Goal: Task Accomplishment & Management: Manage account settings

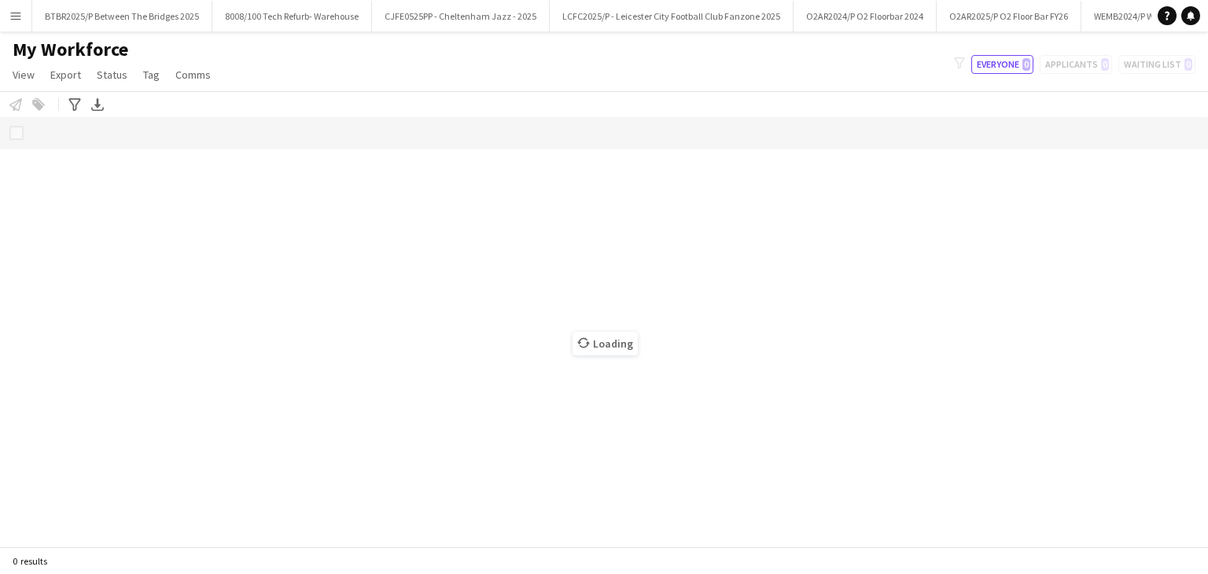
click at [10, 22] on button "Menu" at bounding box center [15, 15] width 31 height 31
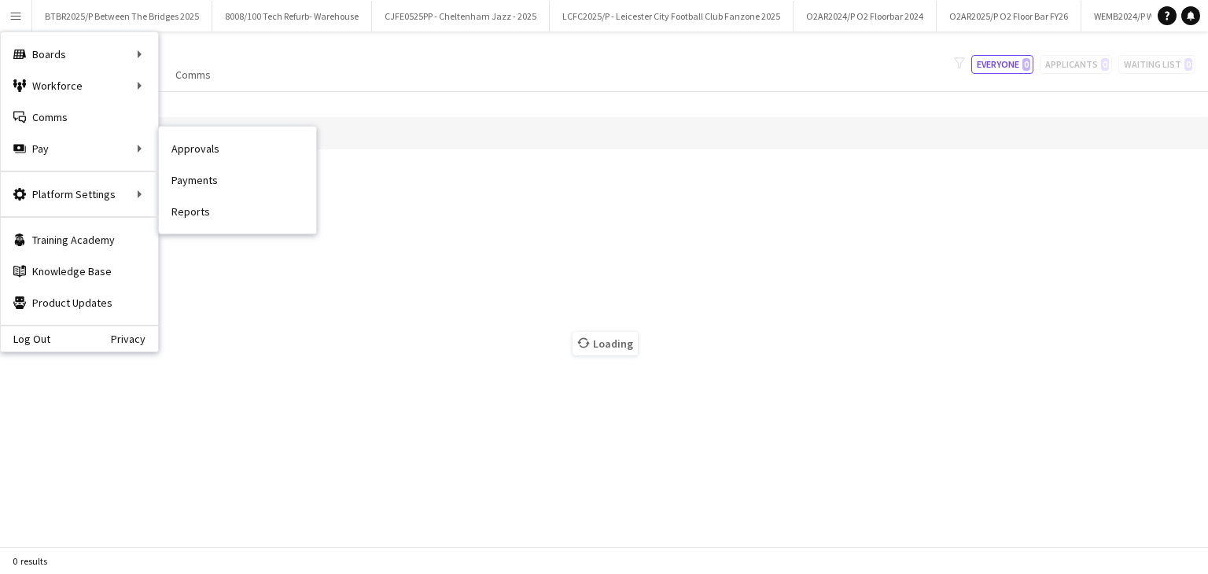
click at [194, 146] on link "Approvals" at bounding box center [237, 148] width 157 height 31
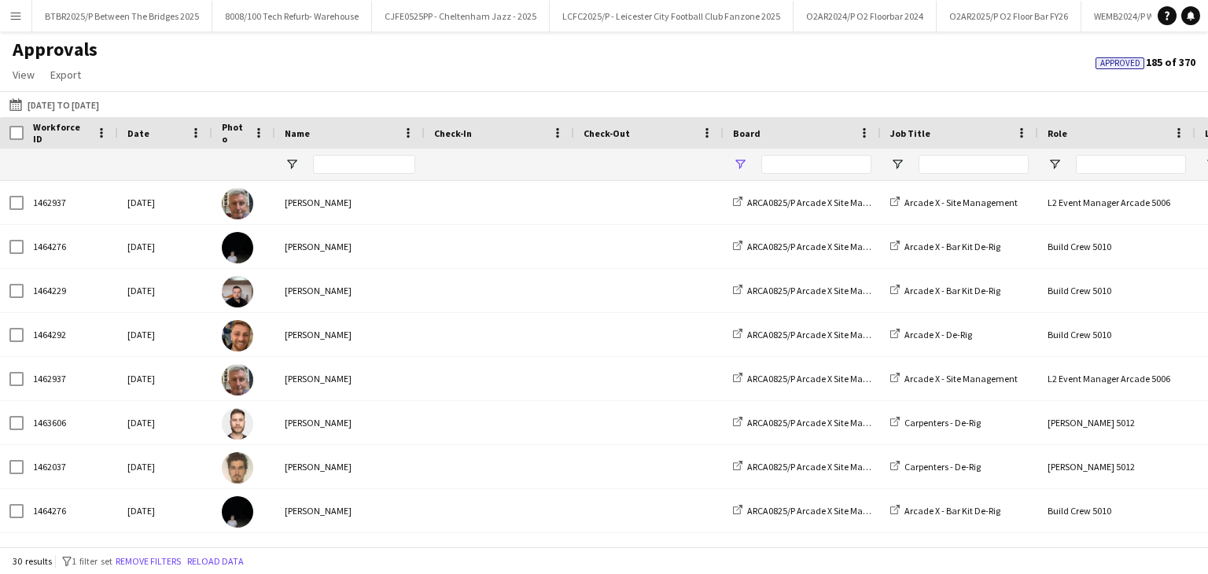
type input "**********"
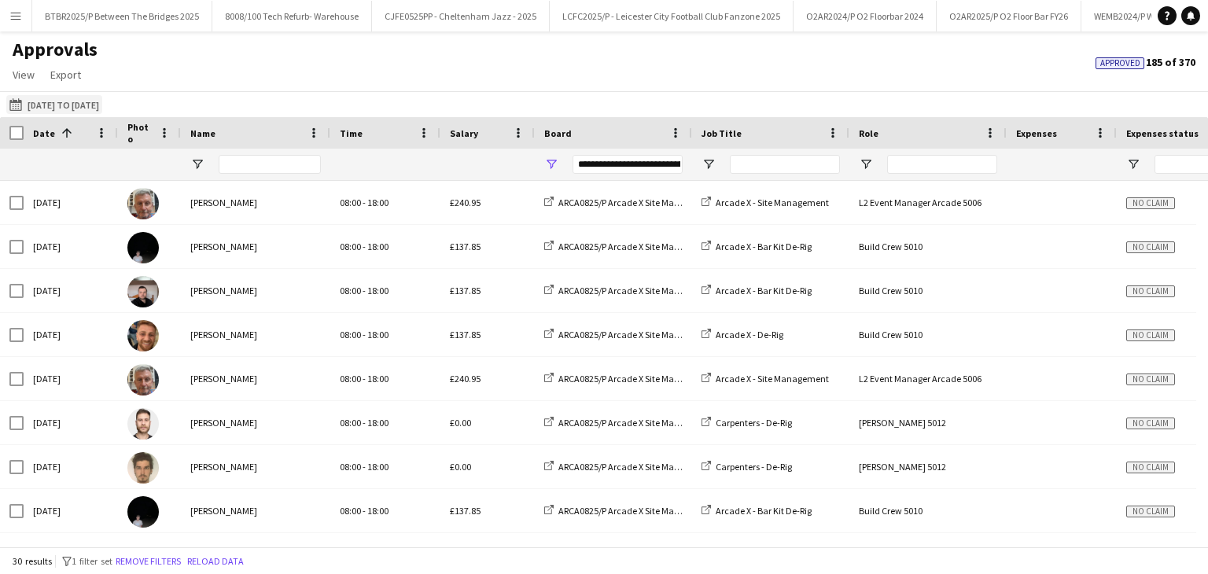
click at [73, 101] on button "29-09-2025 to 05-10-2025 29-09-2025 to 05-10-2025" at bounding box center [54, 104] width 96 height 19
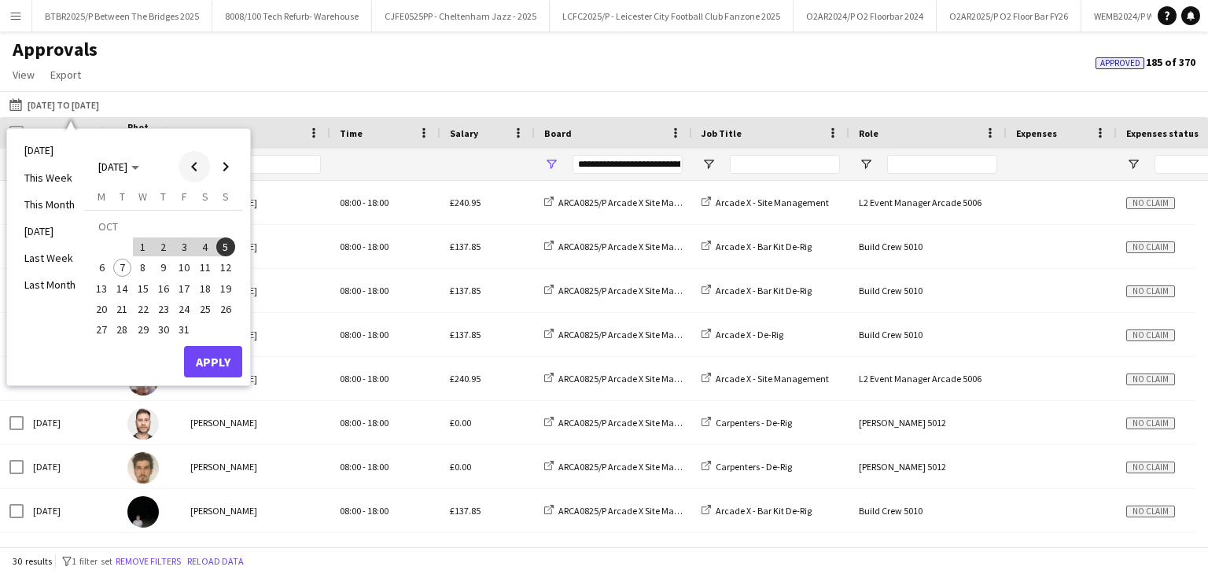
click at [201, 172] on span "Previous month" at bounding box center [194, 166] width 31 height 31
click at [107, 329] on span "29" at bounding box center [101, 329] width 19 height 19
click at [217, 363] on button "Apply" at bounding box center [213, 361] width 58 height 31
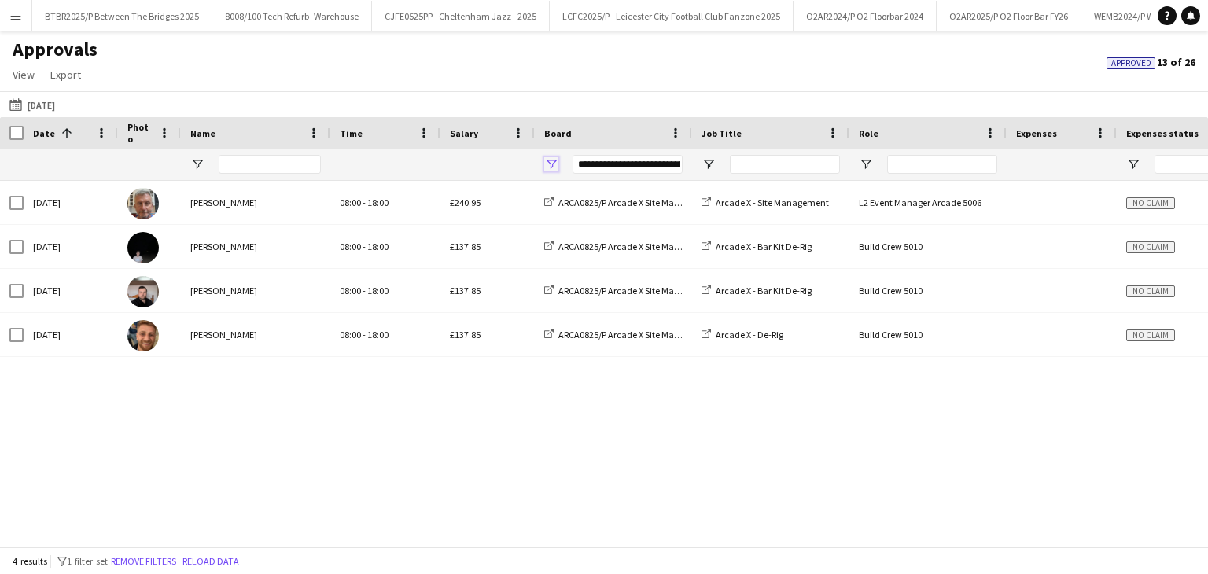
click at [558, 158] on span "Open Filter Menu" at bounding box center [551, 164] width 14 height 14
click at [447, 76] on div "Approvals View Customise view Customise filters Reset Filters Reset View Reset …" at bounding box center [604, 64] width 1208 height 53
click at [58, 101] on button "29-09-2025 to 05-10-2025 29-09-2025" at bounding box center [32, 104] width 52 height 19
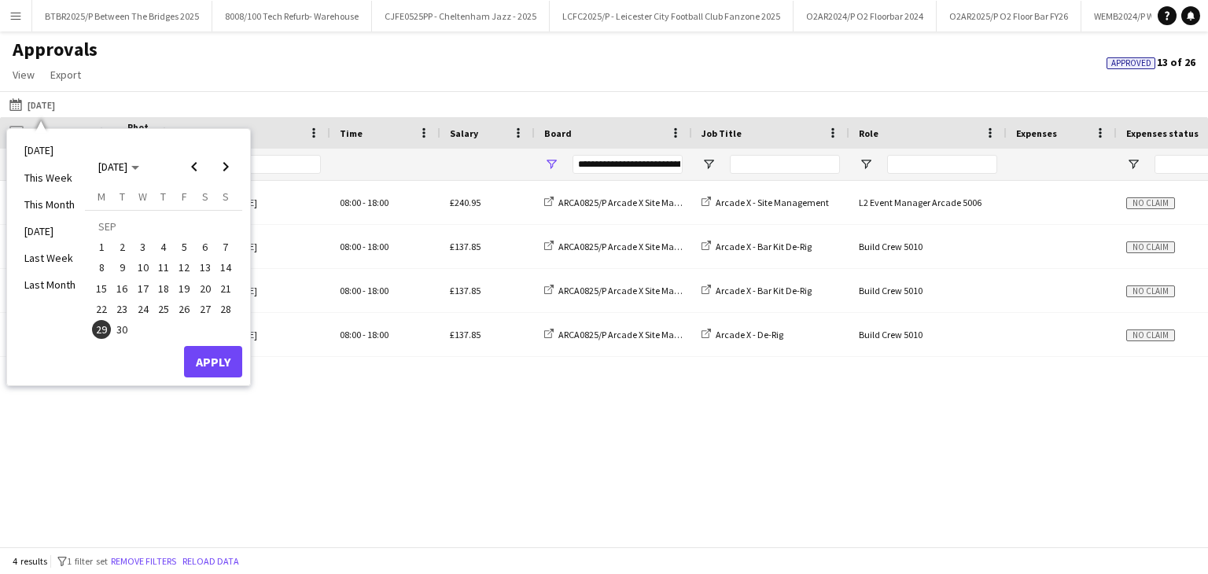
click at [221, 306] on span "28" at bounding box center [225, 309] width 19 height 19
click at [231, 353] on button "Apply" at bounding box center [213, 361] width 58 height 31
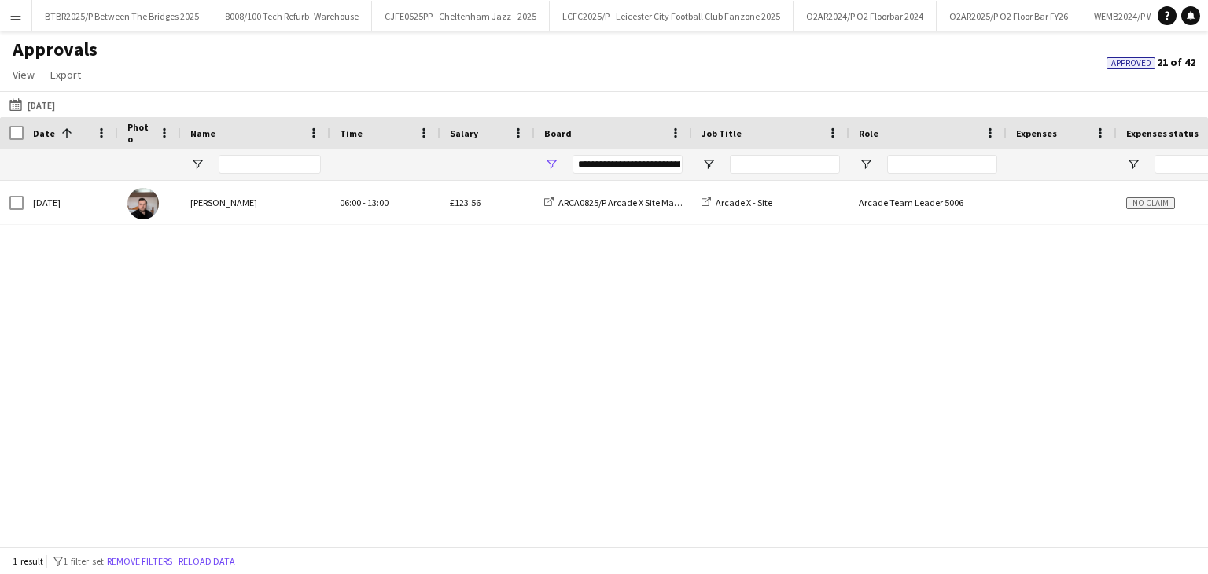
click at [559, 160] on div "**********" at bounding box center [613, 164] width 157 height 31
click at [558, 160] on div "**********" at bounding box center [613, 164] width 157 height 31
click at [557, 164] on span "Open Filter Menu" at bounding box center [551, 164] width 14 height 14
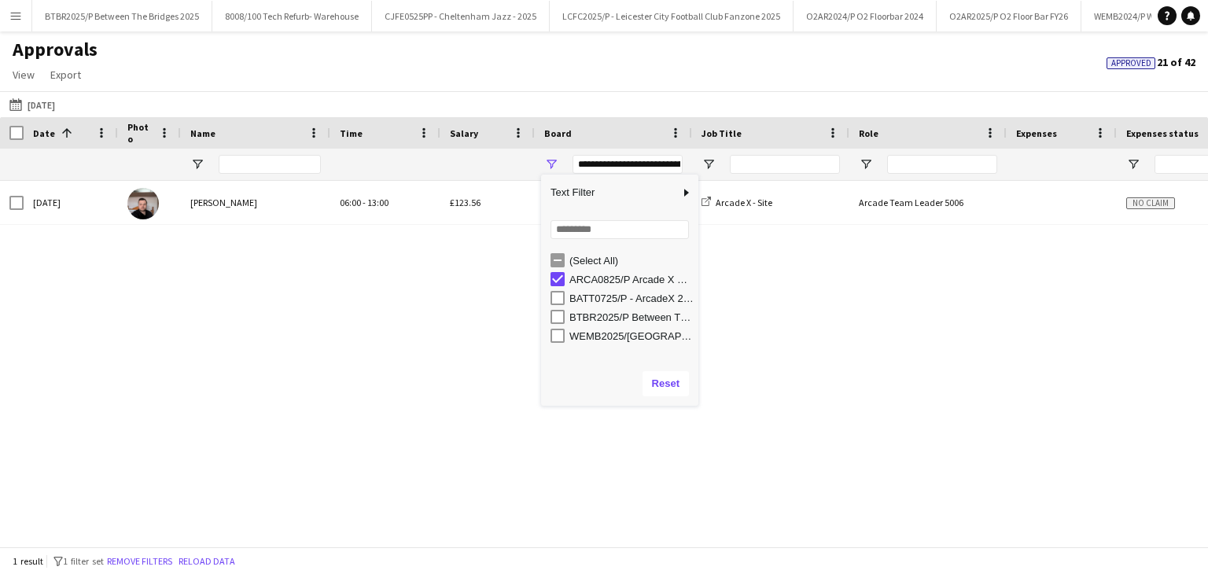
click at [645, 297] on div "BATT0725/P - ArcadeX 2025" at bounding box center [632, 299] width 124 height 12
type input "**********"
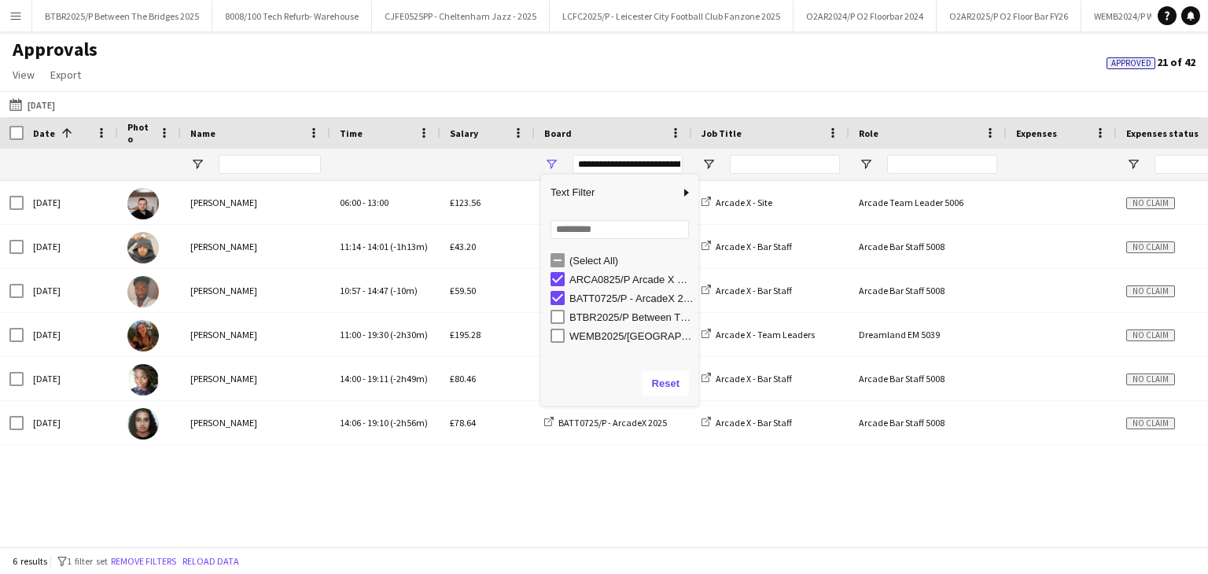
click at [471, 90] on div "Approvals View Customise view Customise filters Reset Filters Reset View Reset …" at bounding box center [604, 64] width 1208 height 53
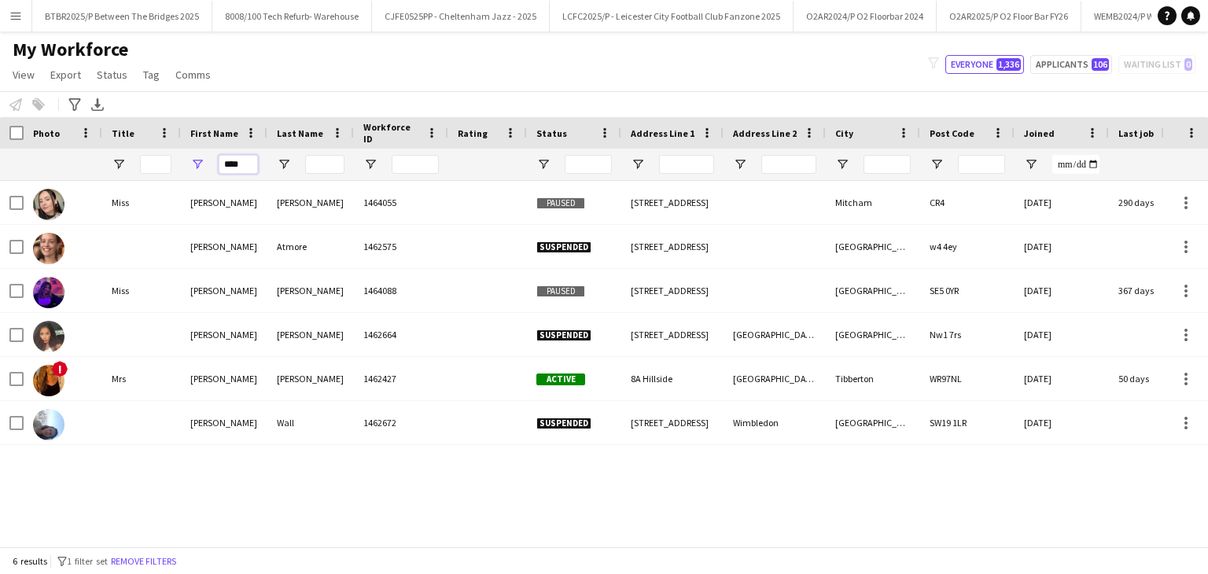
click at [233, 161] on input "****" at bounding box center [238, 164] width 39 height 19
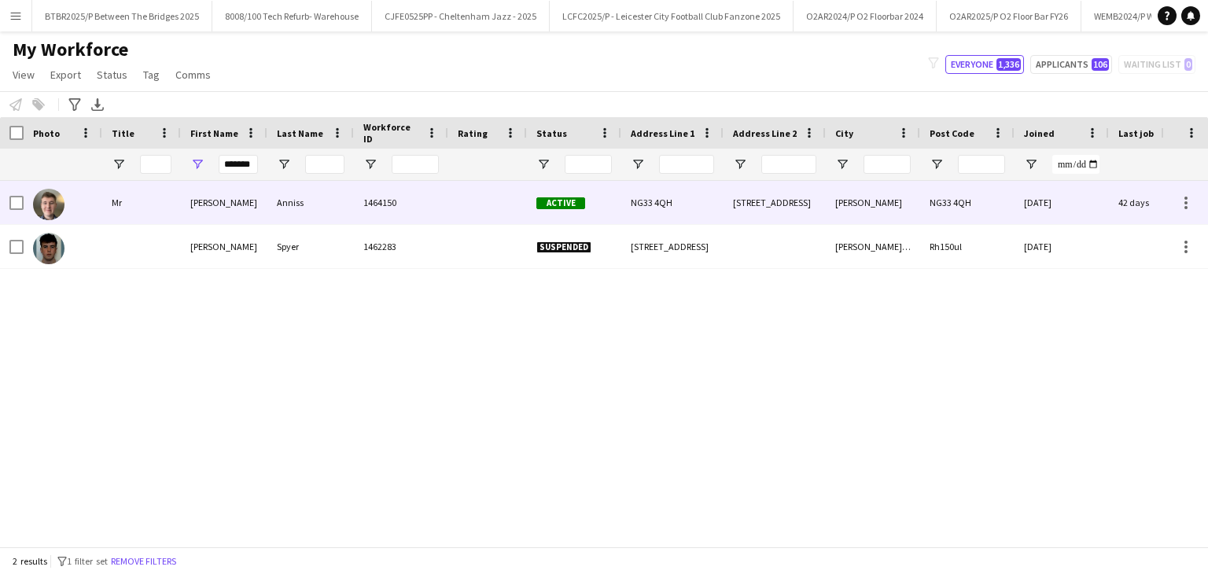
click at [358, 199] on div "1464150" at bounding box center [401, 202] width 94 height 43
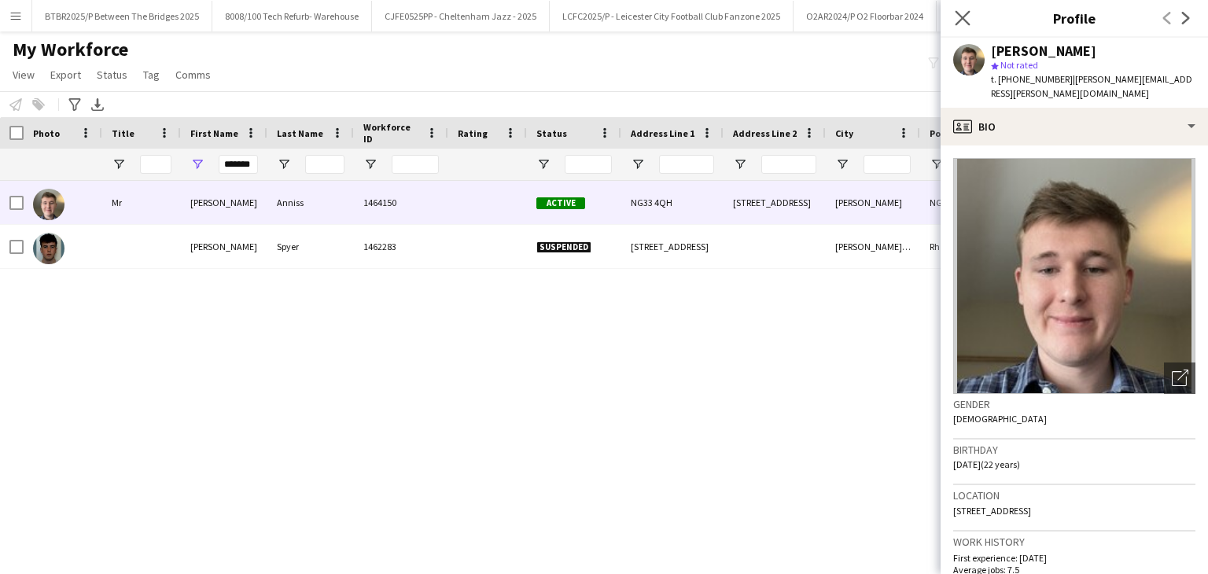
click at [955, 27] on app-icon "Close pop-in" at bounding box center [963, 18] width 23 height 23
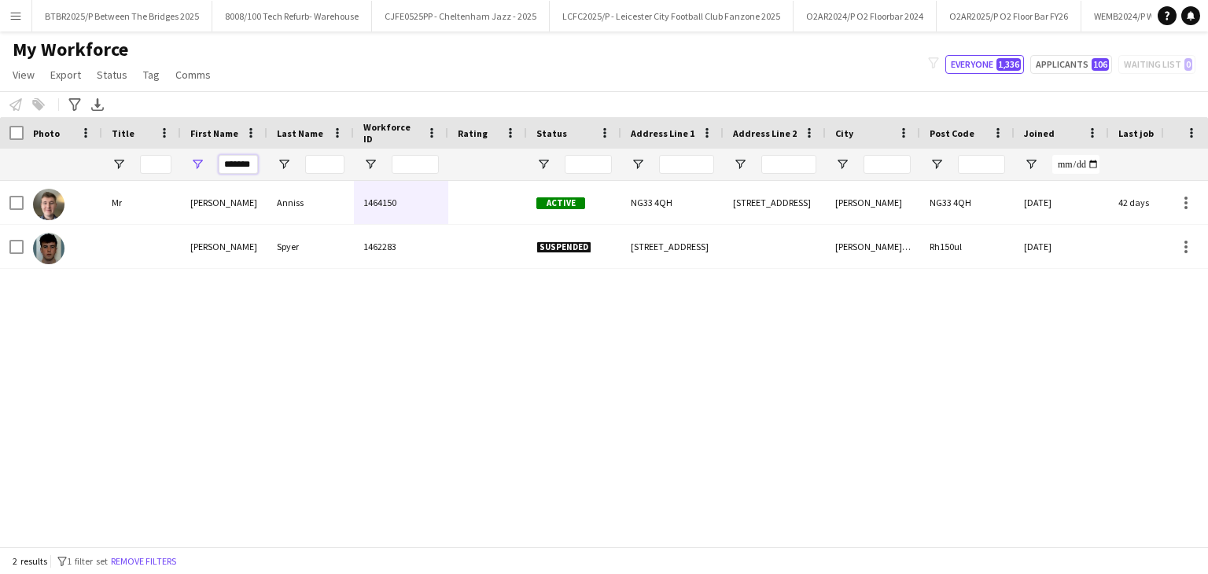
click at [239, 163] on input "*******" at bounding box center [238, 164] width 39 height 19
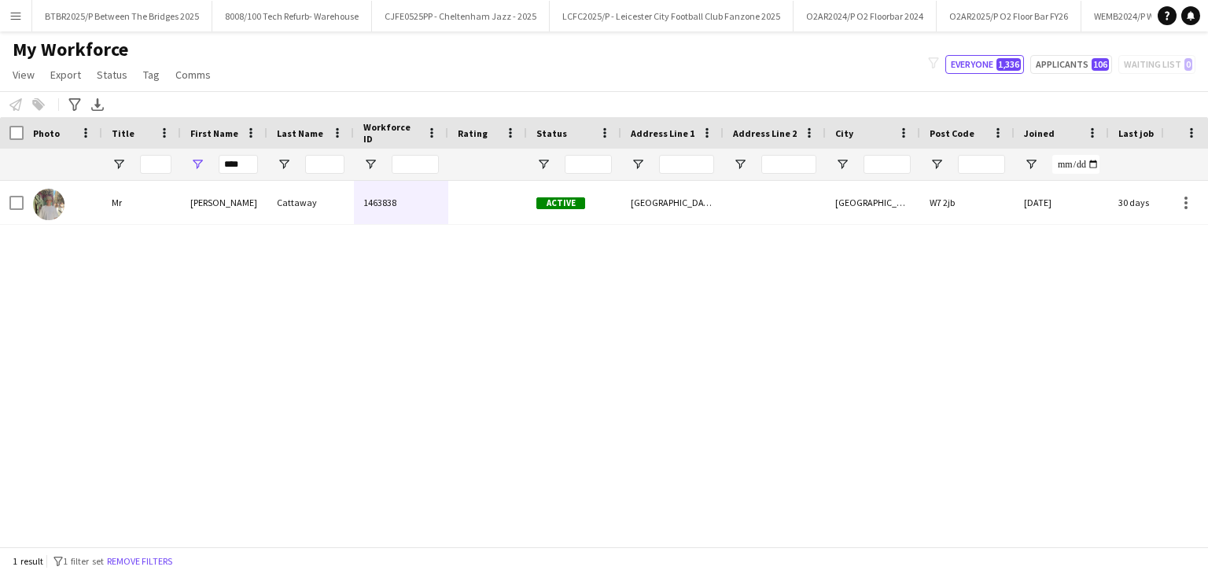
click at [555, 208] on span "Active" at bounding box center [561, 203] width 49 height 12
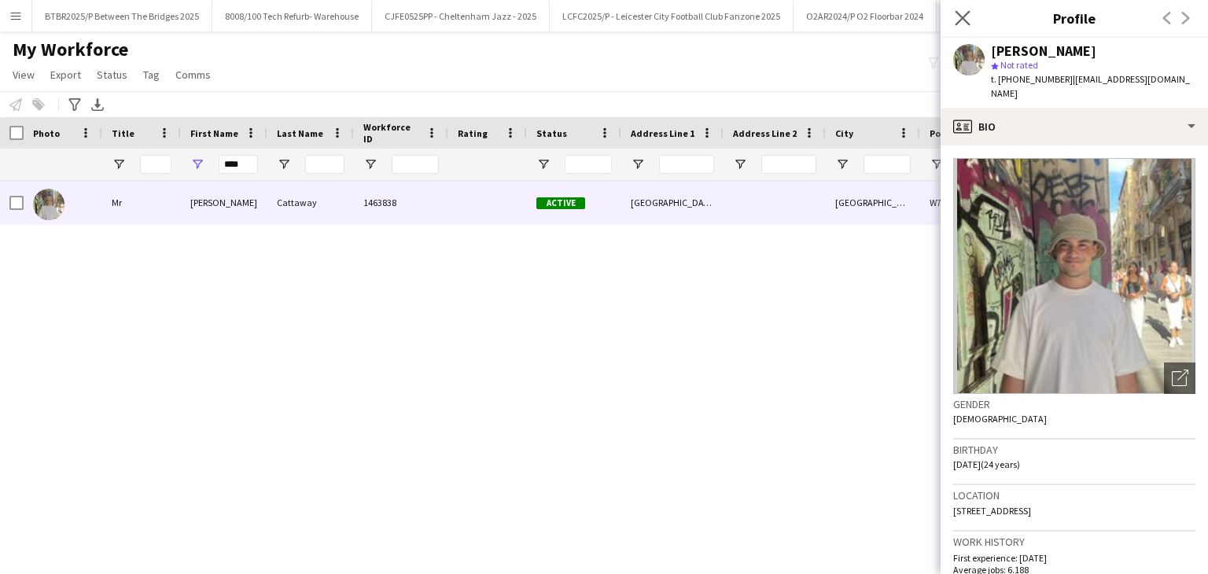
click at [968, 25] on icon "Close pop-in" at bounding box center [962, 17] width 15 height 15
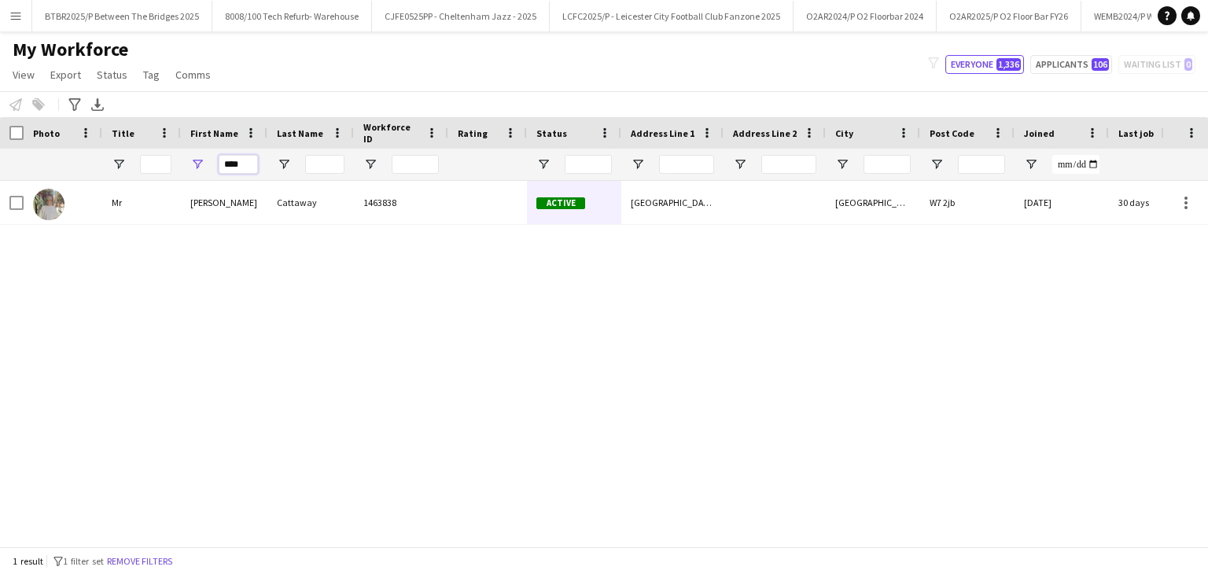
click at [242, 164] on input "****" at bounding box center [238, 164] width 39 height 19
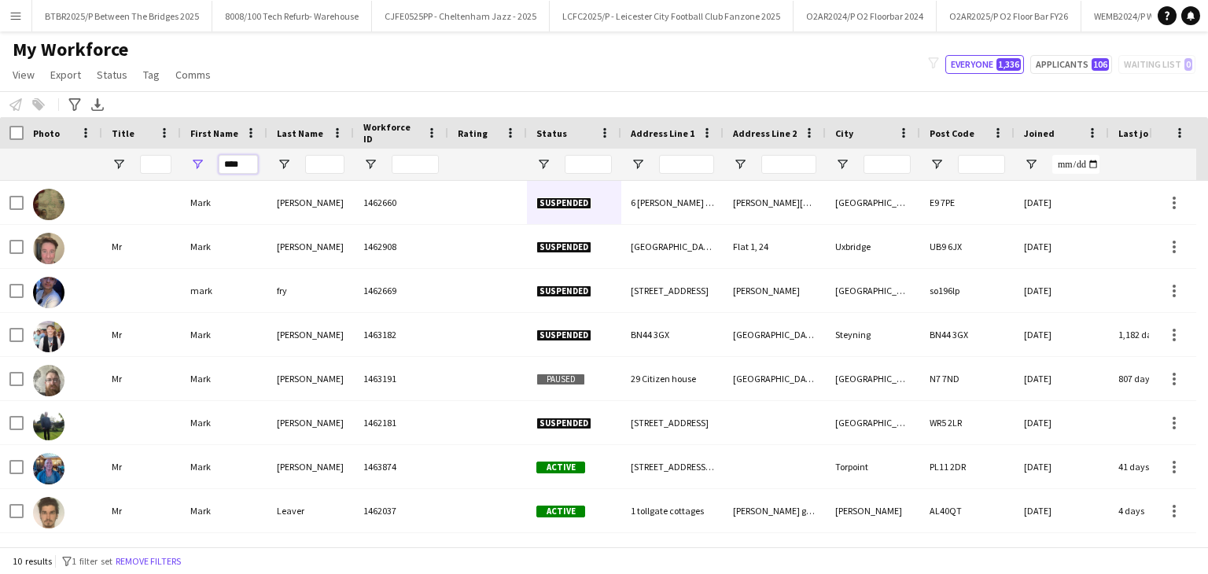
type input "****"
click at [319, 168] on input "Last Name Filter Input" at bounding box center [324, 164] width 39 height 19
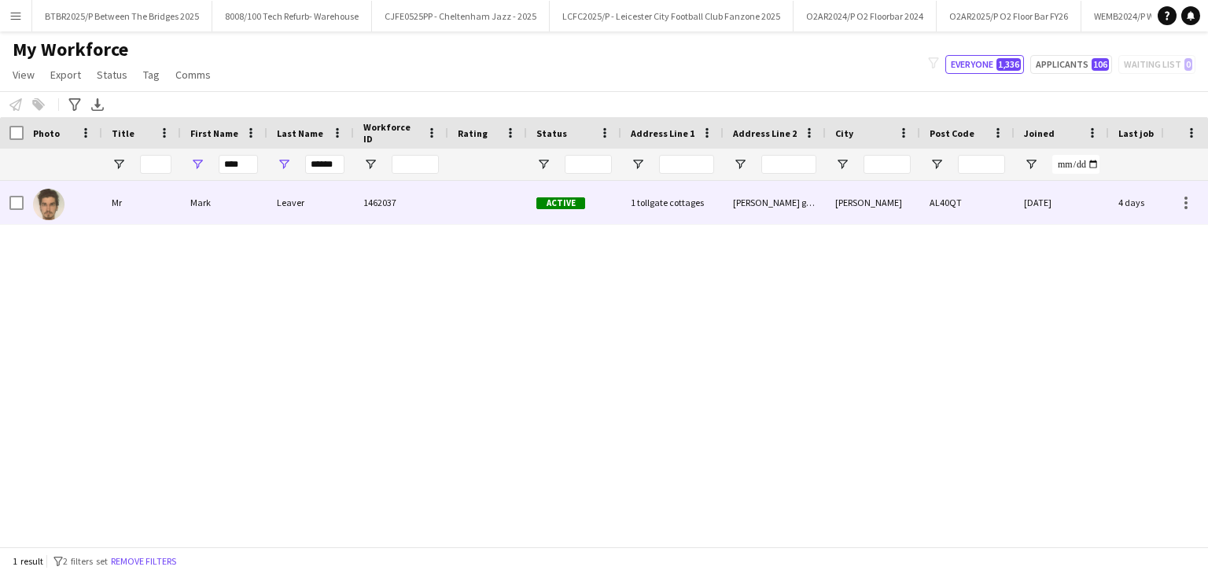
click at [352, 216] on div "Leaver" at bounding box center [310, 202] width 87 height 43
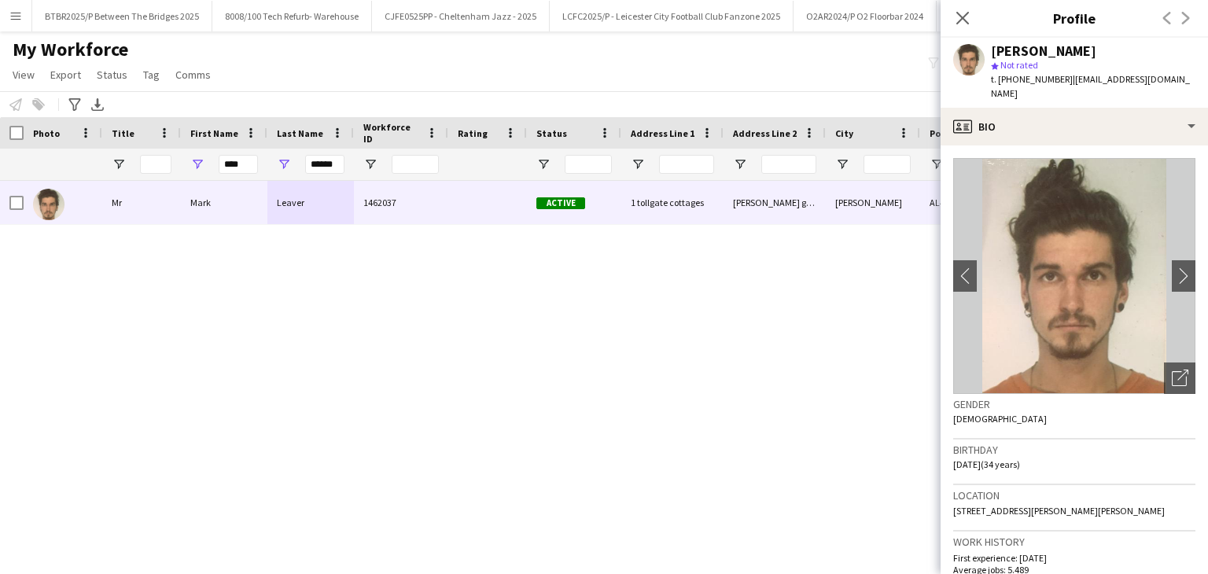
drag, startPoint x: 1086, startPoint y: 85, endPoint x: 1090, endPoint y: 92, distance: 8.1
click at [1086, 85] on div "t. [PHONE_NUMBER] | [EMAIL_ADDRESS][DOMAIN_NAME]" at bounding box center [1093, 86] width 205 height 28
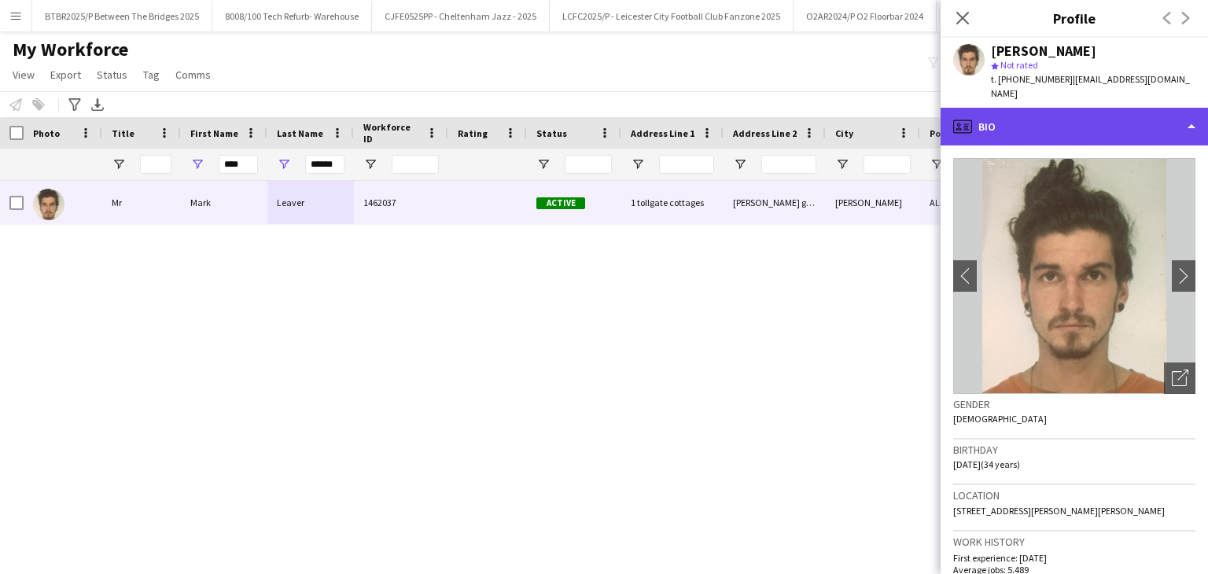
drag, startPoint x: 1098, startPoint y: 98, endPoint x: 1116, endPoint y: 120, distance: 29.1
click at [1098, 108] on div "profile Bio" at bounding box center [1074, 127] width 267 height 38
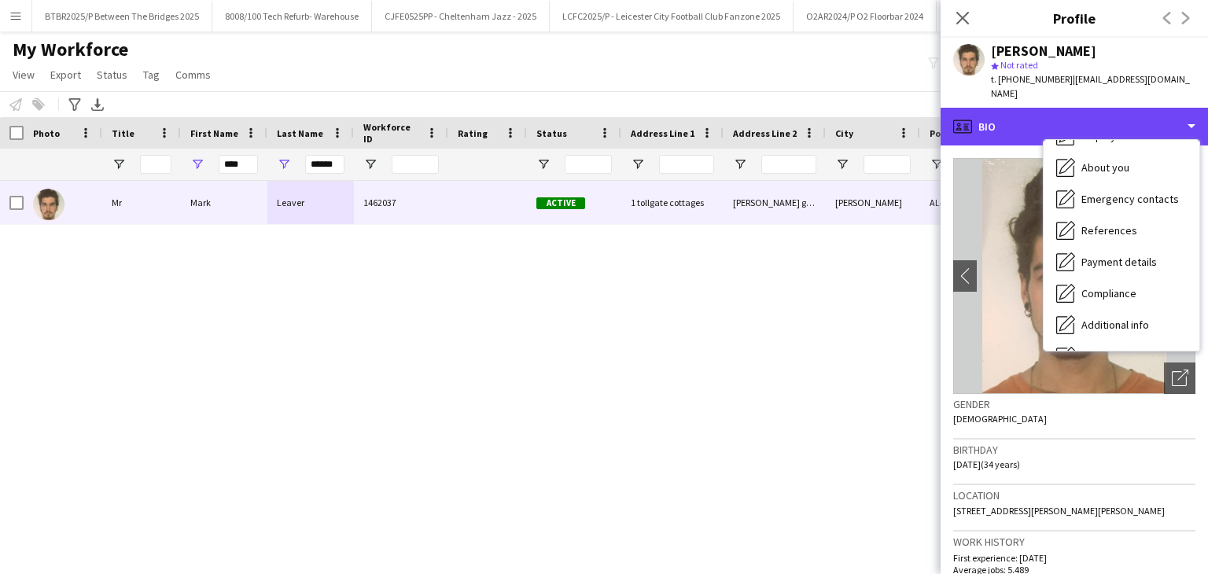
scroll to position [179, 0]
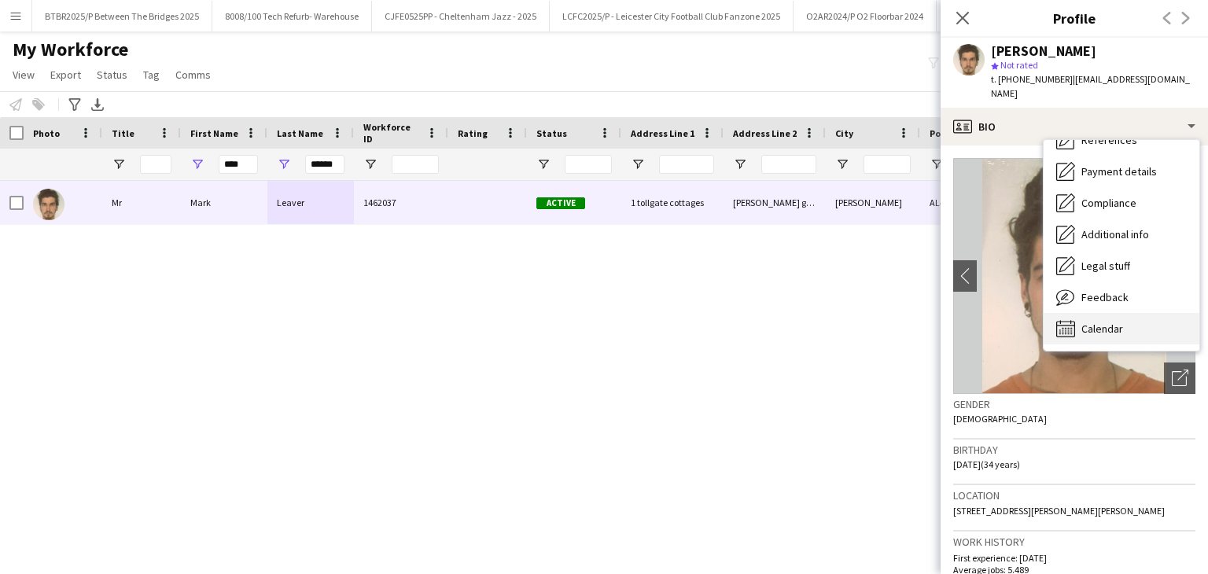
click at [1138, 313] on div "Calendar Calendar" at bounding box center [1122, 328] width 156 height 31
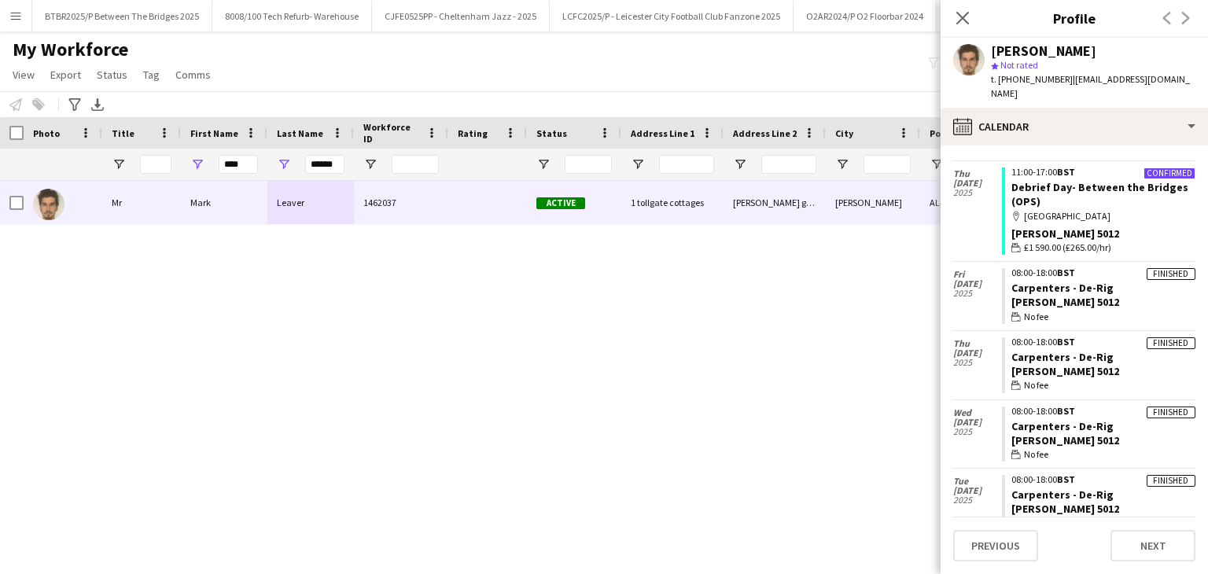
scroll to position [551, 0]
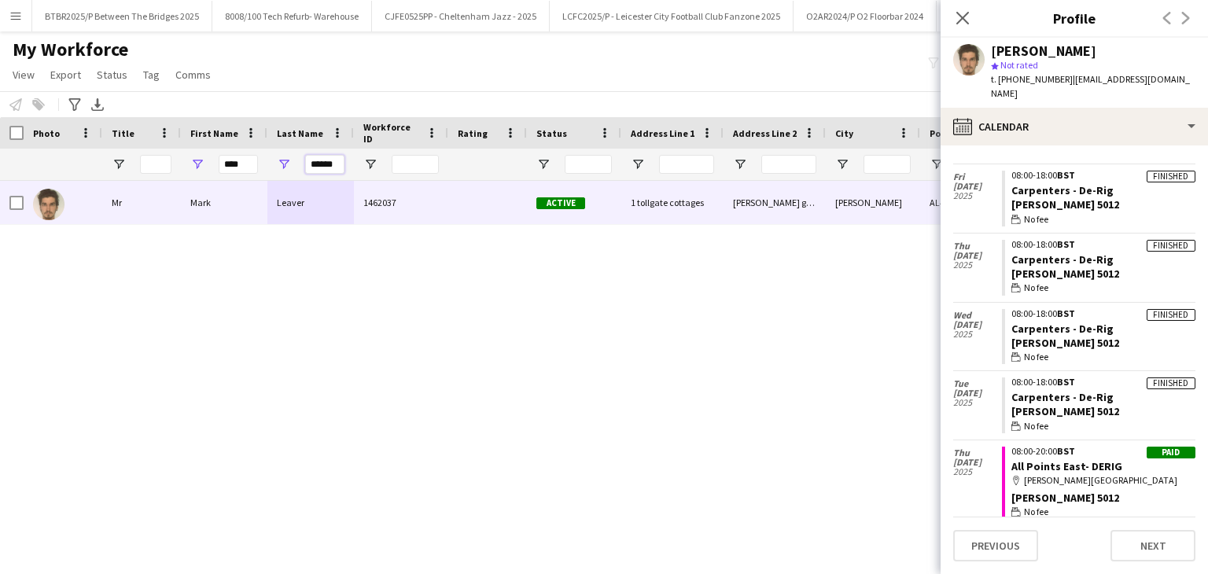
click at [334, 156] on input "******" at bounding box center [324, 164] width 39 height 19
click at [334, 157] on input "******" at bounding box center [324, 164] width 39 height 19
type input "*"
click at [239, 168] on input "****" at bounding box center [238, 164] width 39 height 19
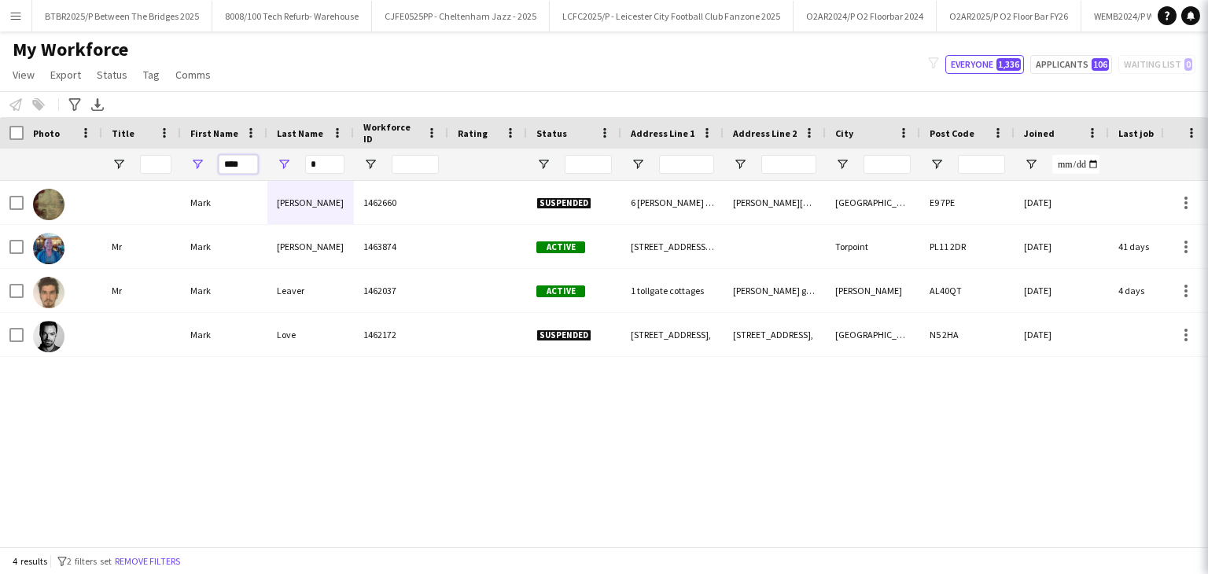
click at [239, 168] on input "****" at bounding box center [238, 164] width 39 height 19
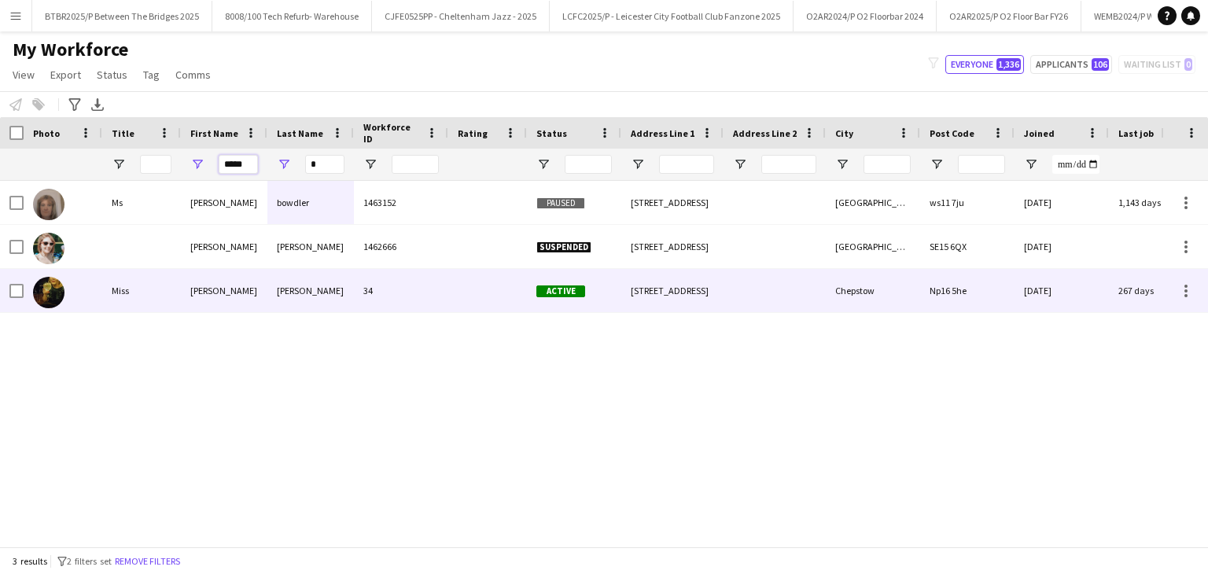
type input "*****"
click at [400, 272] on div "34" at bounding box center [401, 290] width 94 height 43
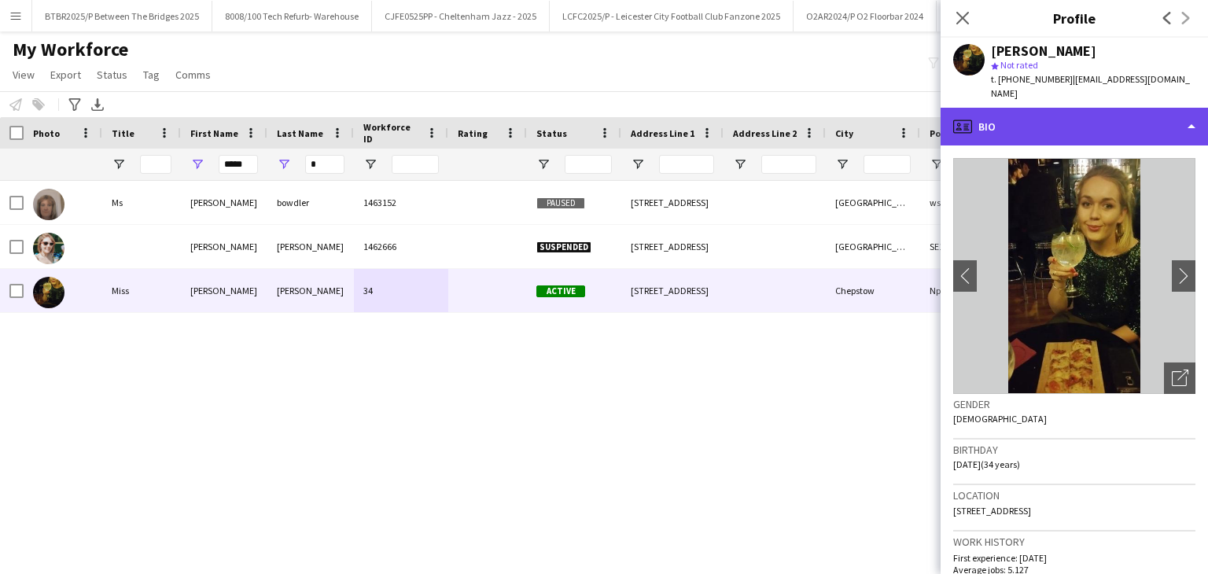
click at [1076, 120] on div "profile Bio" at bounding box center [1074, 127] width 267 height 38
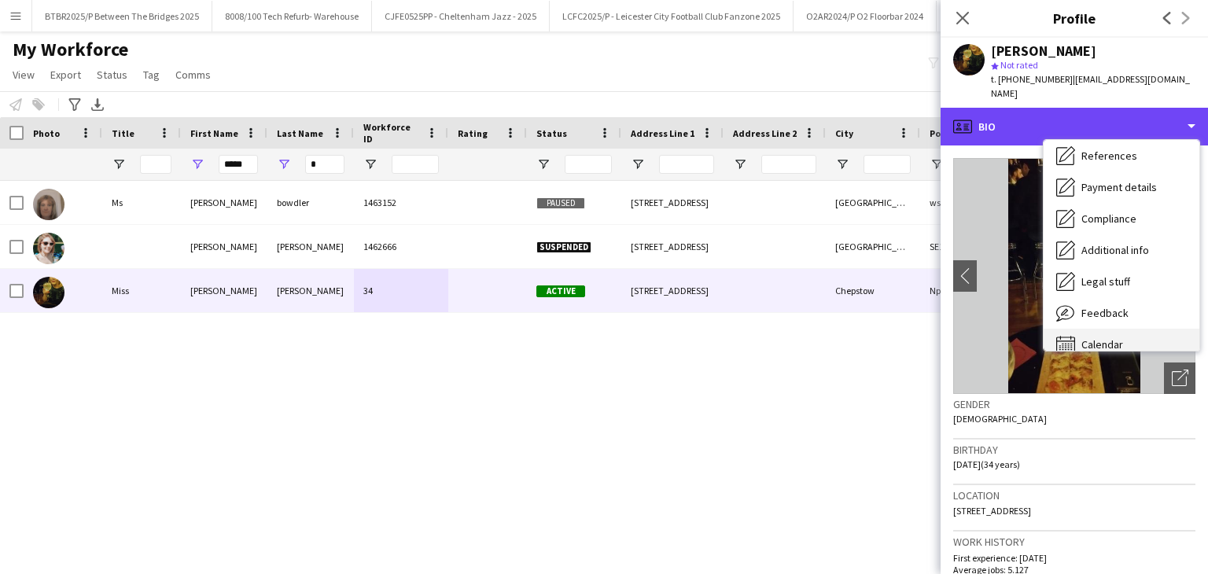
scroll to position [179, 0]
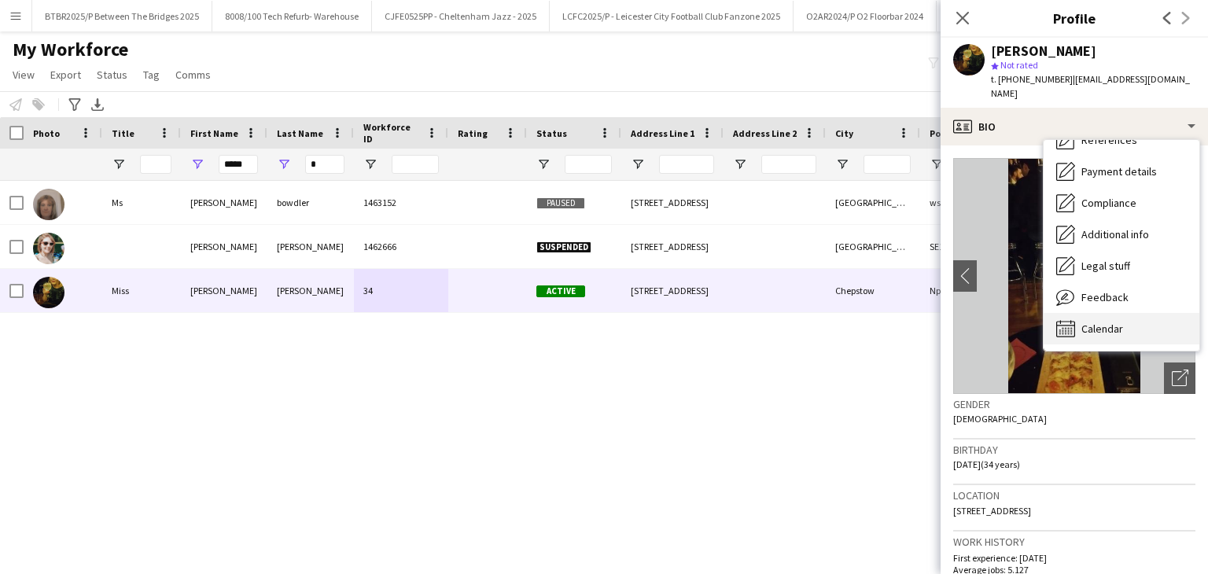
click at [1118, 322] on div "Calendar Calendar" at bounding box center [1122, 328] width 156 height 31
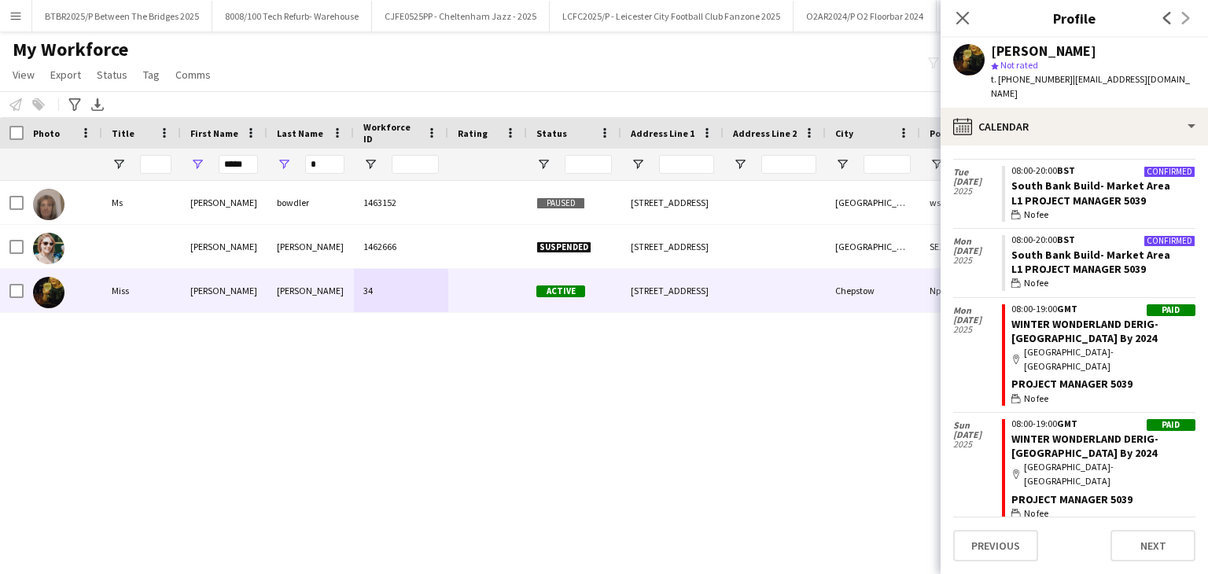
scroll to position [3616, 0]
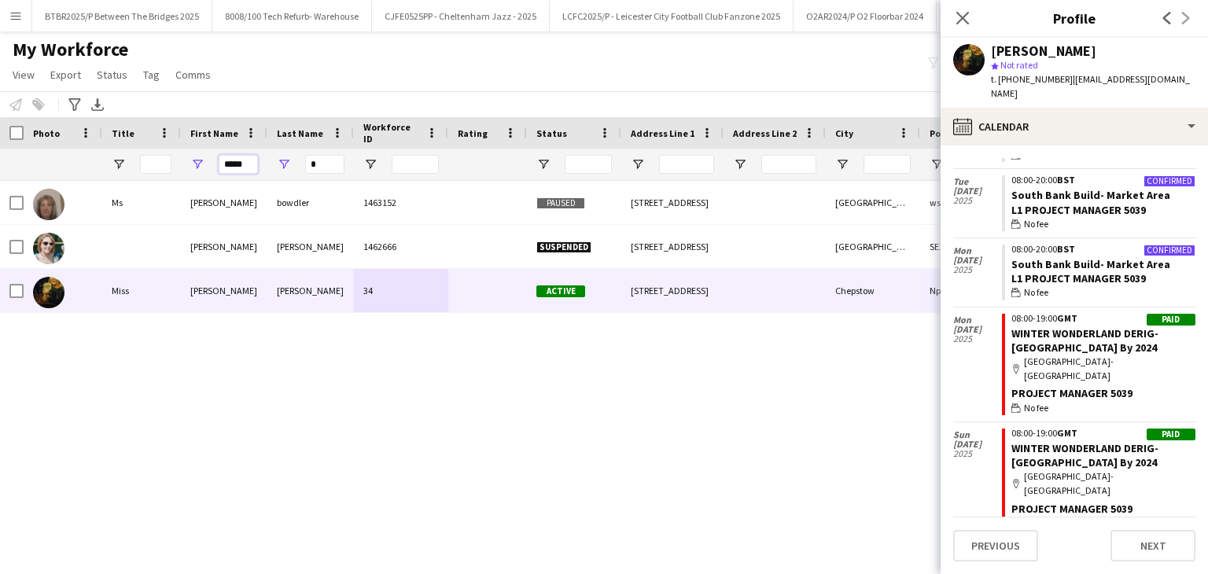
click at [245, 161] on input "*****" at bounding box center [238, 164] width 39 height 19
click at [327, 163] on input "*" at bounding box center [324, 164] width 39 height 19
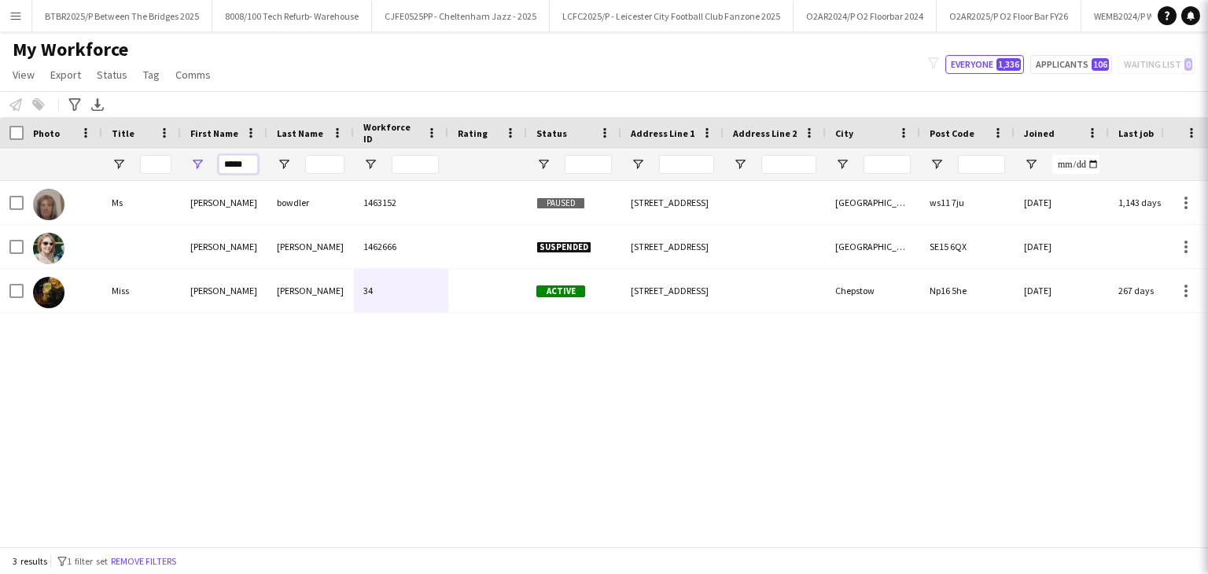
click at [229, 166] on input "*****" at bounding box center [238, 164] width 39 height 19
click at [230, 165] on input "*****" at bounding box center [238, 164] width 39 height 19
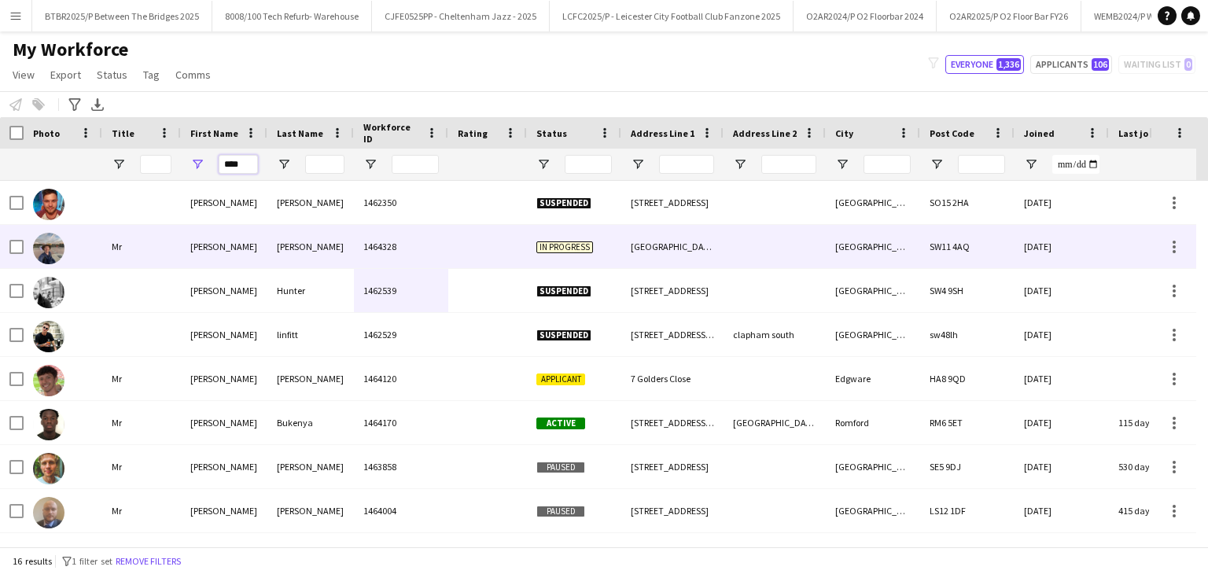
type input "****"
click at [459, 245] on div at bounding box center [487, 246] width 79 height 43
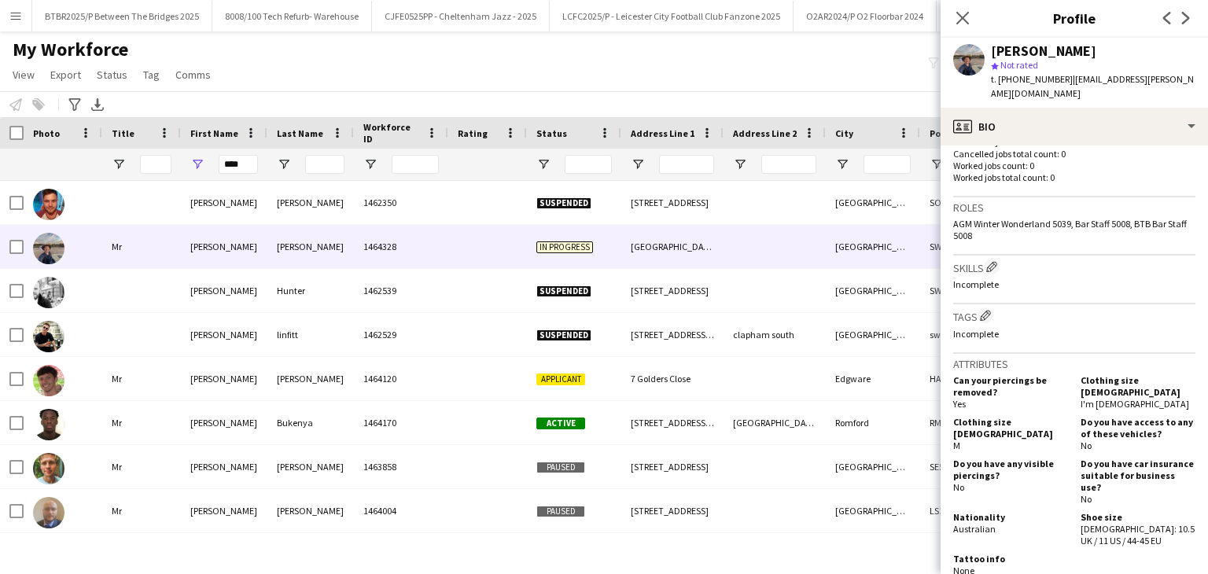
scroll to position [551, 0]
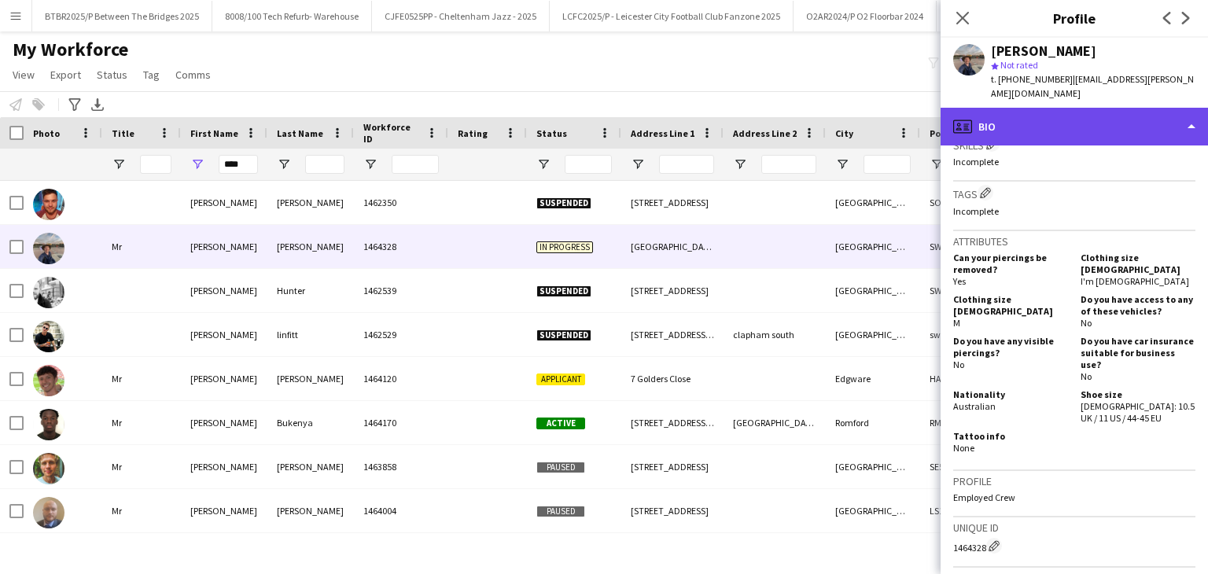
click at [1064, 120] on div "profile Bio" at bounding box center [1074, 127] width 267 height 38
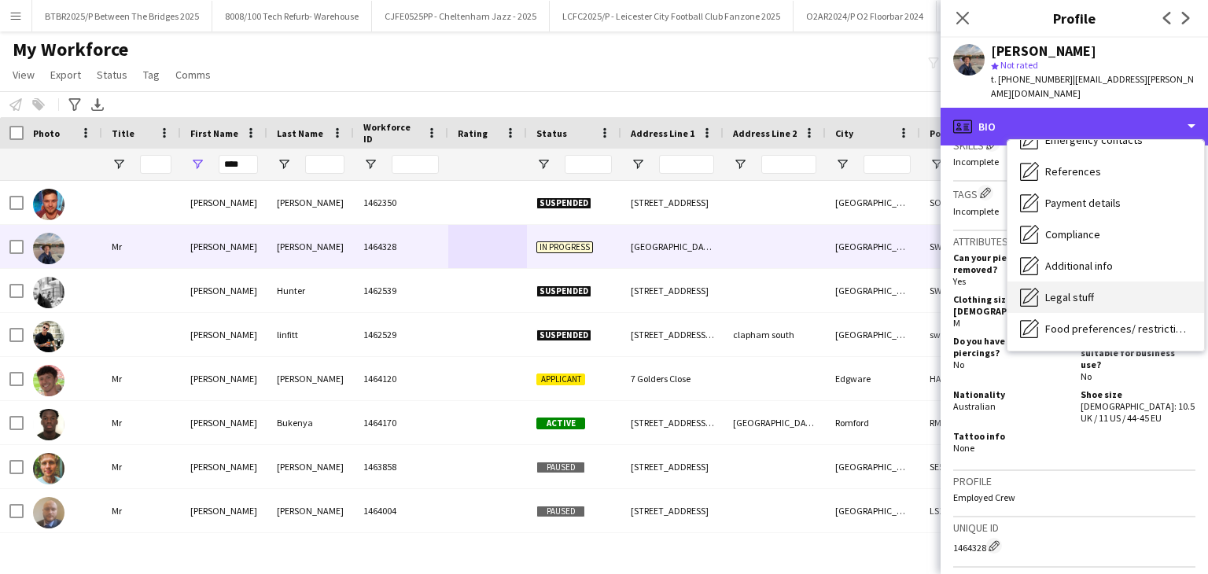
scroll to position [157, 0]
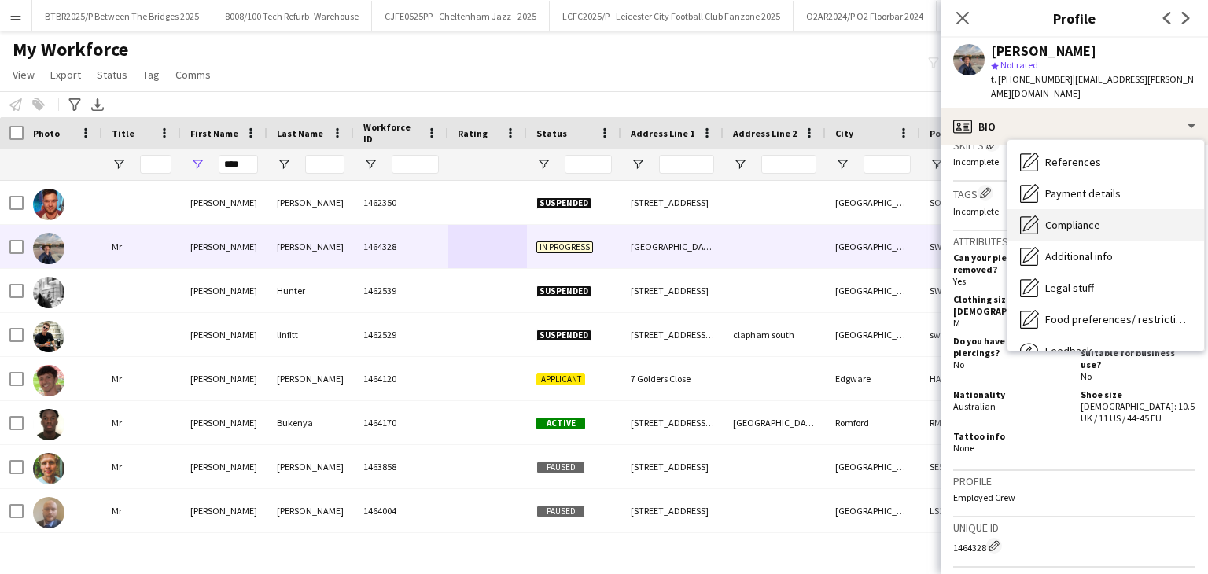
click at [1104, 209] on div "Compliance Compliance" at bounding box center [1106, 224] width 197 height 31
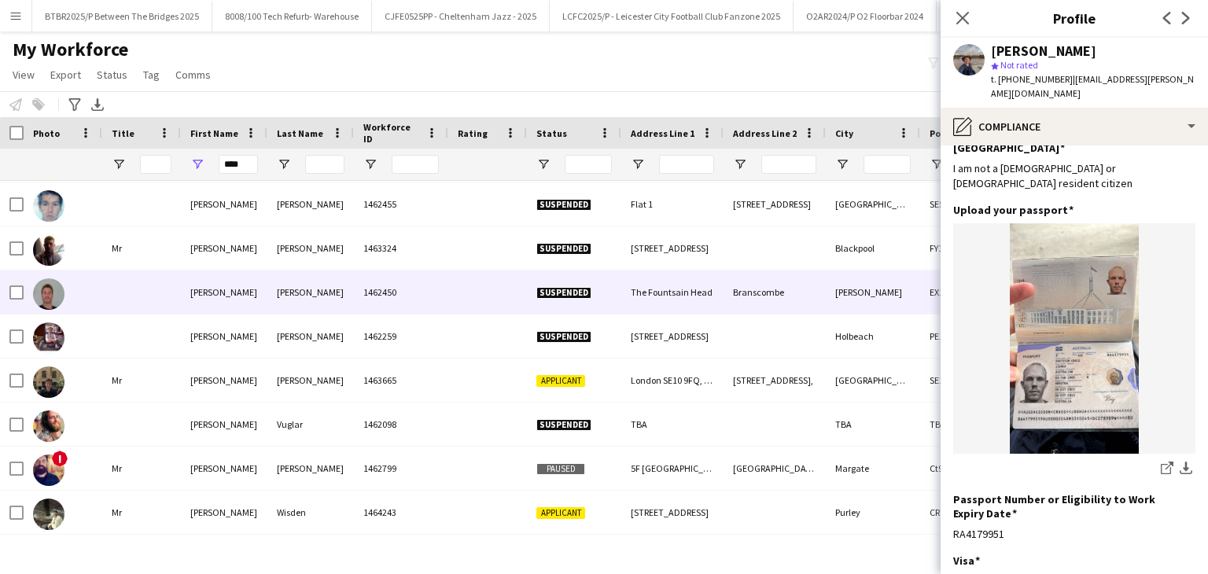
scroll to position [351, 0]
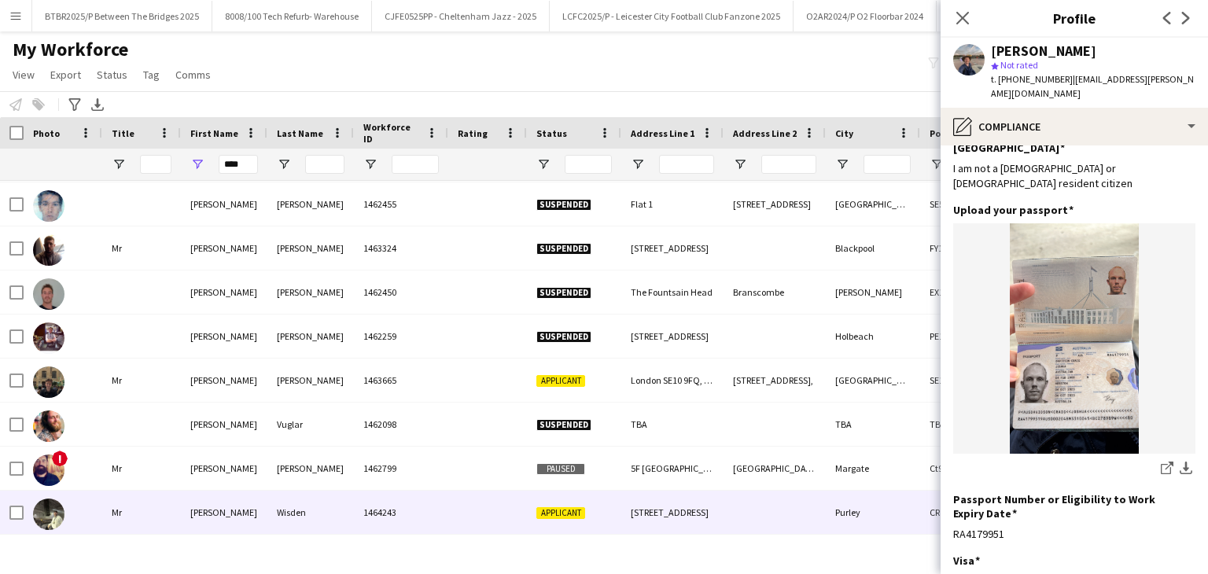
click at [461, 520] on div at bounding box center [487, 512] width 79 height 43
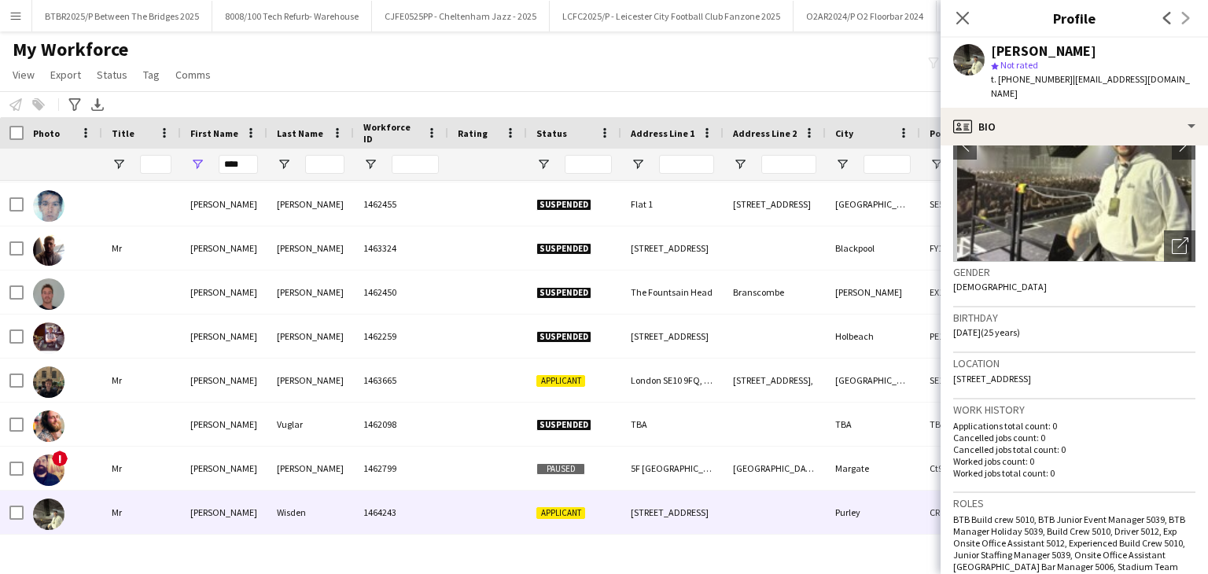
scroll to position [236, 0]
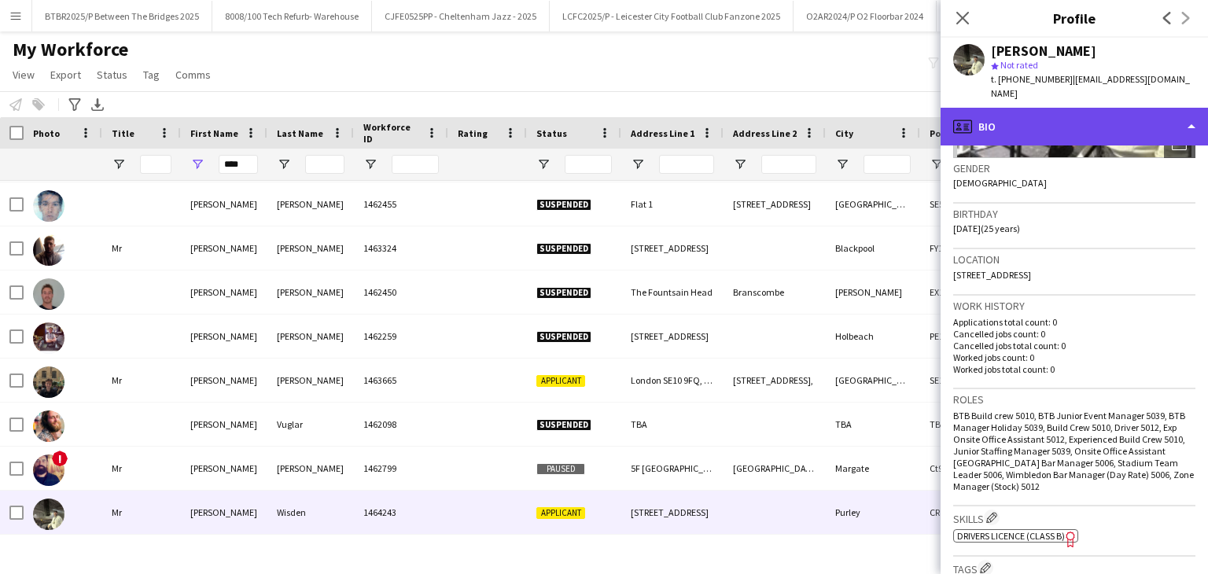
click at [1023, 112] on div "profile Bio" at bounding box center [1074, 127] width 267 height 38
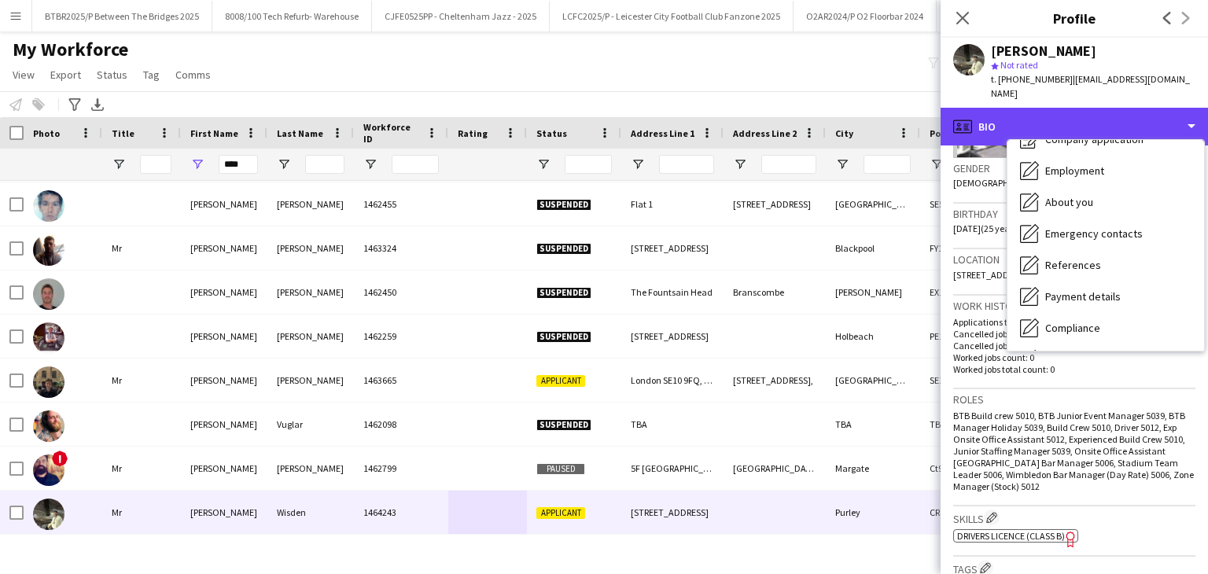
scroll to position [211, 0]
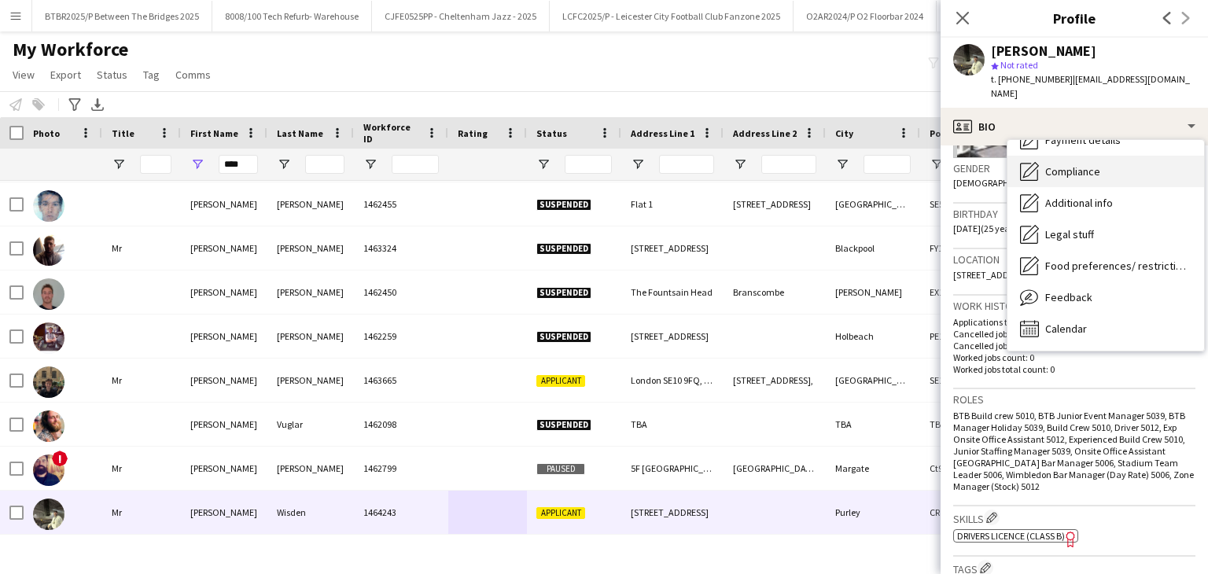
click at [1077, 164] on span "Compliance" at bounding box center [1073, 171] width 55 height 14
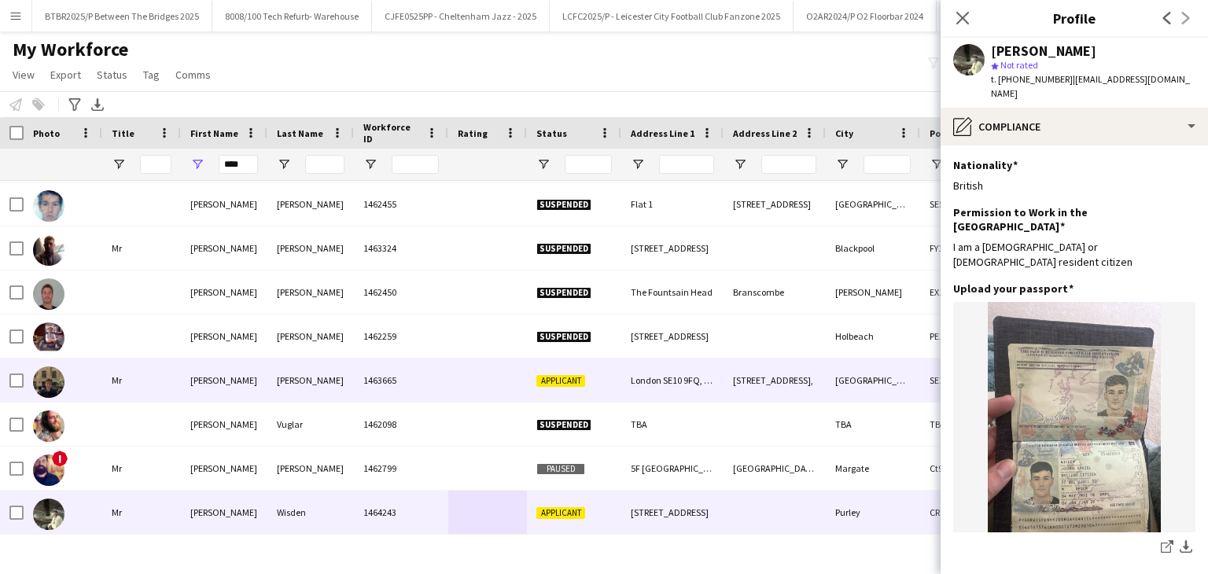
click at [515, 385] on div at bounding box center [487, 380] width 79 height 43
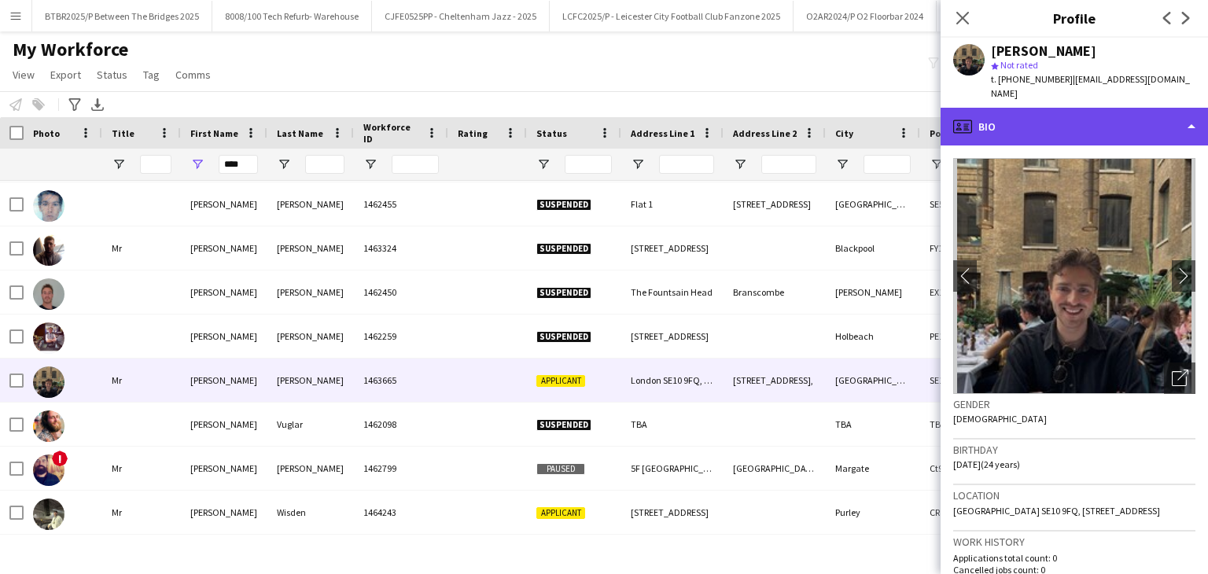
click at [1101, 117] on div "profile Bio" at bounding box center [1074, 127] width 267 height 38
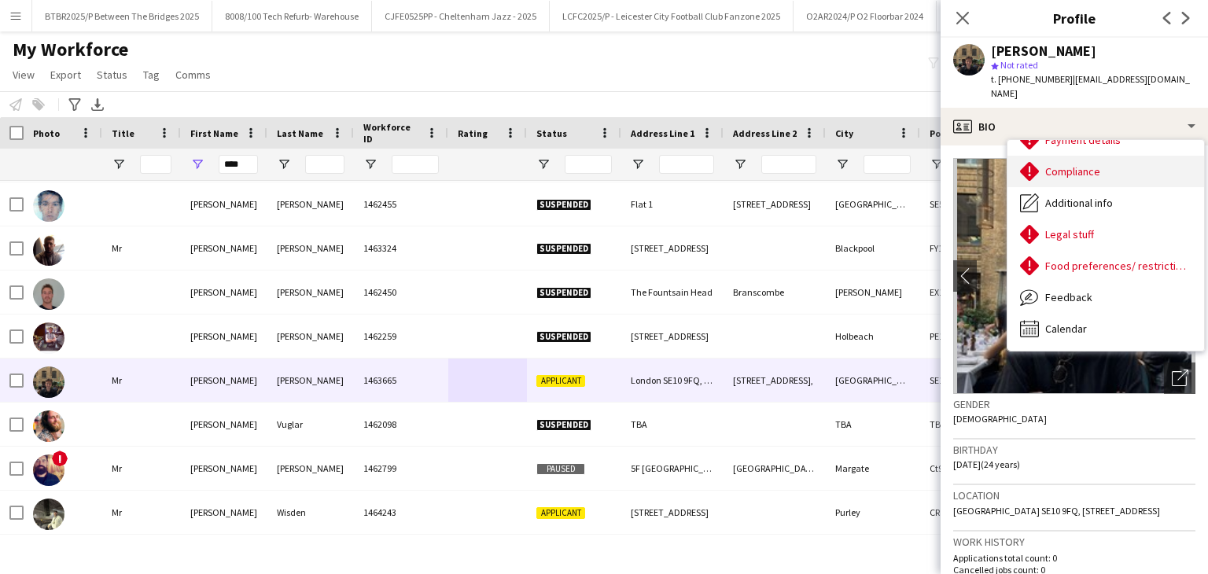
click at [1086, 165] on div "Compliance Compliance" at bounding box center [1106, 171] width 197 height 31
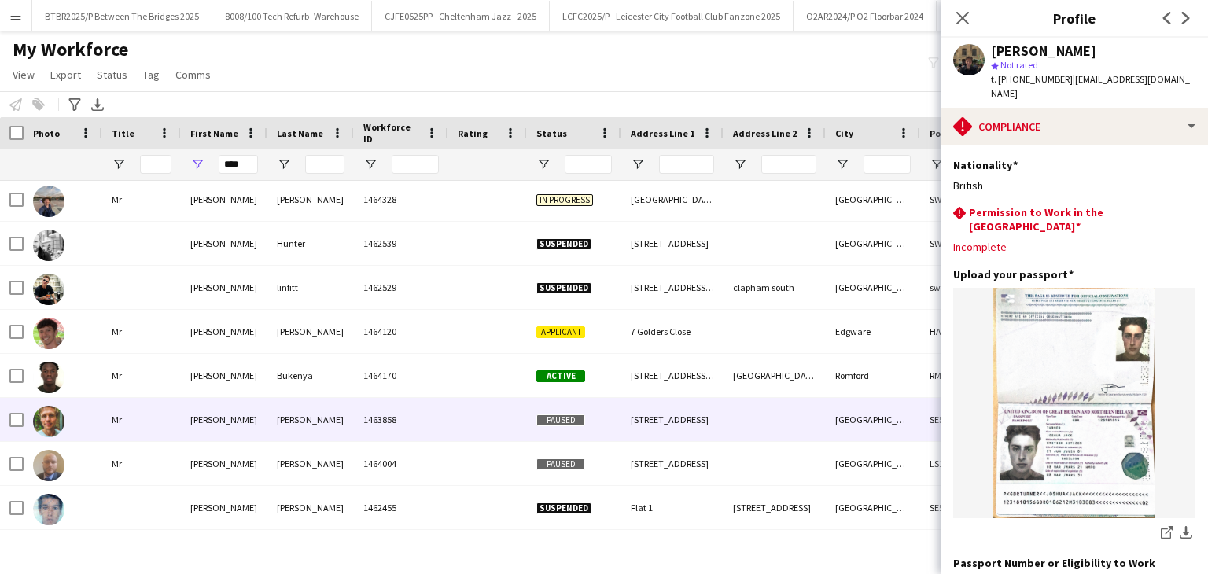
scroll to position [0, 0]
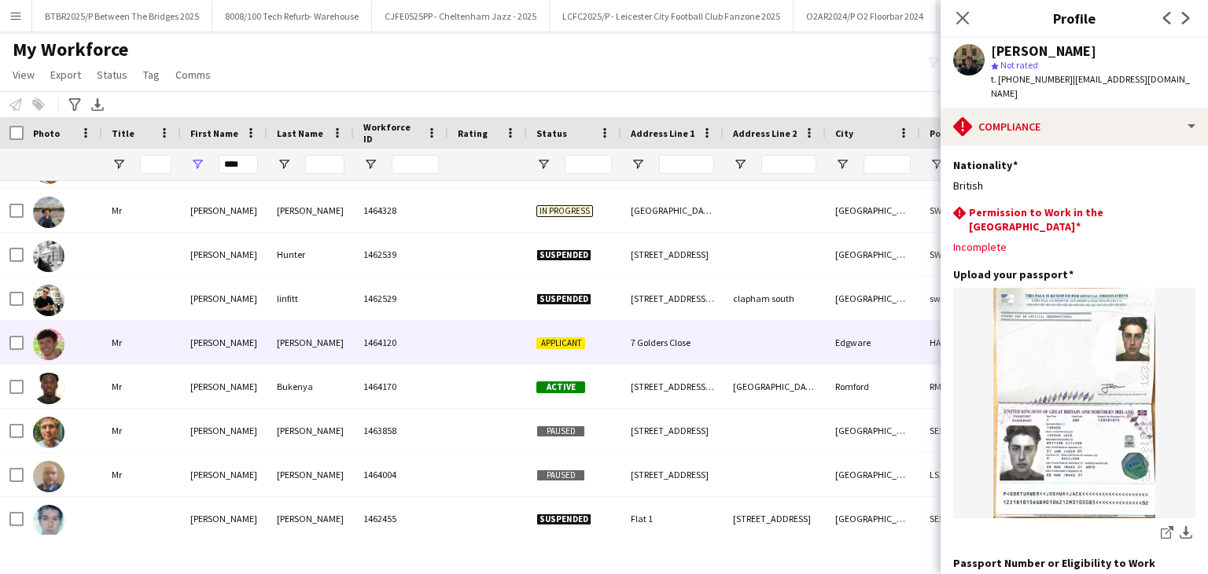
click at [612, 353] on div "Applicant" at bounding box center [574, 342] width 94 height 43
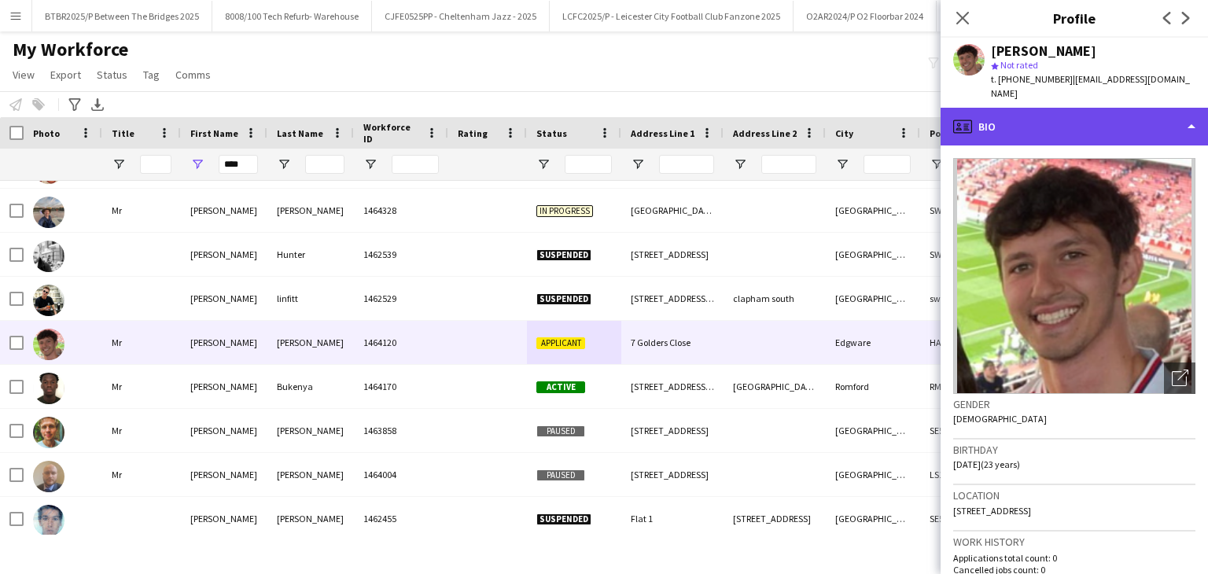
click at [1023, 114] on div "profile Bio" at bounding box center [1074, 127] width 267 height 38
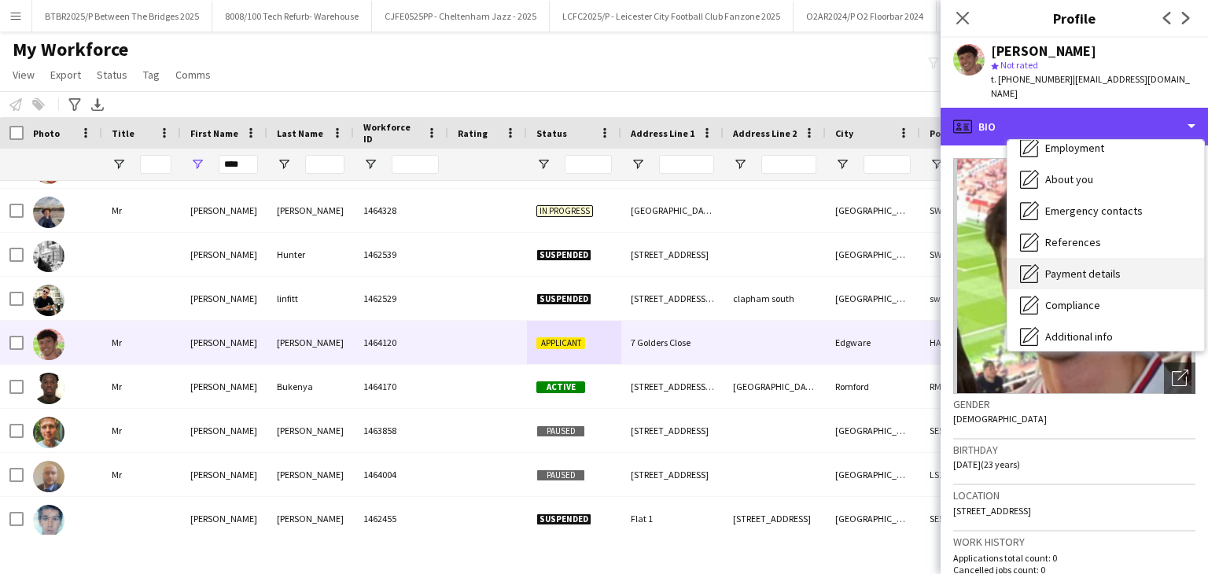
scroll to position [79, 0]
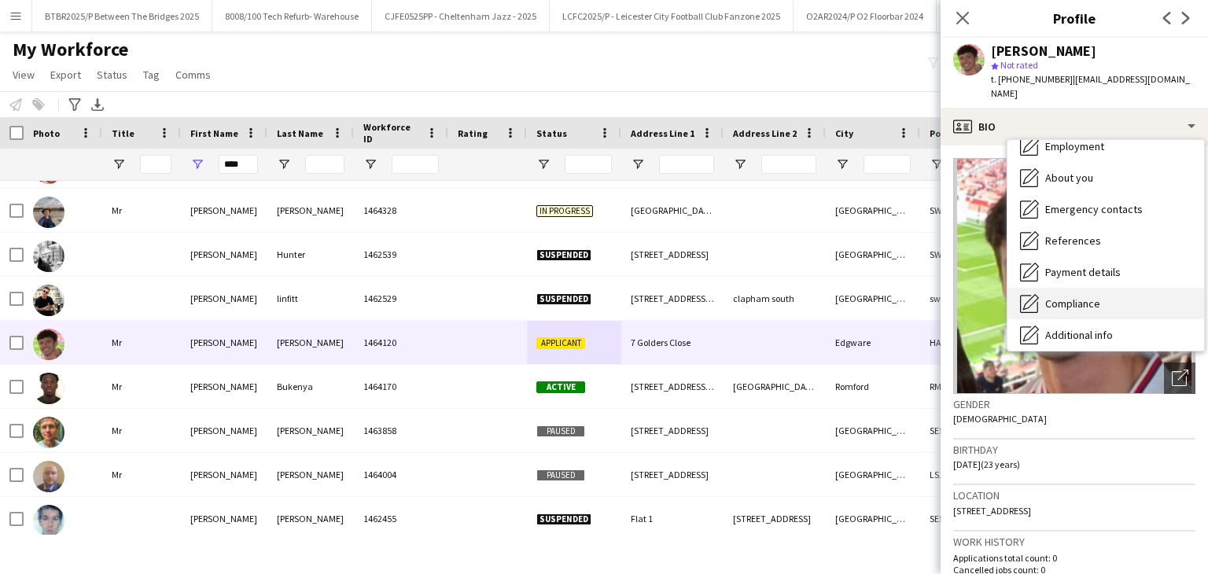
click at [1110, 288] on div "Compliance Compliance" at bounding box center [1106, 303] width 197 height 31
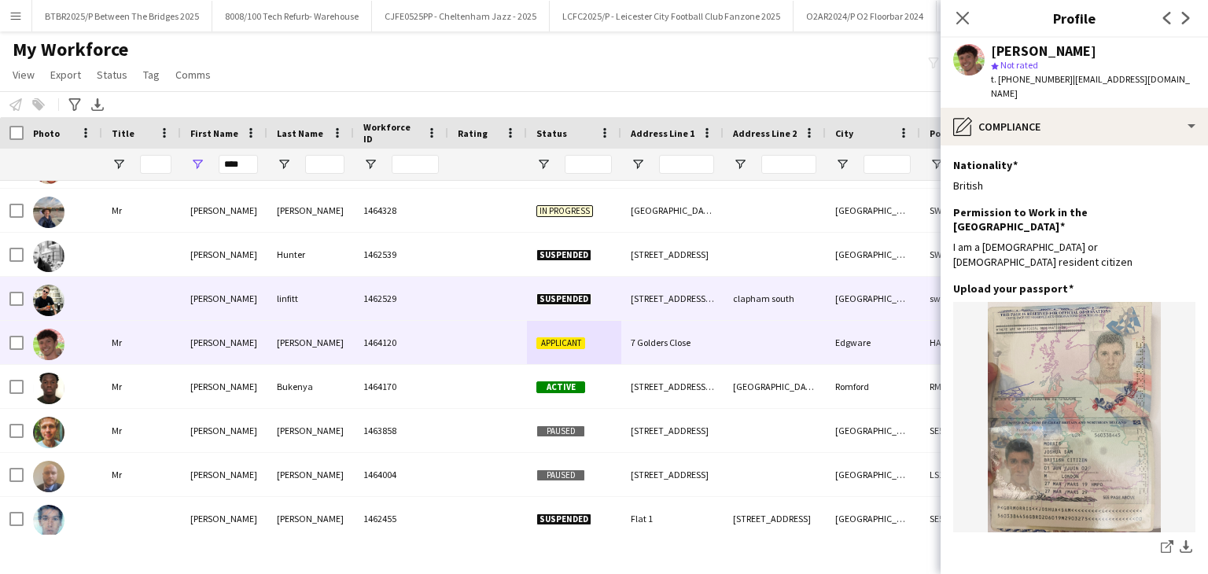
scroll to position [0, 0]
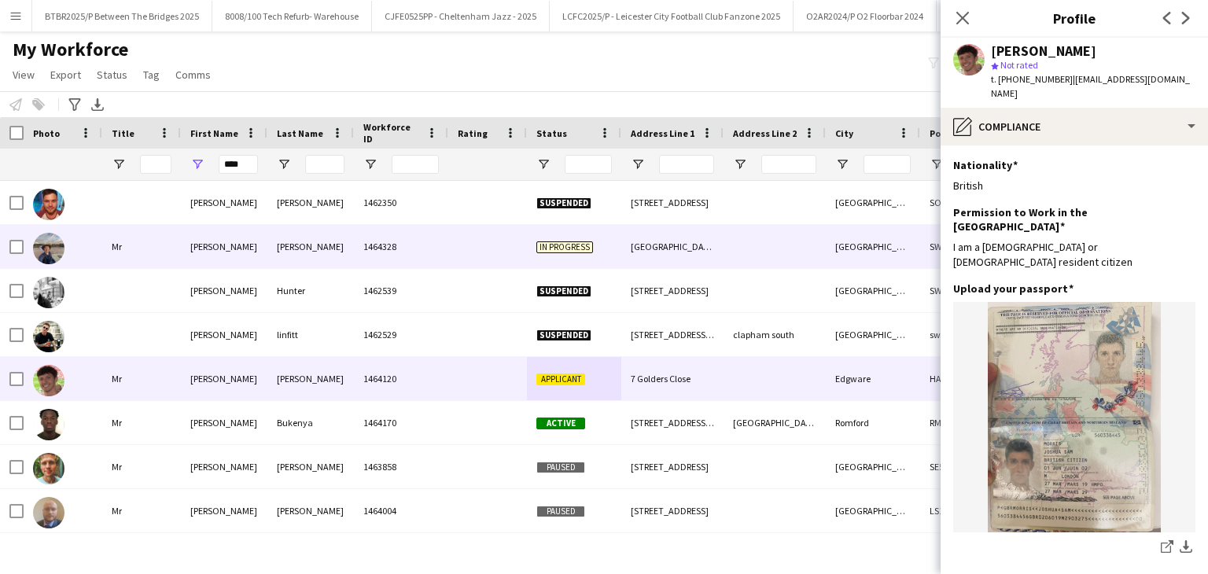
click at [485, 248] on div at bounding box center [487, 246] width 79 height 43
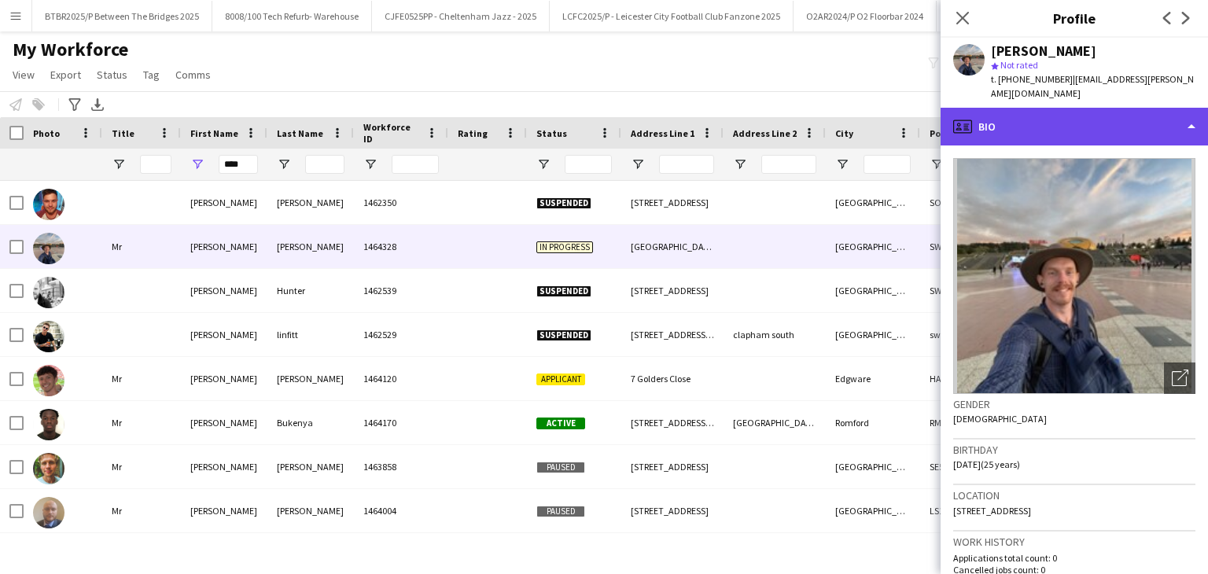
click at [1066, 124] on div "profile Bio" at bounding box center [1074, 127] width 267 height 38
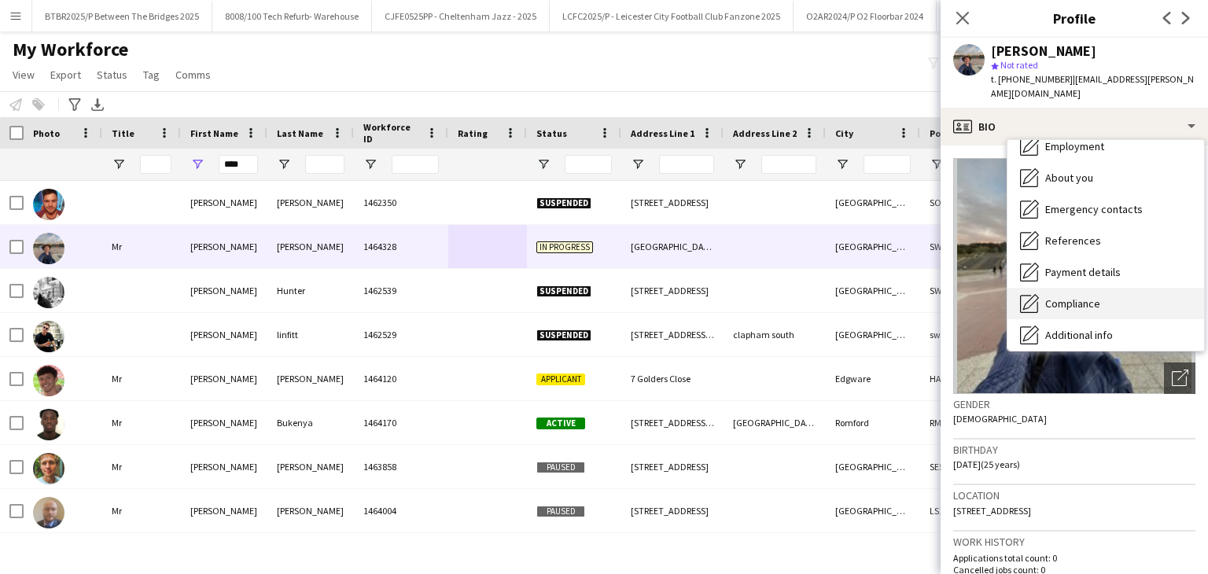
click at [1100, 297] on span "Compliance" at bounding box center [1073, 304] width 55 height 14
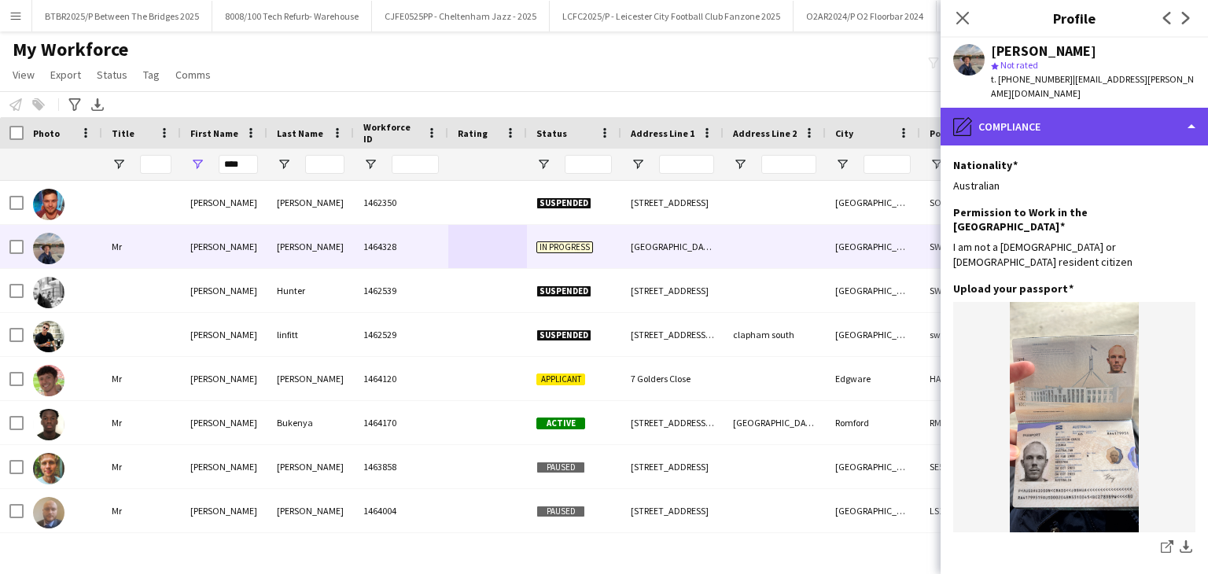
click at [1046, 108] on div "pencil4 Compliance" at bounding box center [1074, 127] width 267 height 38
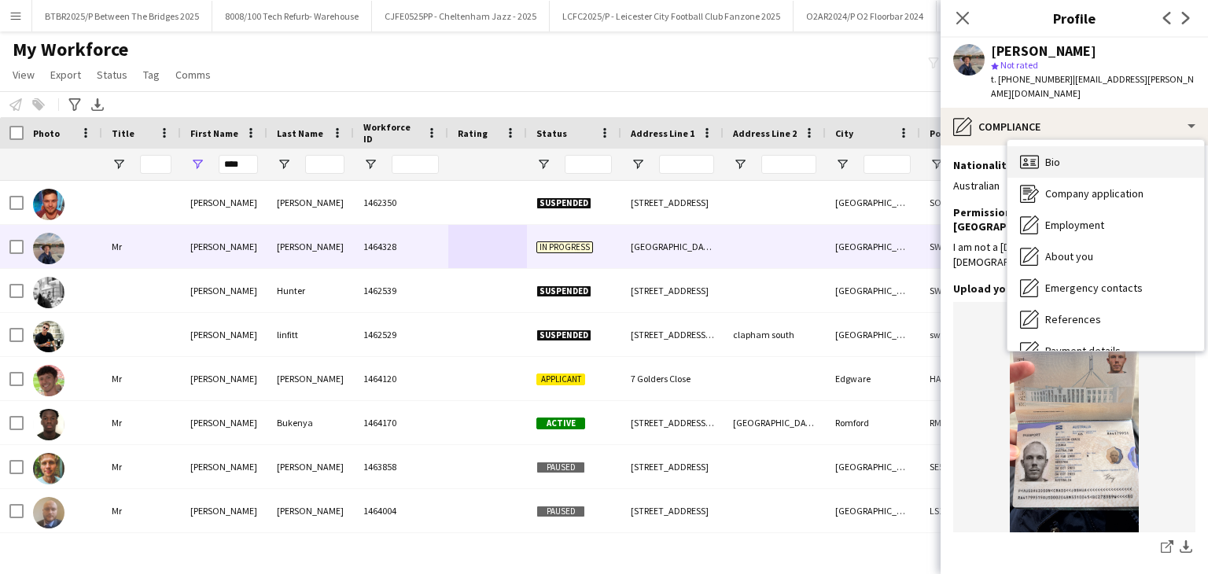
click at [1083, 149] on div "Bio Bio" at bounding box center [1106, 161] width 197 height 31
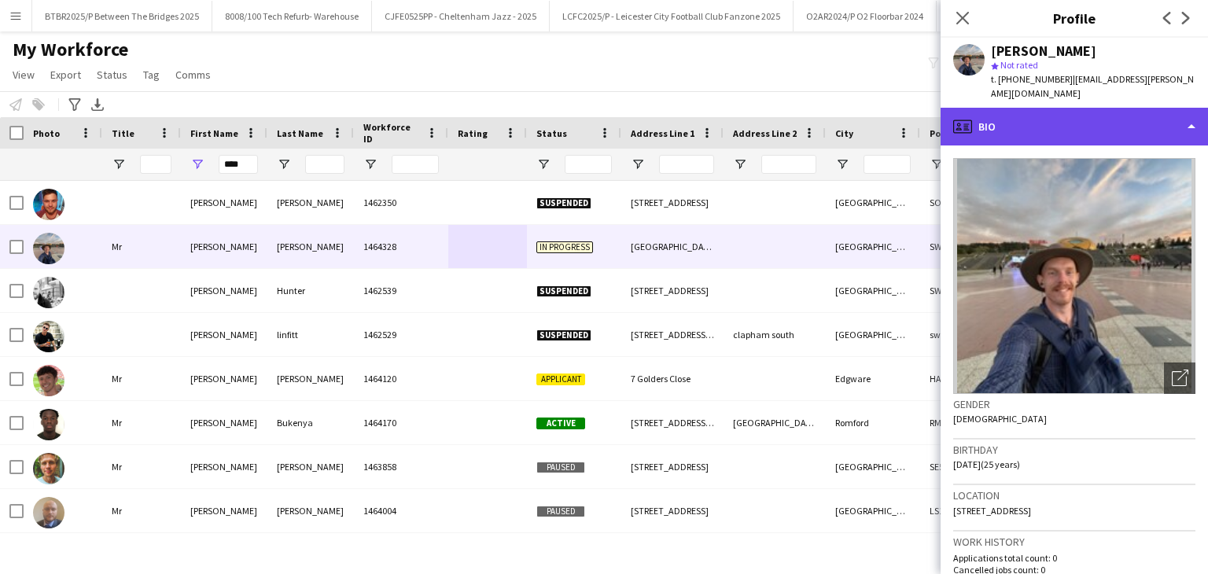
click at [1093, 117] on div "profile Bio" at bounding box center [1074, 127] width 267 height 38
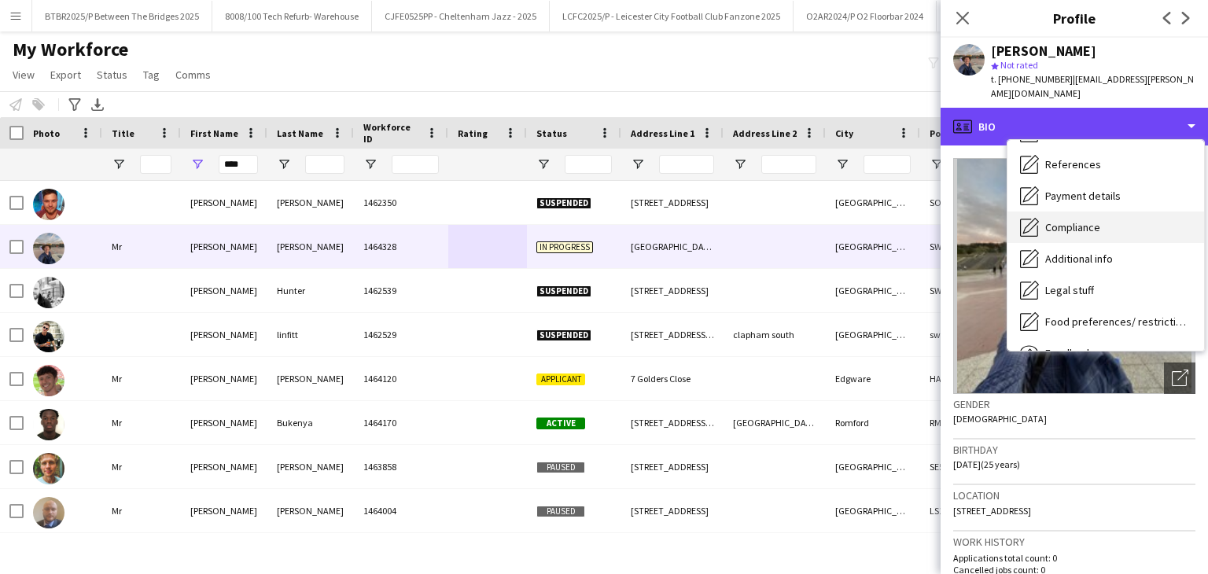
scroll to position [157, 0]
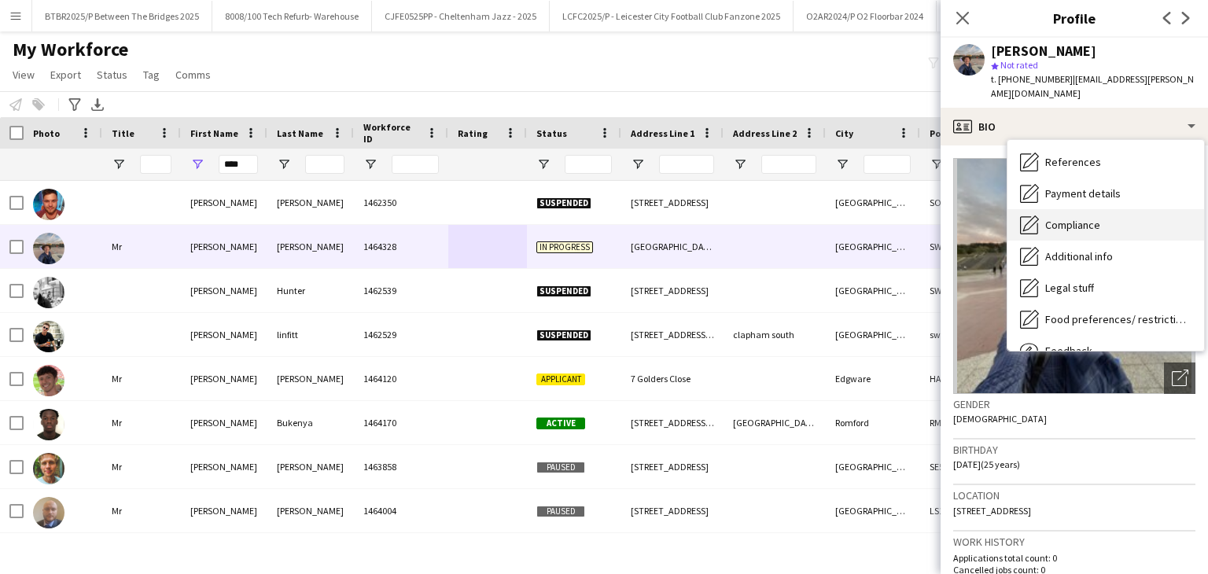
click at [1105, 212] on div "Compliance Compliance" at bounding box center [1106, 224] width 197 height 31
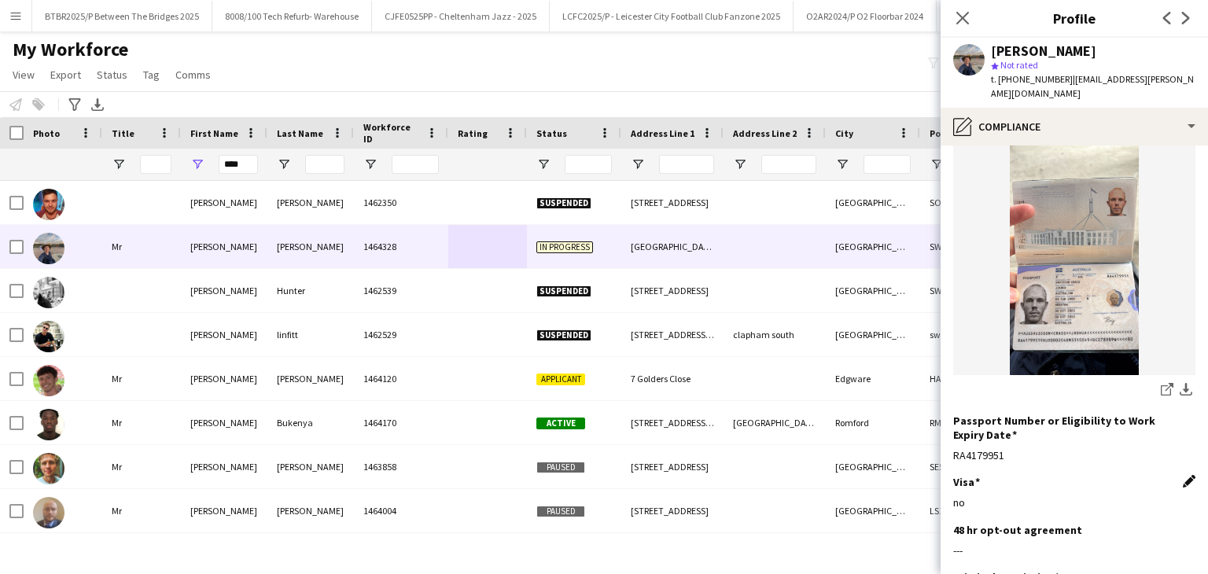
click at [1183, 475] on app-icon "Edit this field" at bounding box center [1189, 481] width 13 height 13
click at [1159, 571] on button "Cancel" at bounding box center [1171, 583] width 50 height 25
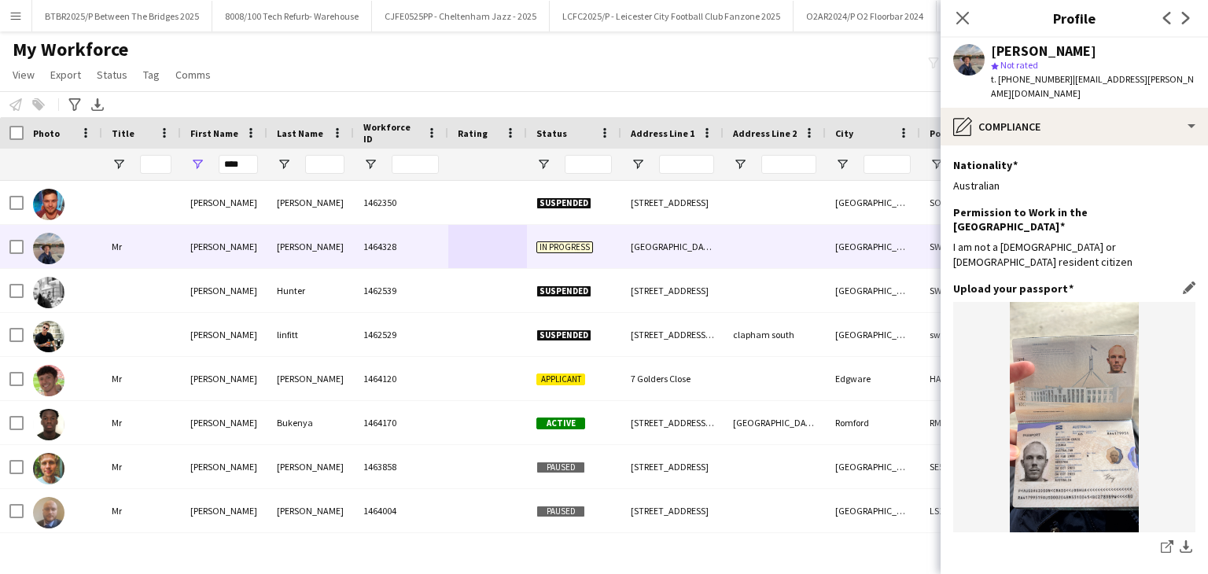
scroll to position [0, 0]
click at [1183, 282] on app-icon "Edit this field" at bounding box center [1189, 288] width 13 height 13
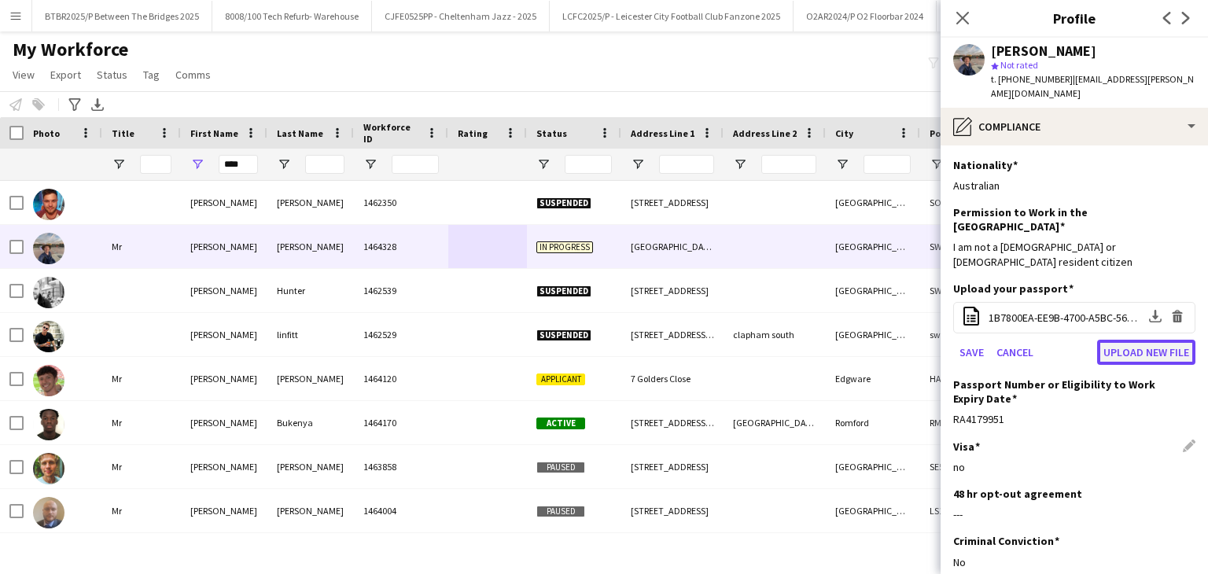
click at [1117, 340] on button "Upload new file" at bounding box center [1146, 352] width 98 height 25
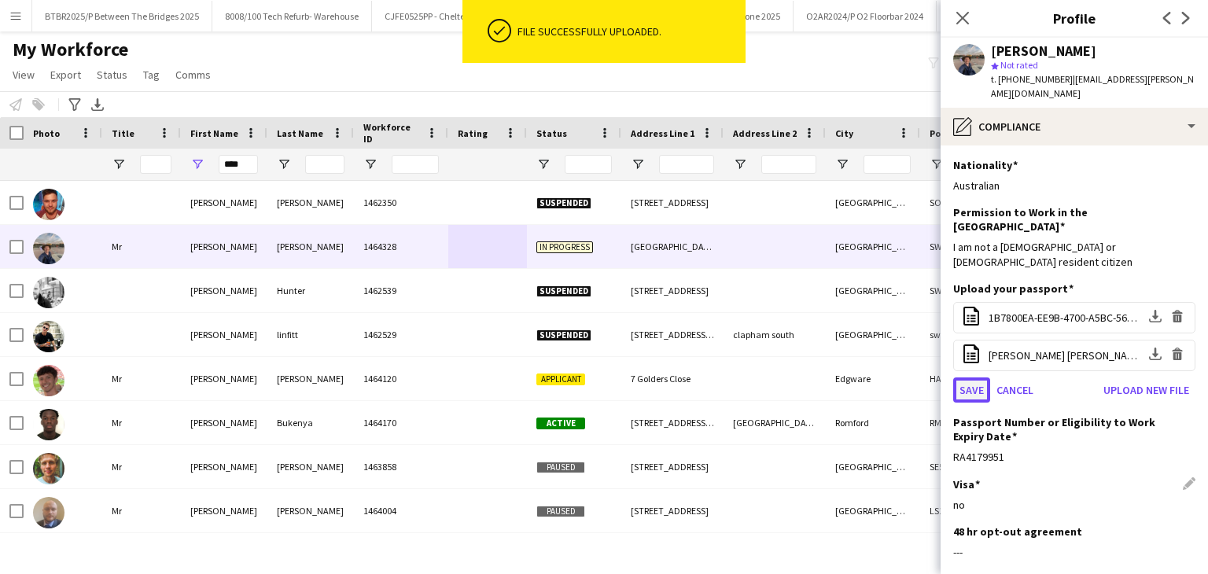
click at [973, 378] on button "Save" at bounding box center [971, 390] width 37 height 25
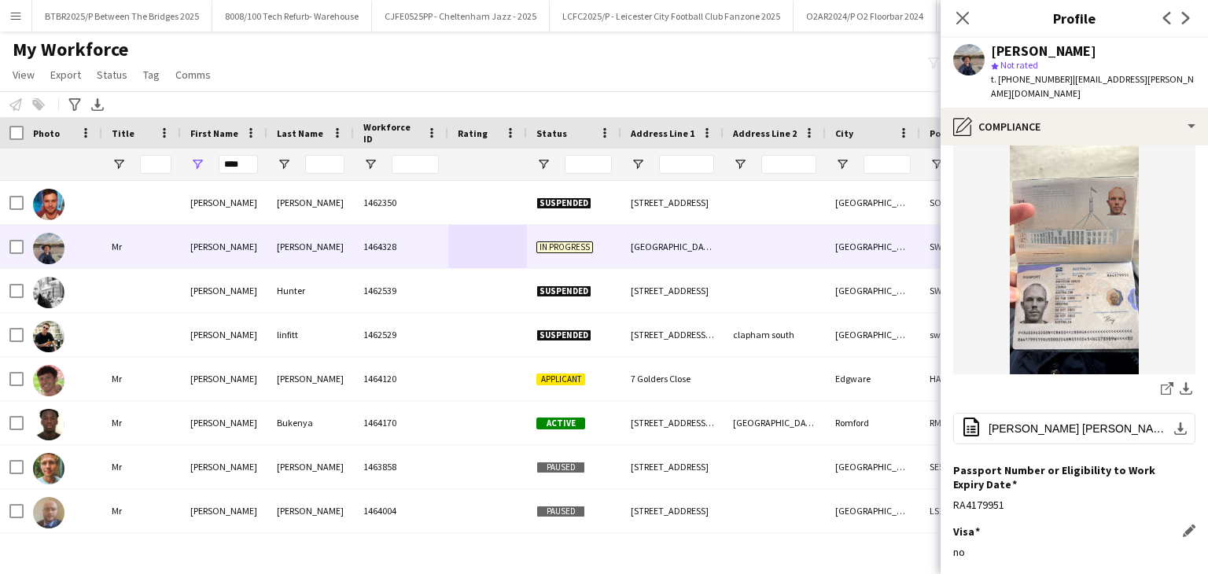
scroll to position [236, 0]
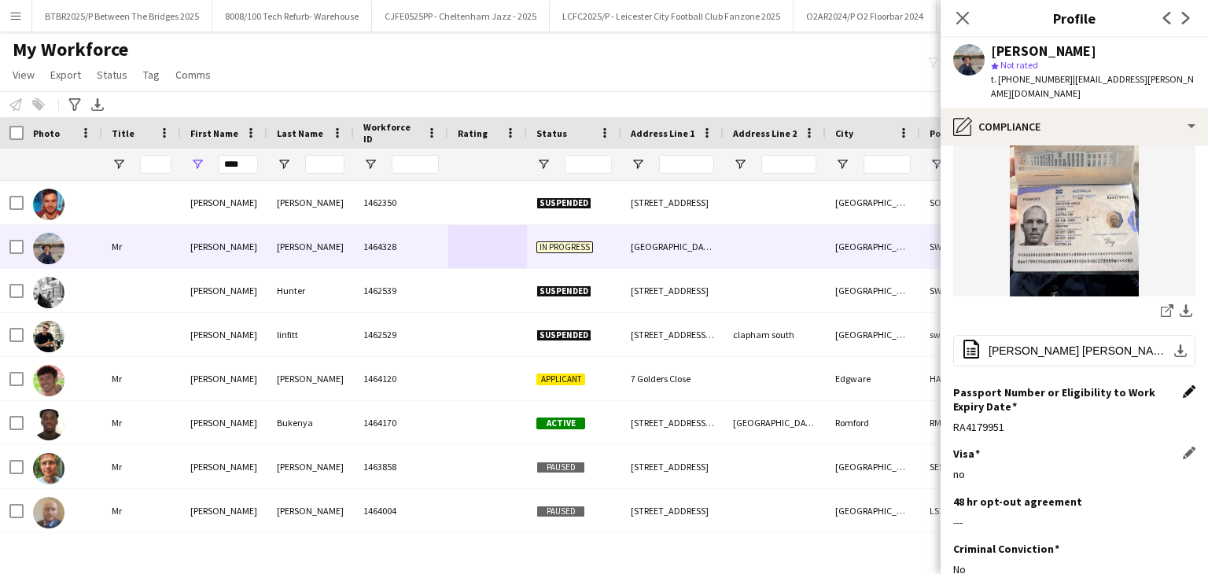
click at [1183, 385] on app-icon "Edit this field" at bounding box center [1189, 391] width 13 height 13
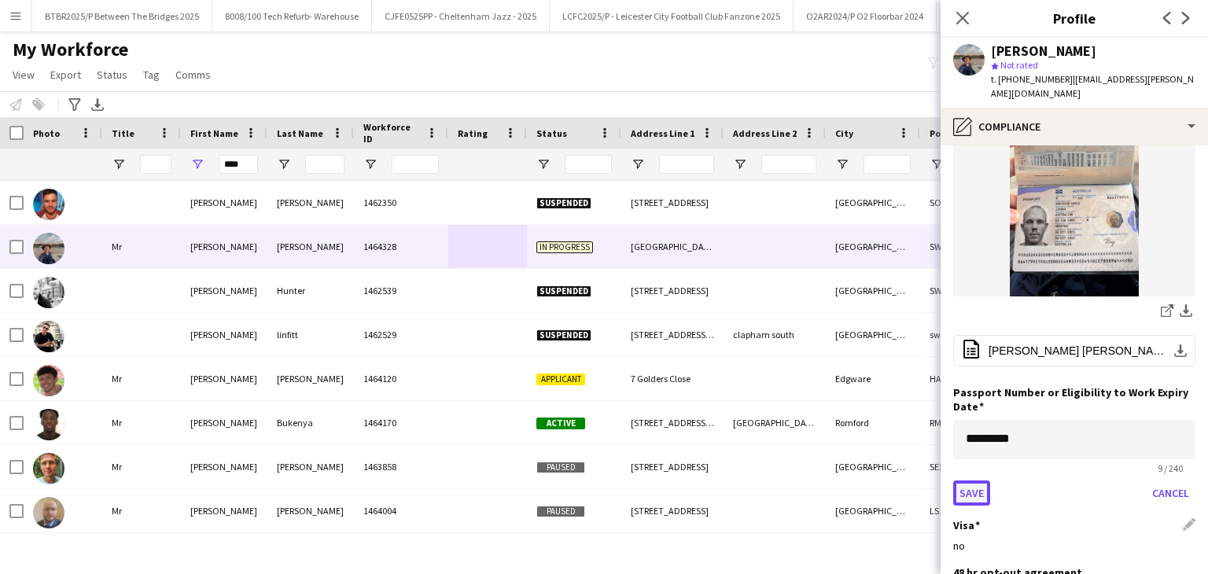
click at [967, 481] on button "Save" at bounding box center [971, 493] width 37 height 25
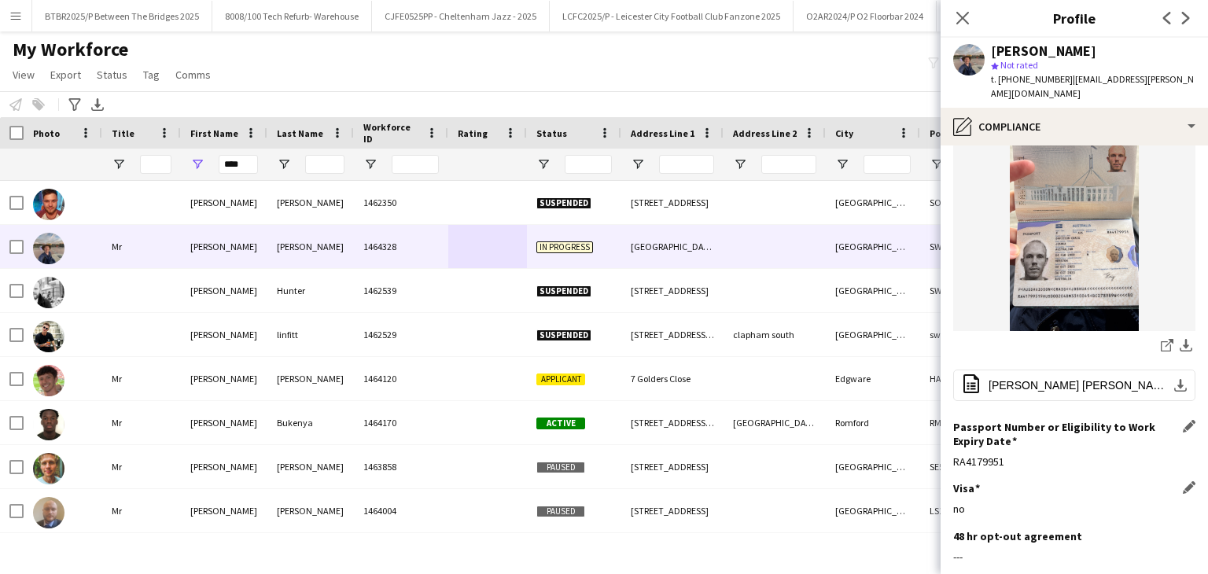
scroll to position [297, 0]
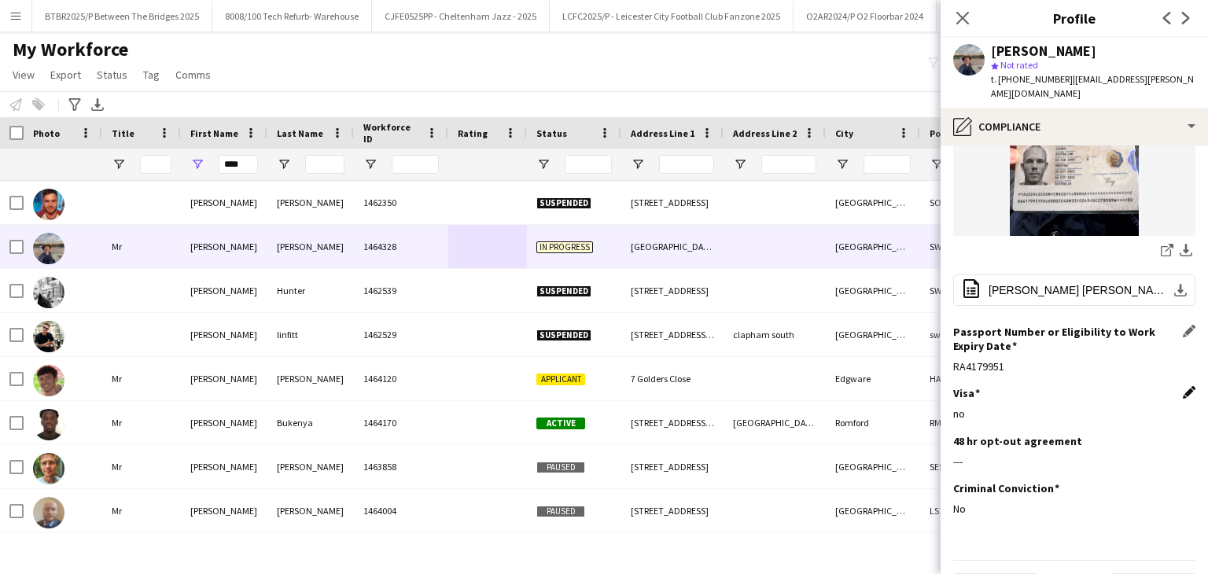
click at [1183, 386] on app-icon "Edit this field" at bounding box center [1189, 392] width 13 height 13
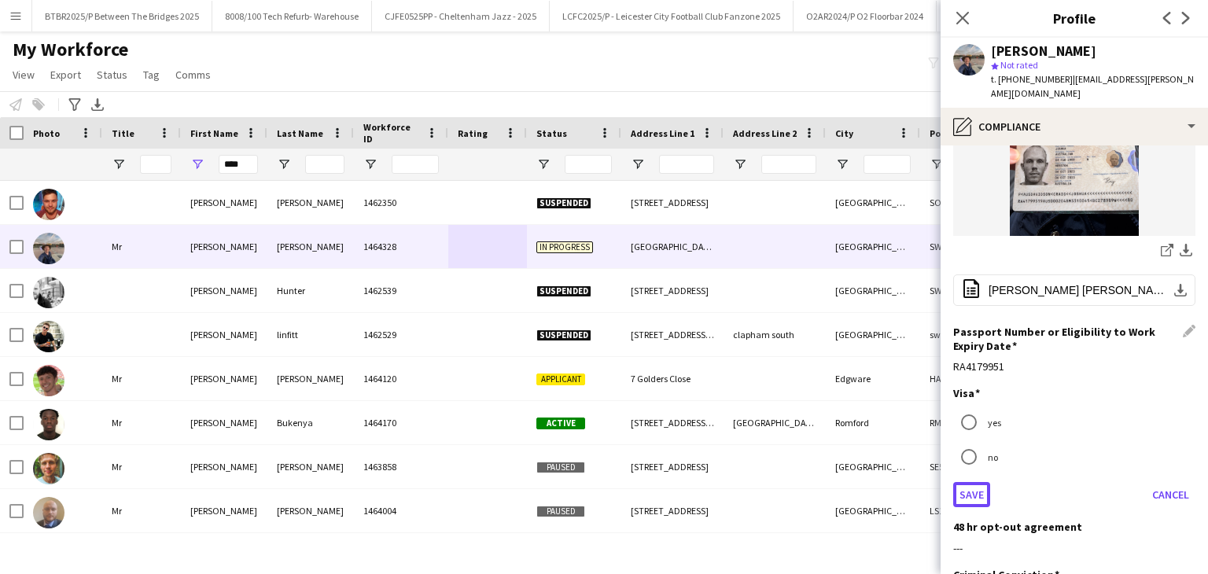
click at [977, 482] on button "Save" at bounding box center [971, 494] width 37 height 25
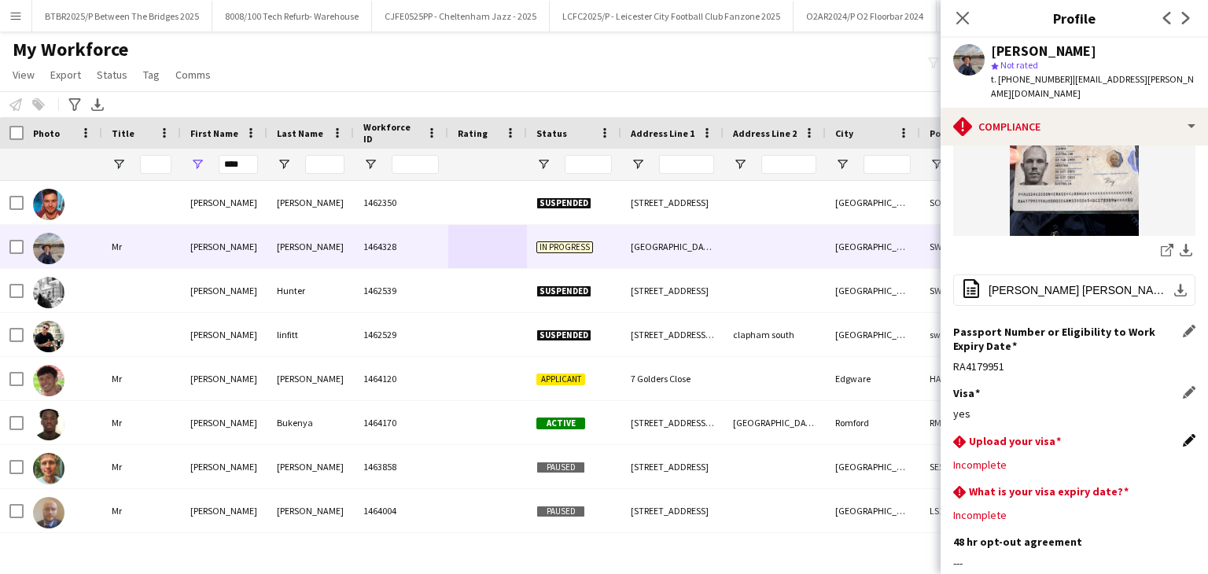
click at [1183, 434] on app-icon "Edit this field" at bounding box center [1189, 440] width 13 height 13
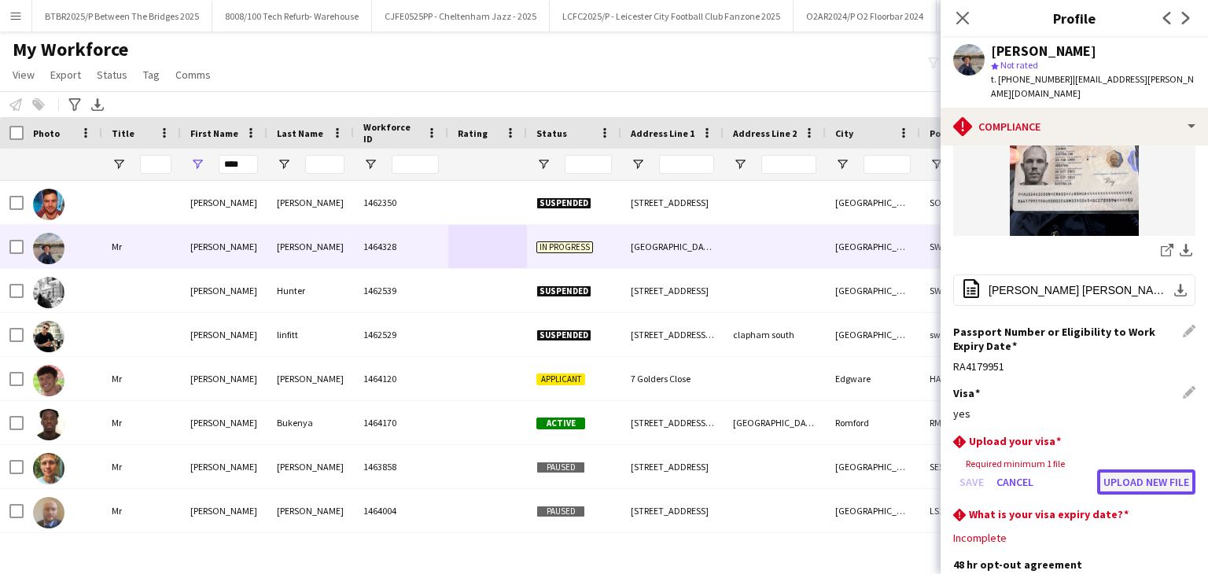
click at [1102, 470] on button "Upload new file" at bounding box center [1146, 482] width 98 height 25
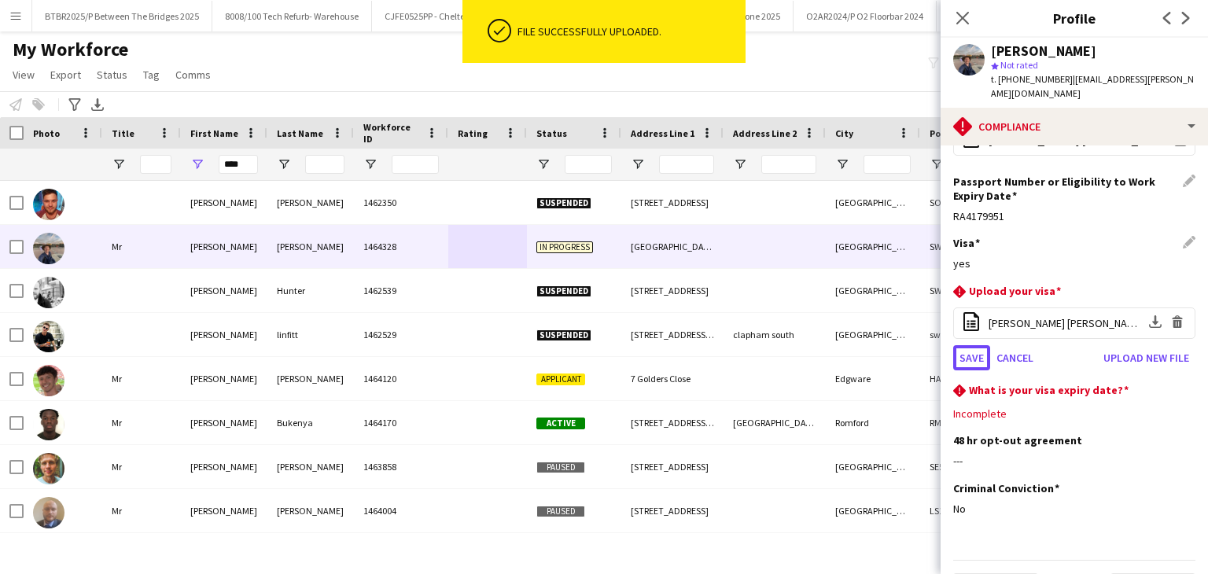
click at [976, 345] on button "Save" at bounding box center [971, 357] width 37 height 25
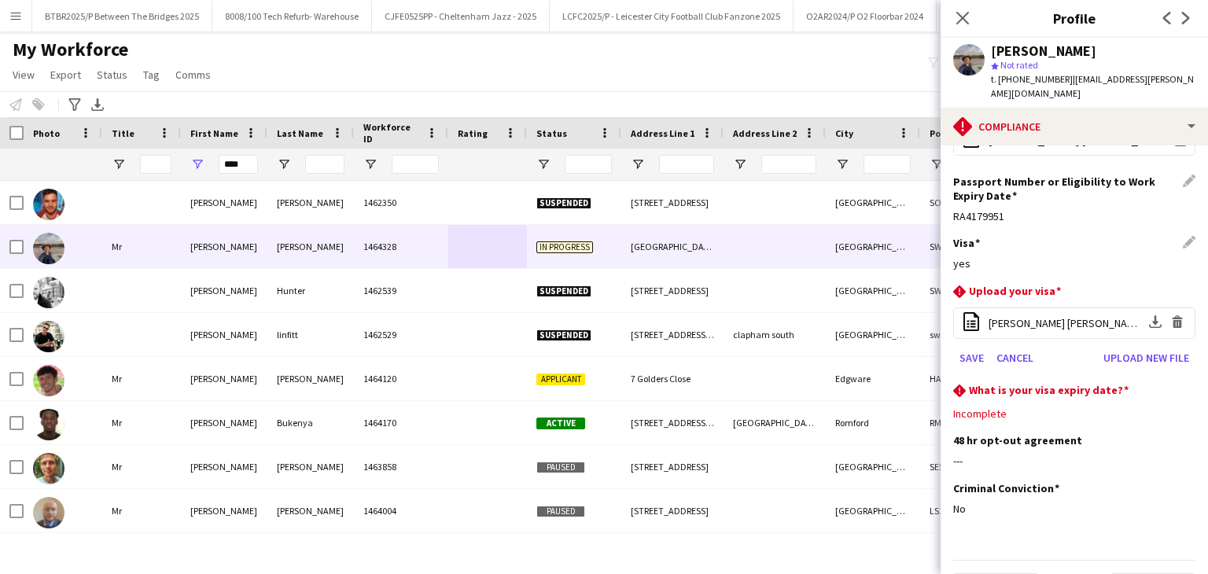
scroll to position [419, 0]
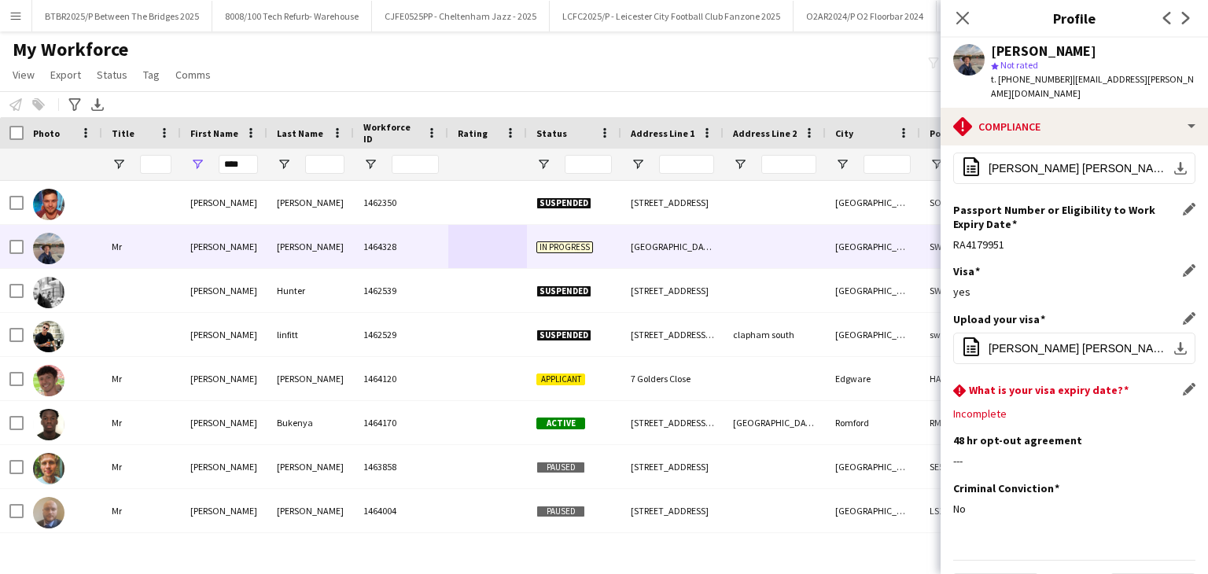
click at [1183, 383] on app-icon "Edit this field" at bounding box center [1189, 389] width 13 height 13
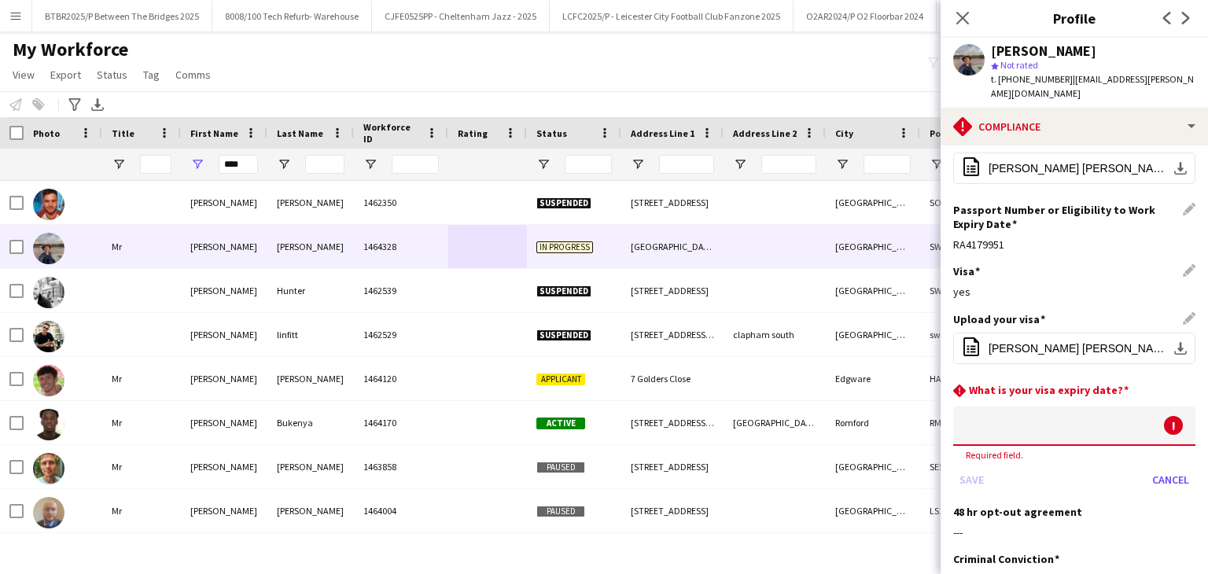
click at [969, 387] on body "Menu Boards Boards Boards All jobs Status Workforce Workforce My Workforce Recr…" at bounding box center [604, 287] width 1208 height 574
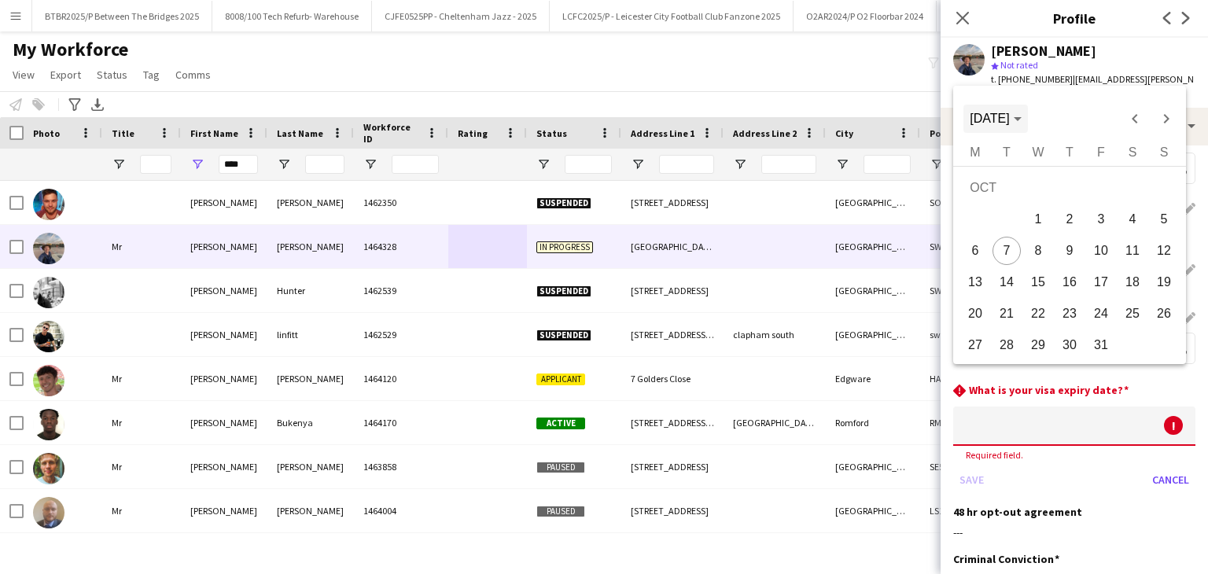
click at [1021, 125] on span "[DATE]" at bounding box center [995, 119] width 51 height 14
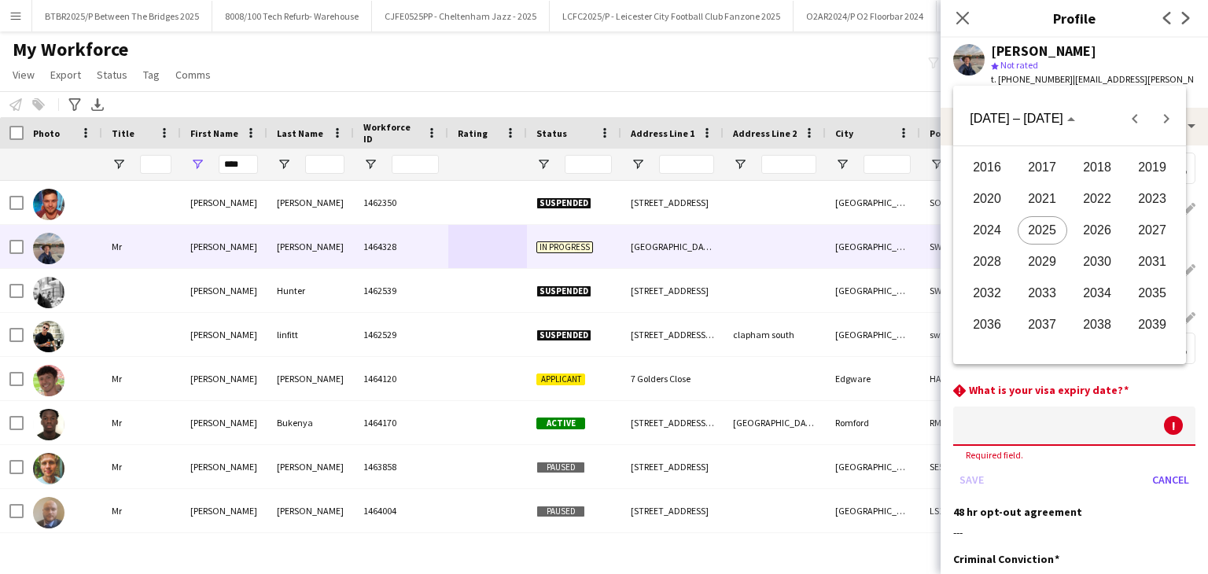
click at [1153, 225] on span "2027" at bounding box center [1153, 230] width 50 height 28
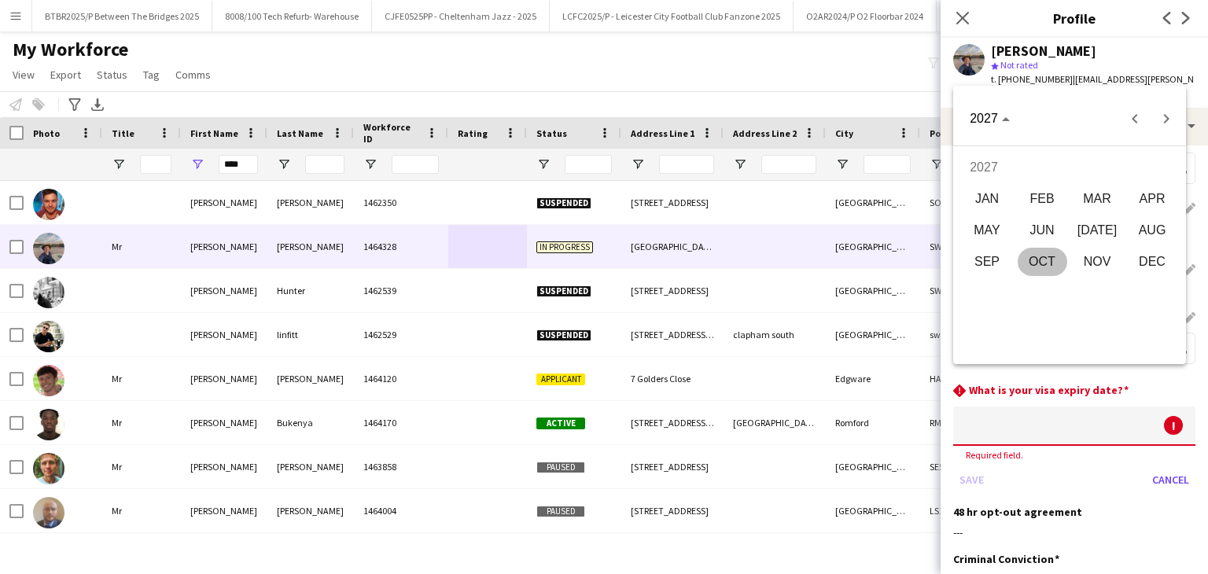
click at [1049, 205] on span "FEB" at bounding box center [1043, 199] width 50 height 28
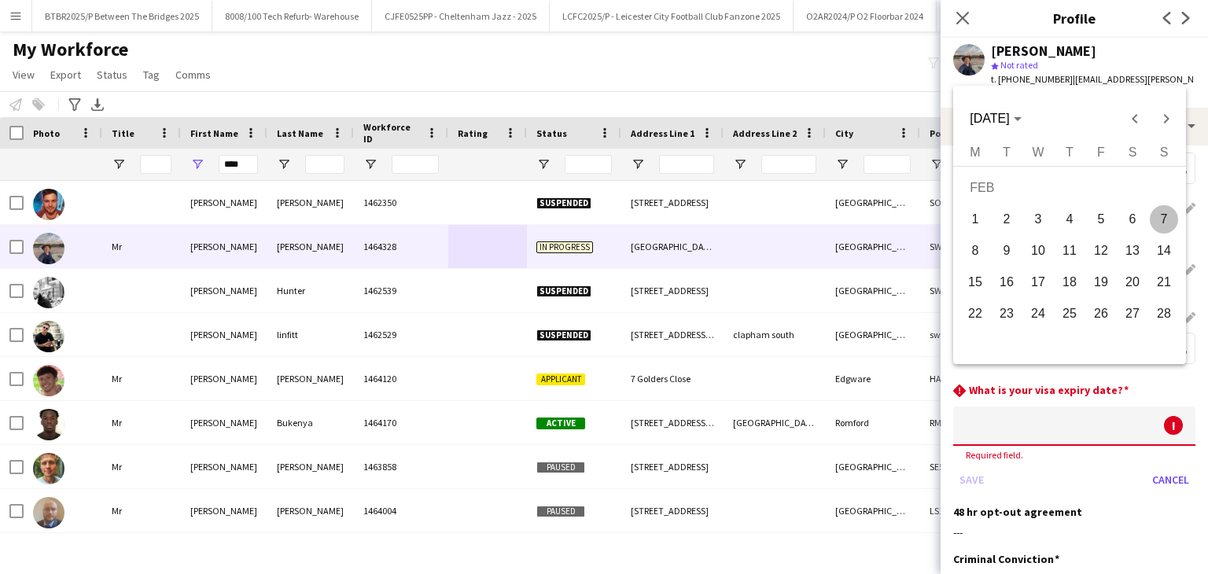
click at [1034, 249] on span "10" at bounding box center [1038, 251] width 28 height 28
type input "**********"
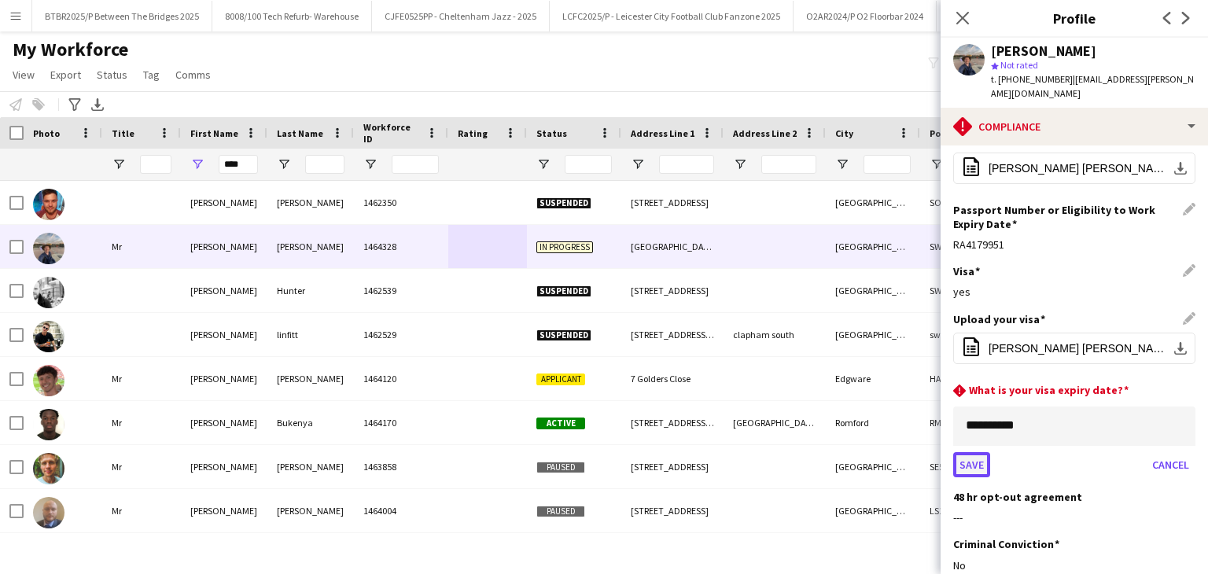
click at [979, 452] on button "Save" at bounding box center [971, 464] width 37 height 25
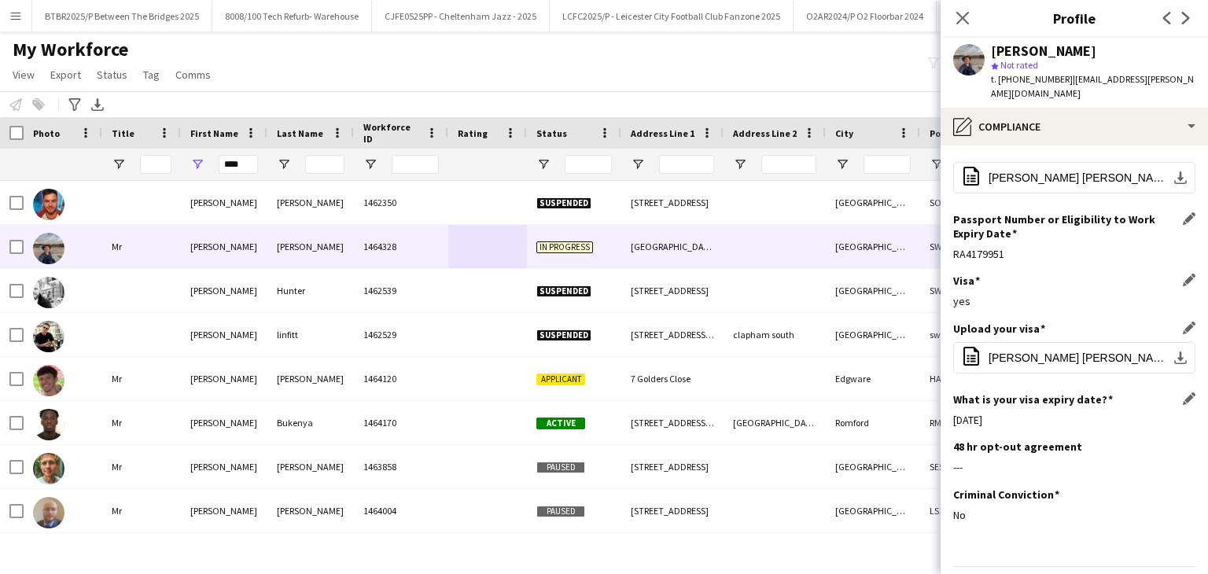
scroll to position [415, 0]
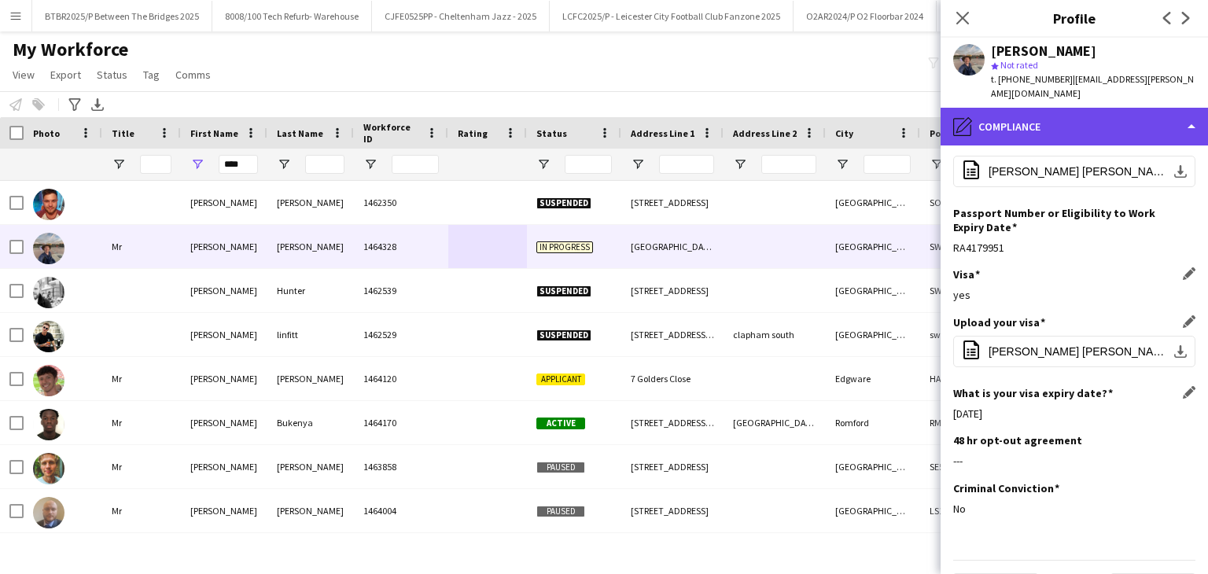
click at [1089, 114] on div "pencil4 Compliance" at bounding box center [1074, 127] width 267 height 38
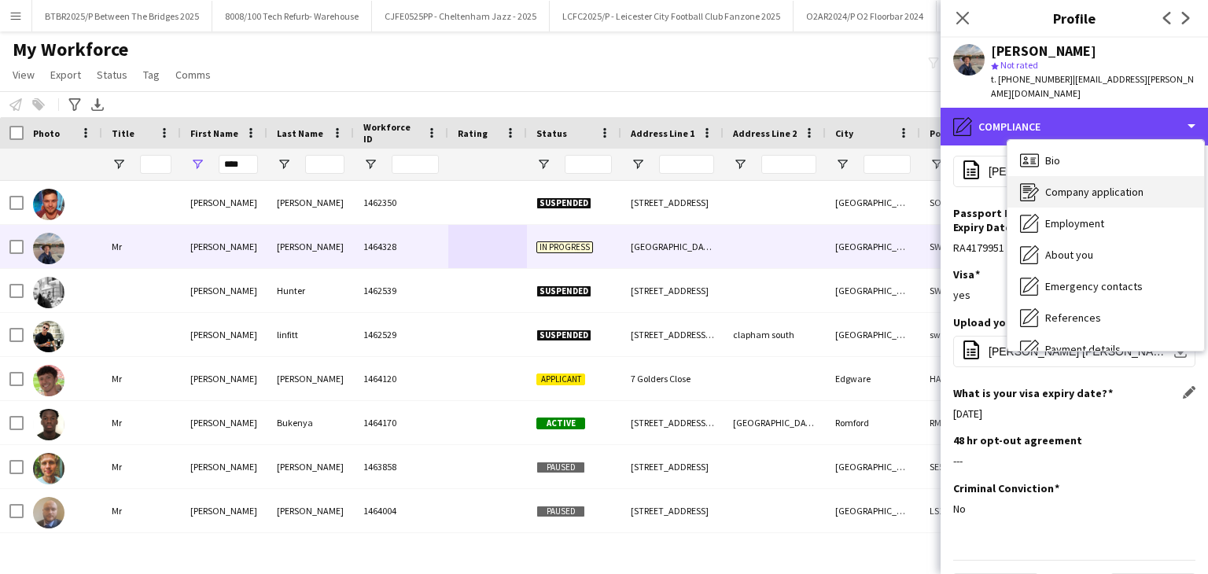
scroll to position [0, 0]
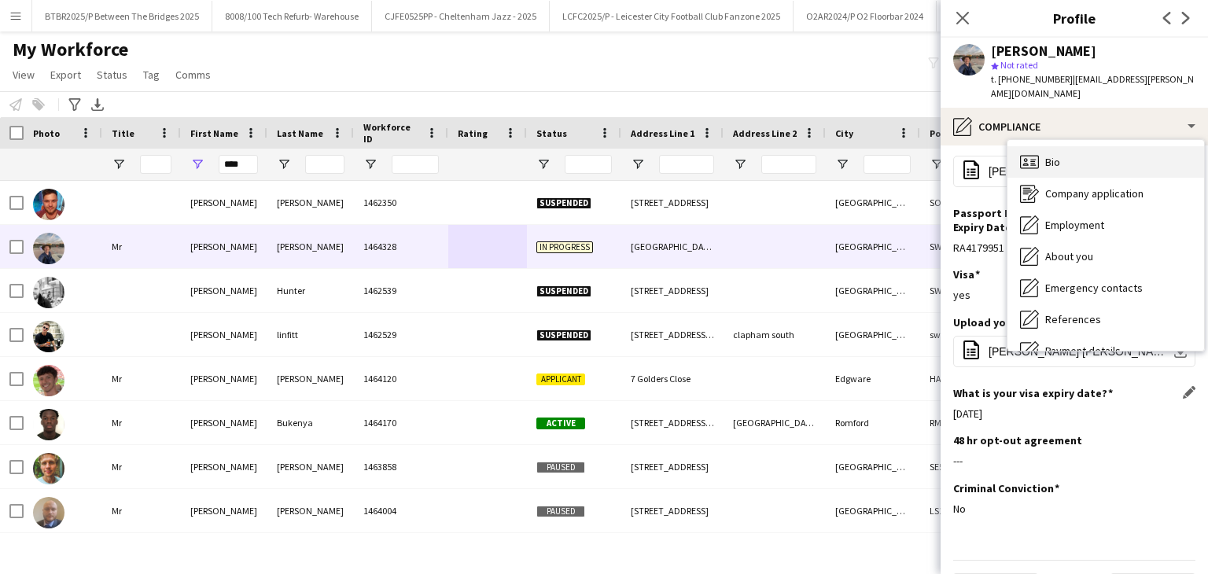
click at [1087, 148] on div "Bio Bio" at bounding box center [1106, 161] width 197 height 31
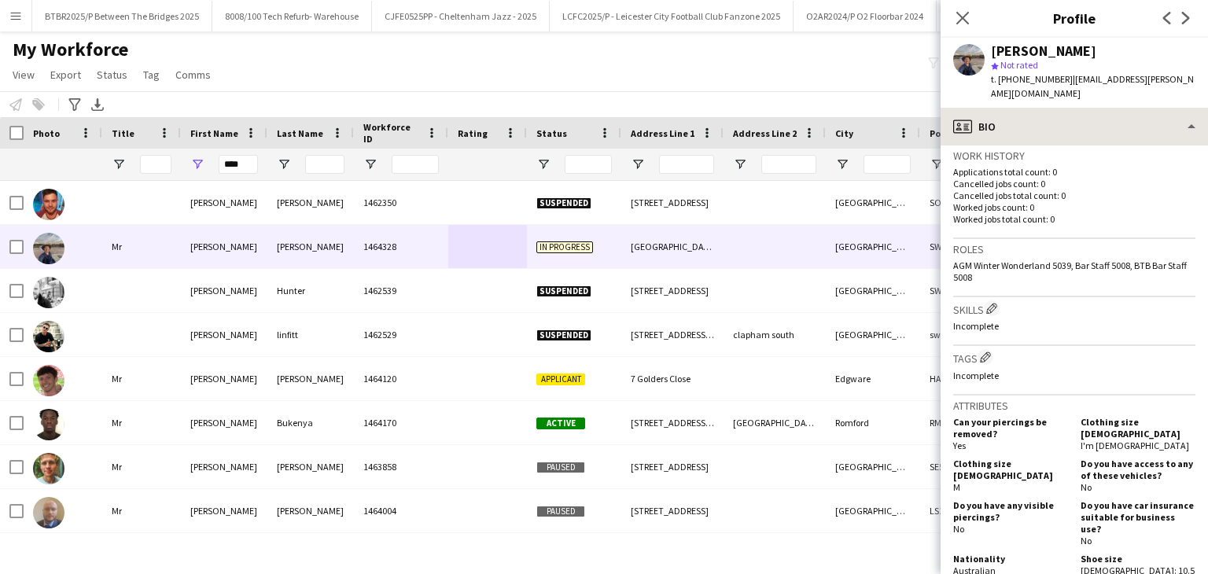
scroll to position [393, 0]
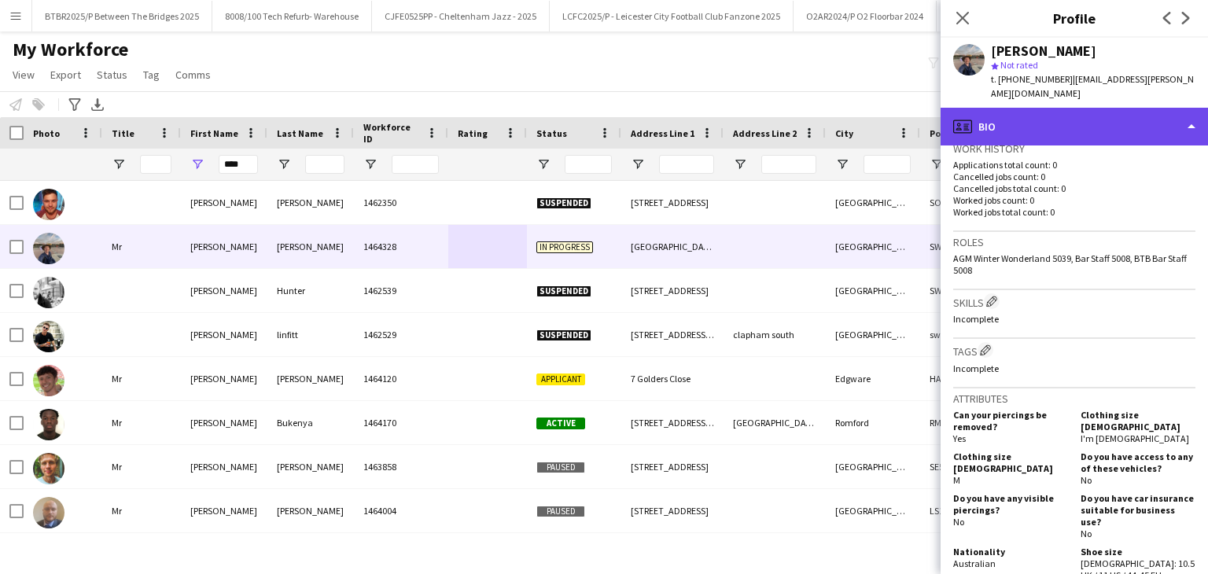
click at [1085, 116] on div "profile Bio" at bounding box center [1074, 127] width 267 height 38
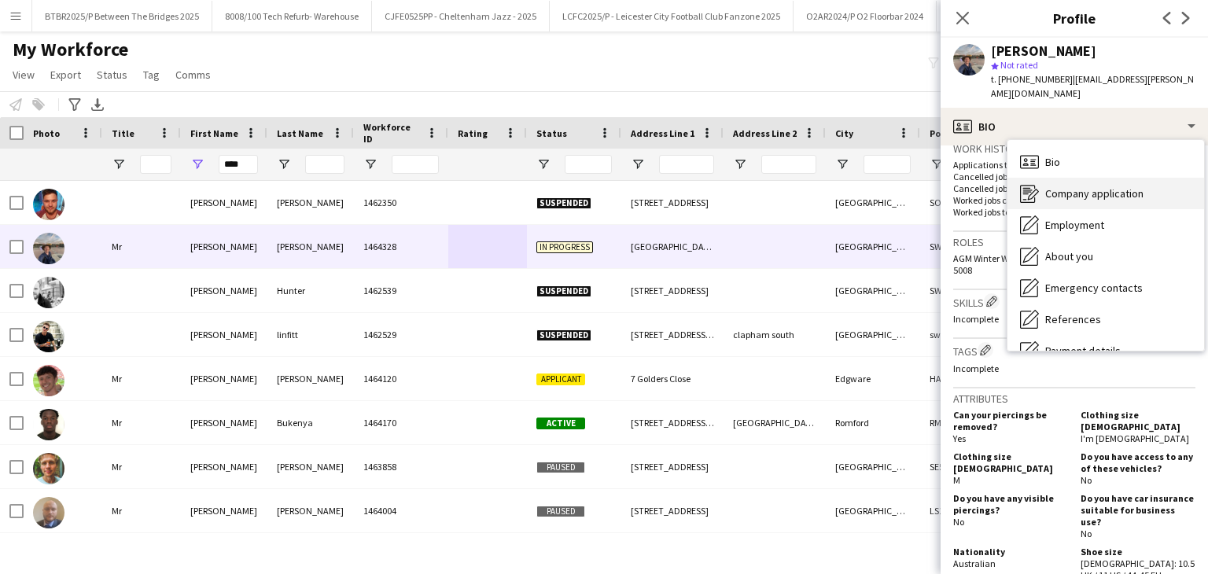
click at [1115, 186] on span "Company application" at bounding box center [1095, 193] width 98 height 14
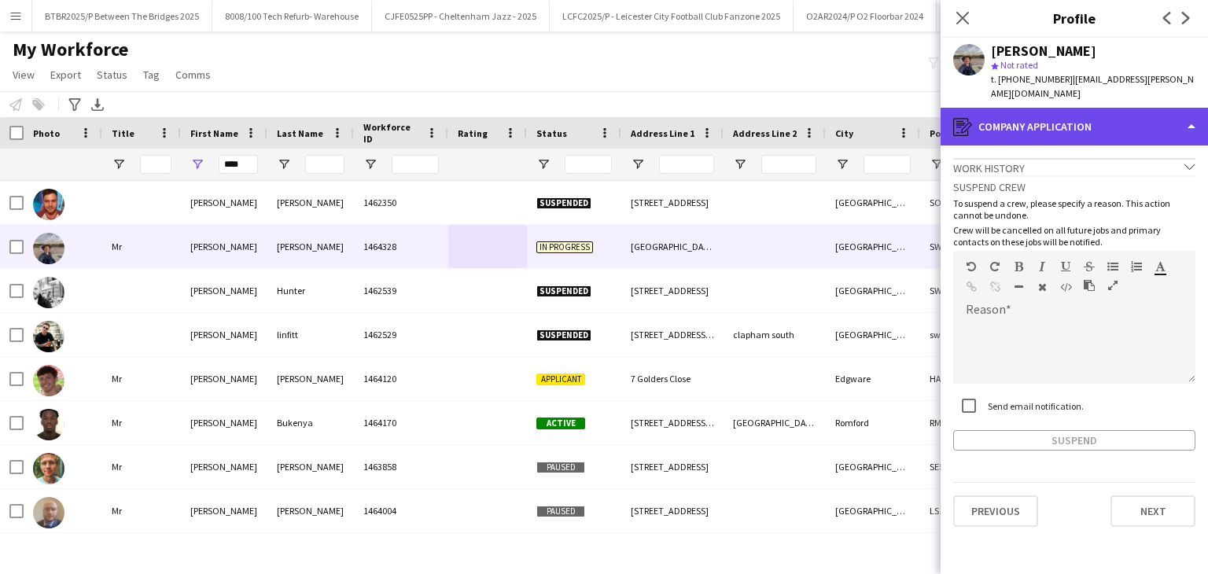
click at [1083, 108] on div "register Company application" at bounding box center [1074, 127] width 267 height 38
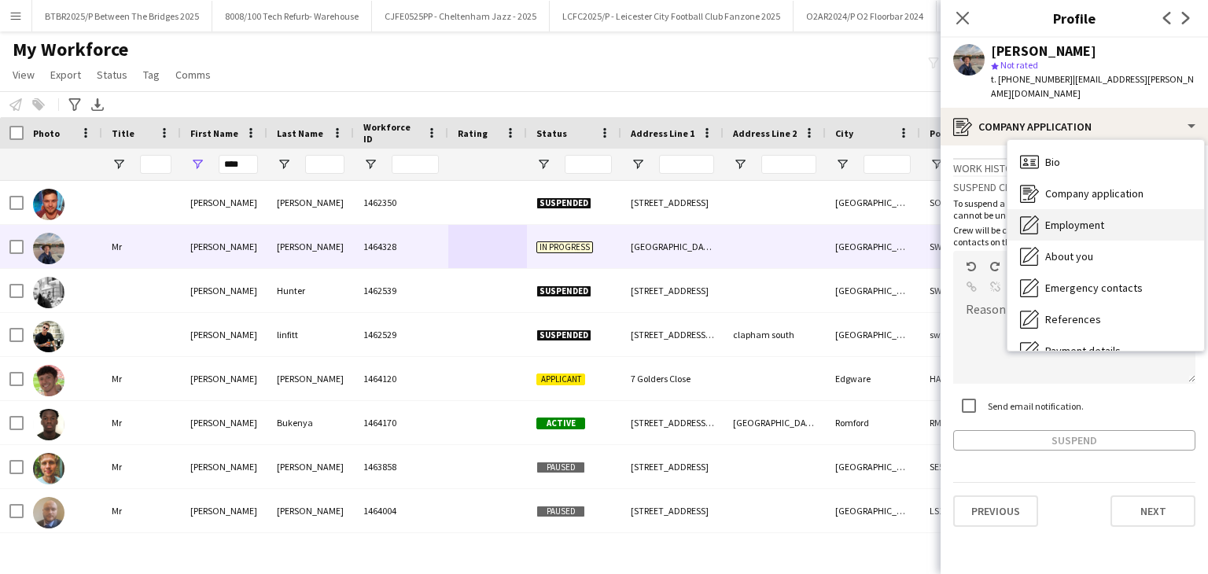
click at [1119, 215] on div "Employment Employment" at bounding box center [1106, 224] width 197 height 31
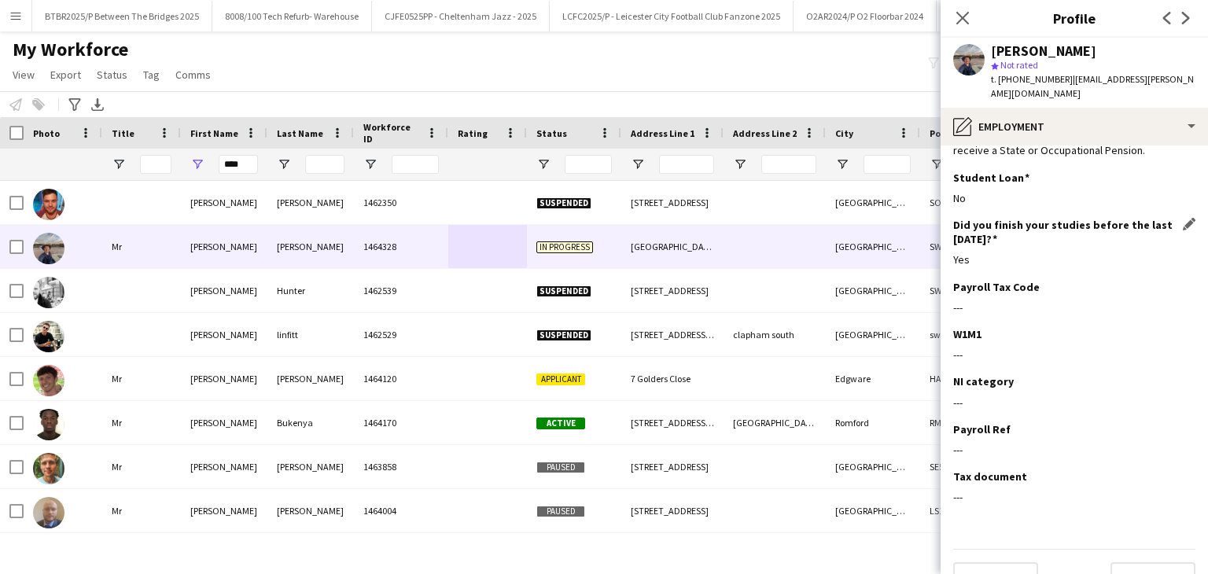
scroll to position [113, 0]
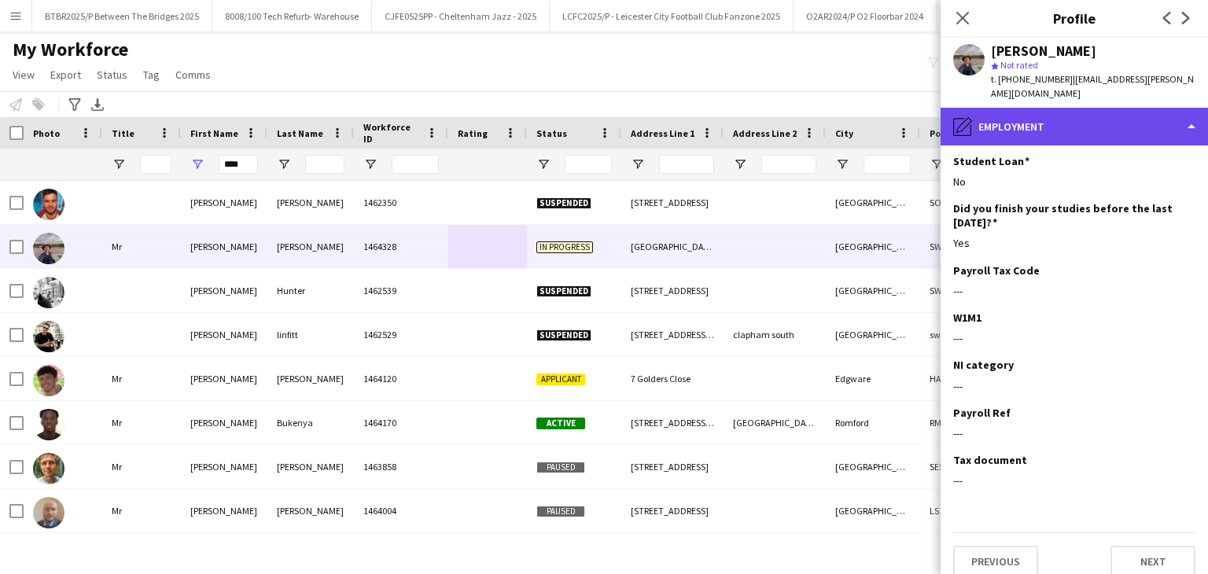
click at [1060, 108] on div "pencil4 Employment" at bounding box center [1074, 127] width 267 height 38
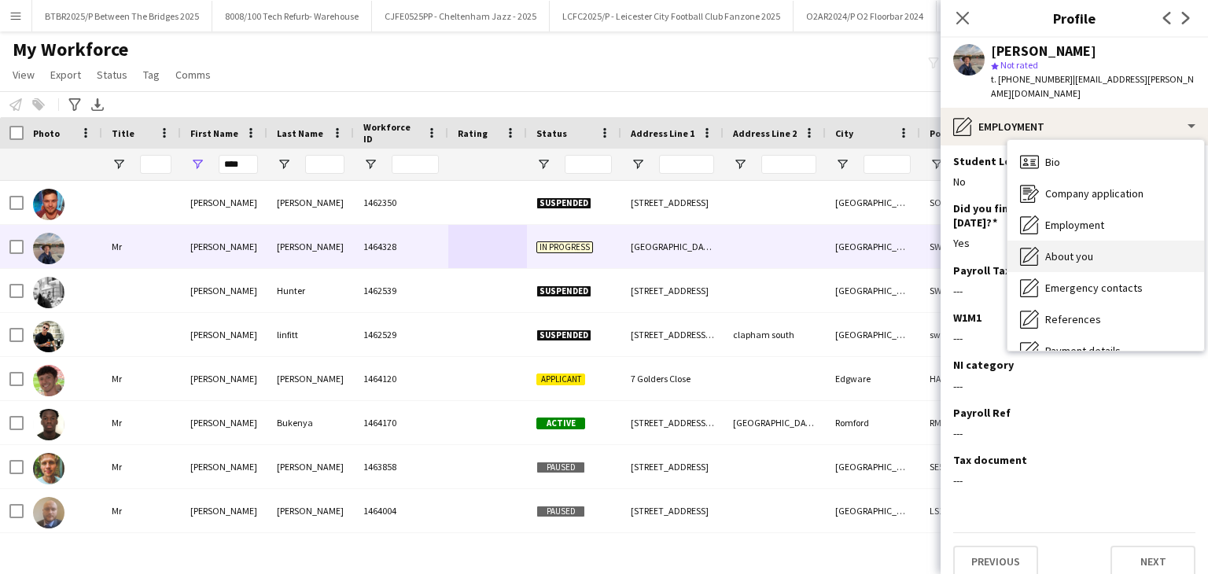
click at [1108, 246] on div "About you About you" at bounding box center [1106, 256] width 197 height 31
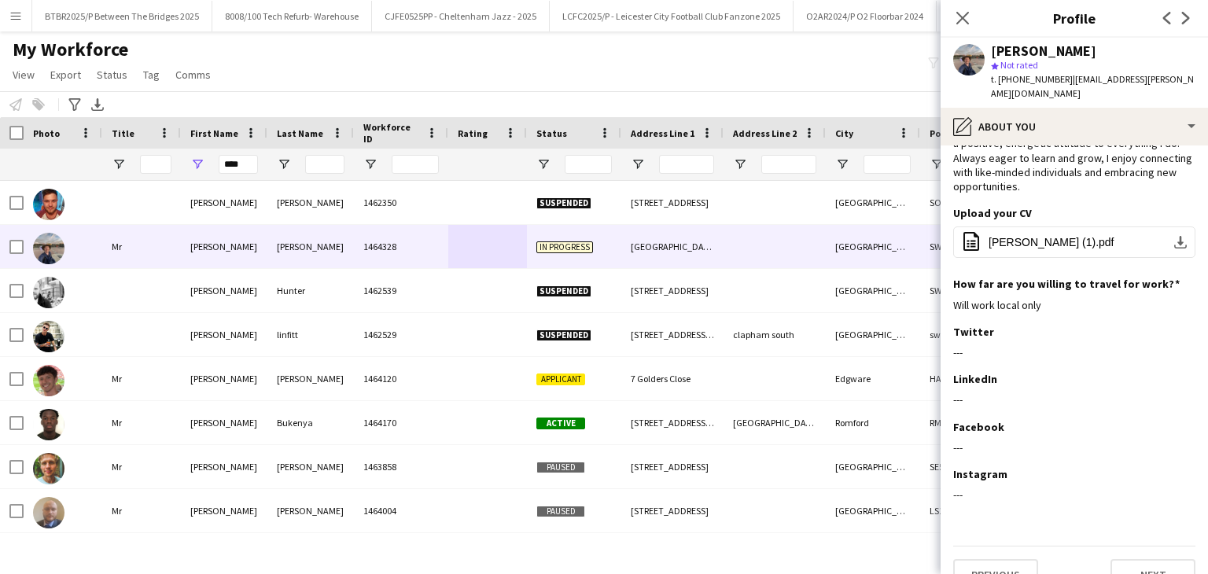
scroll to position [99, 0]
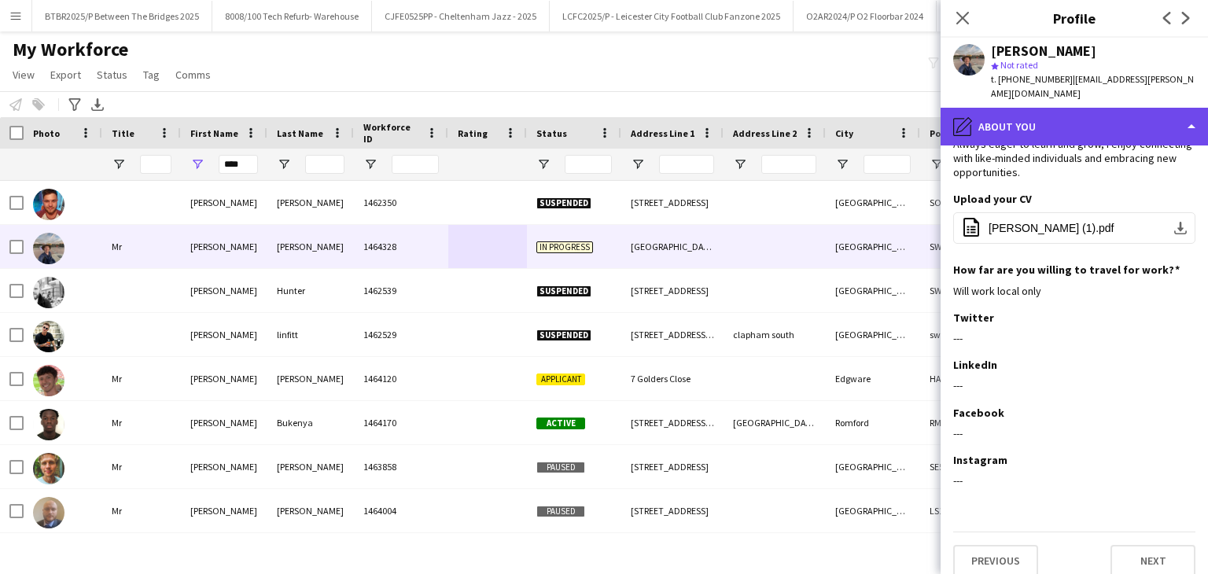
click at [1072, 110] on div "pencil4 About you" at bounding box center [1074, 127] width 267 height 38
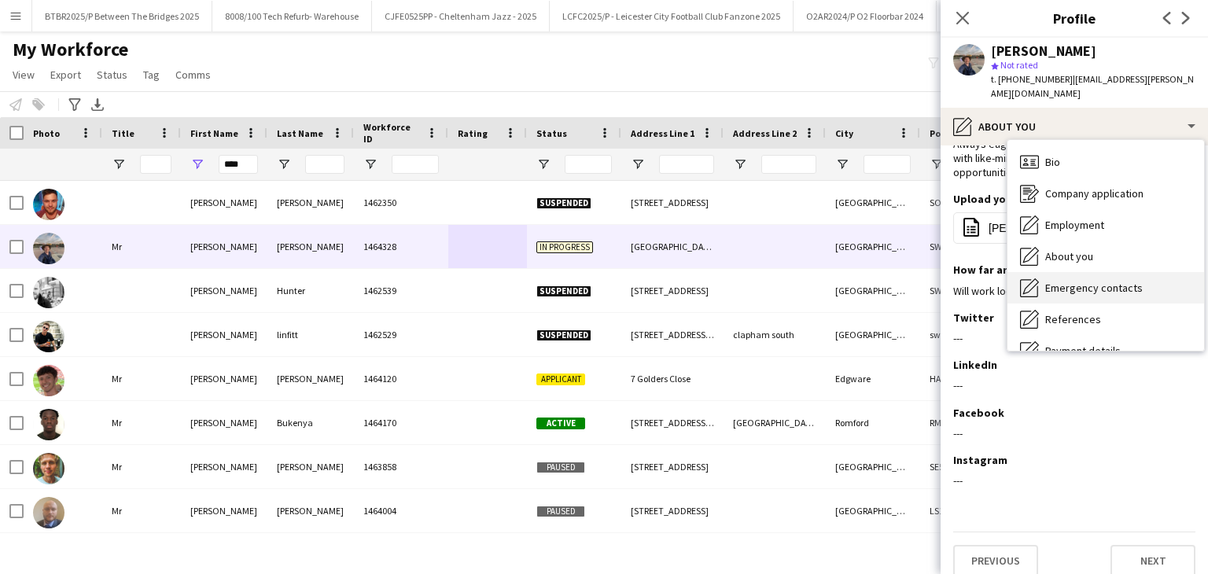
click at [1133, 272] on div "Emergency contacts Emergency contacts" at bounding box center [1106, 287] width 197 height 31
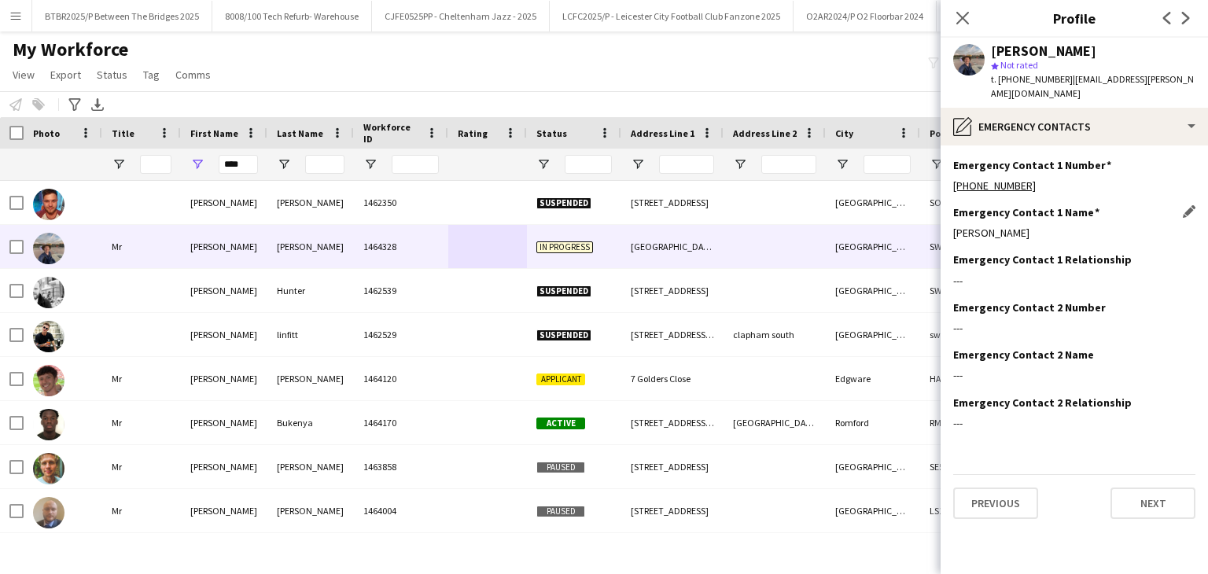
scroll to position [0, 0]
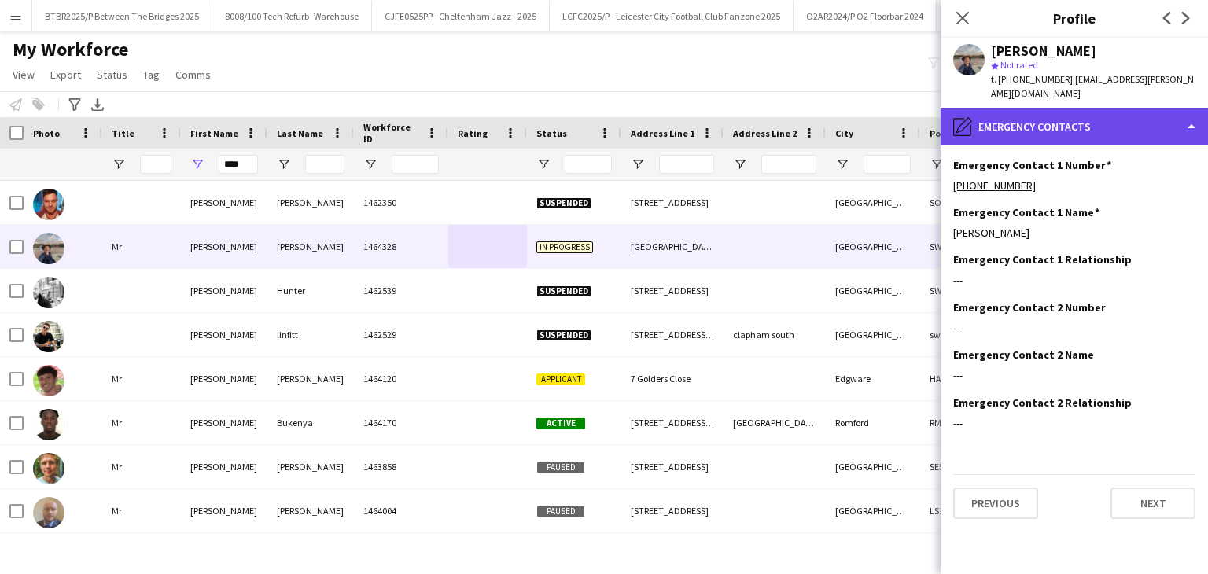
click at [1077, 116] on div "pencil4 Emergency contacts" at bounding box center [1074, 127] width 267 height 38
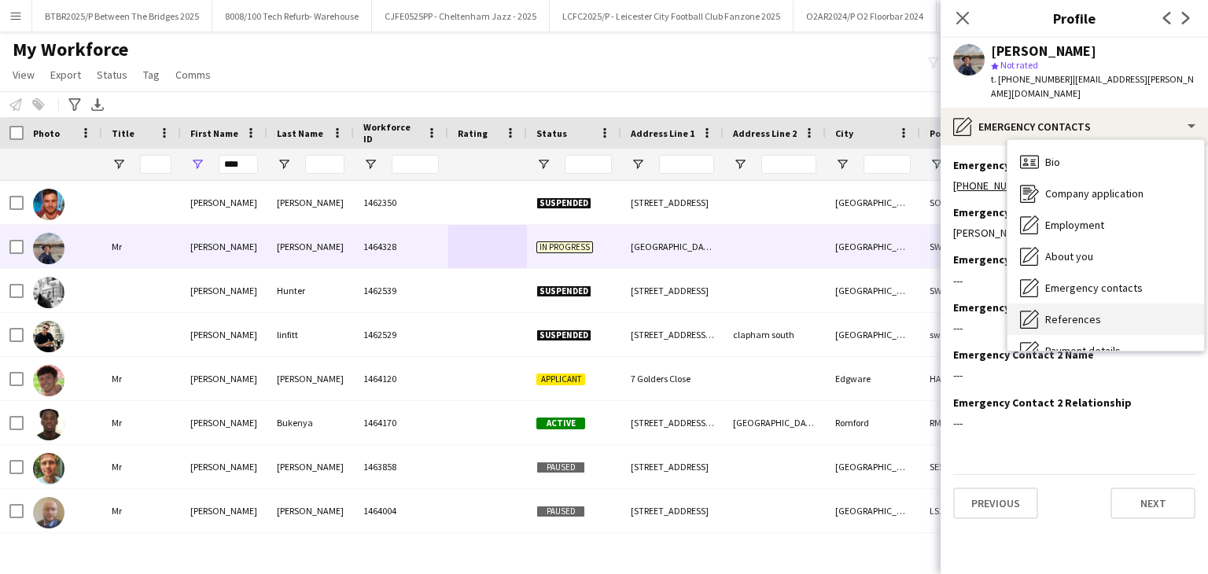
click at [1142, 308] on div "References References" at bounding box center [1106, 319] width 197 height 31
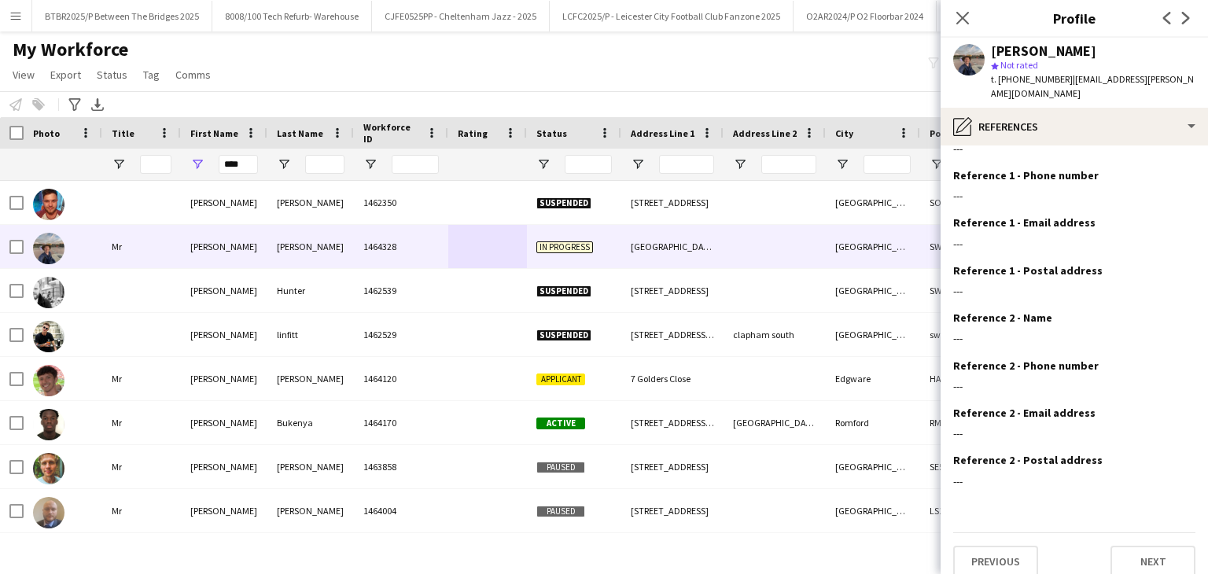
scroll to position [38, 0]
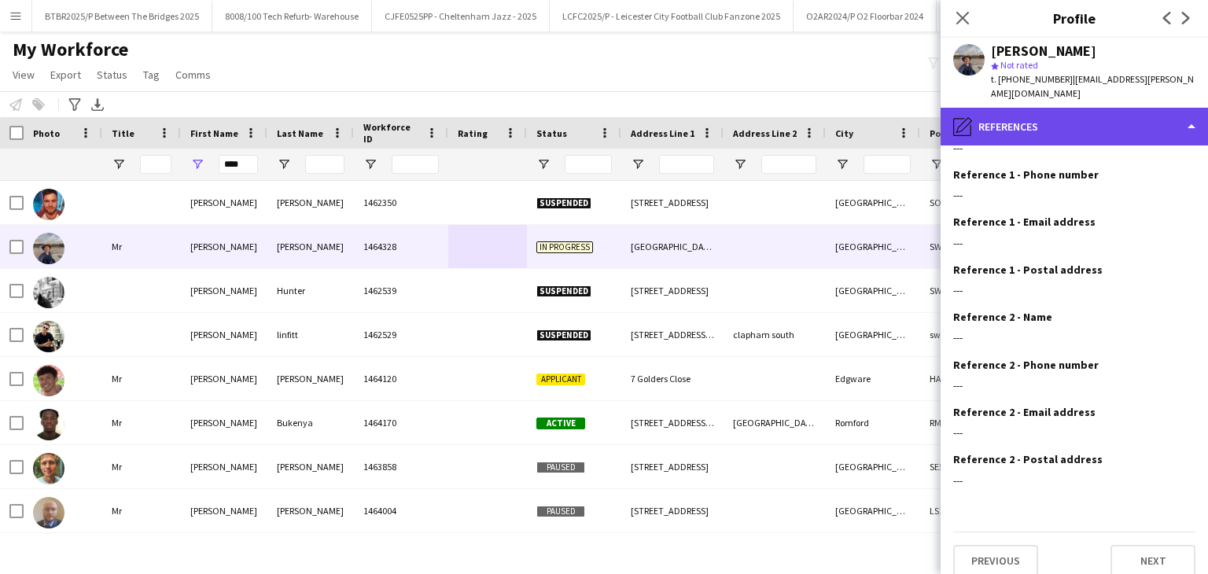
click at [1092, 117] on div "pencil4 References" at bounding box center [1074, 127] width 267 height 38
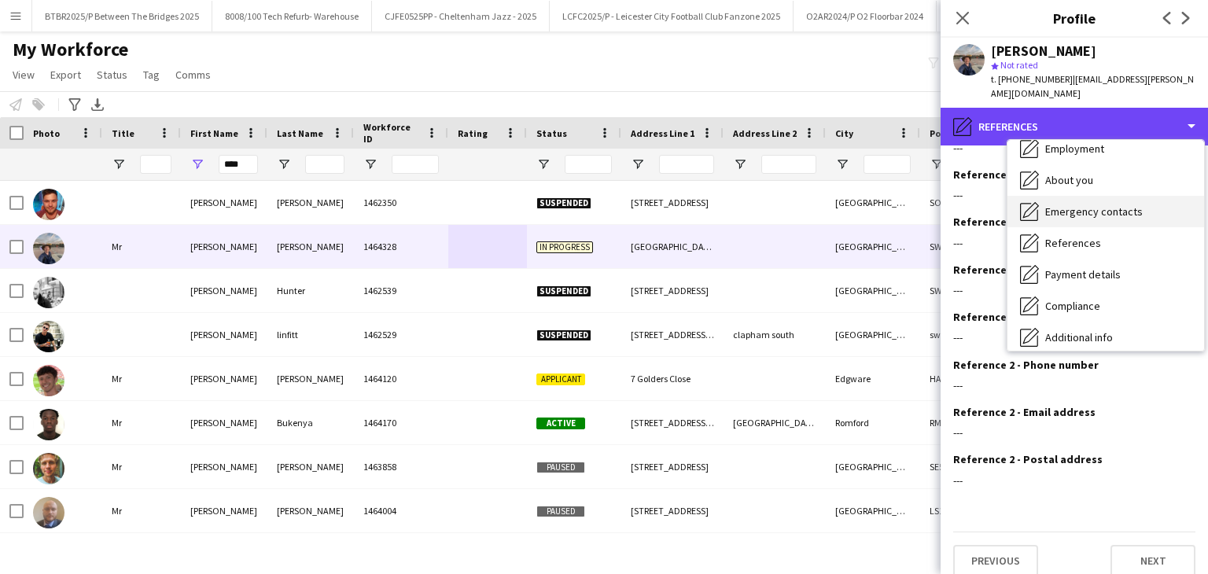
scroll to position [79, 0]
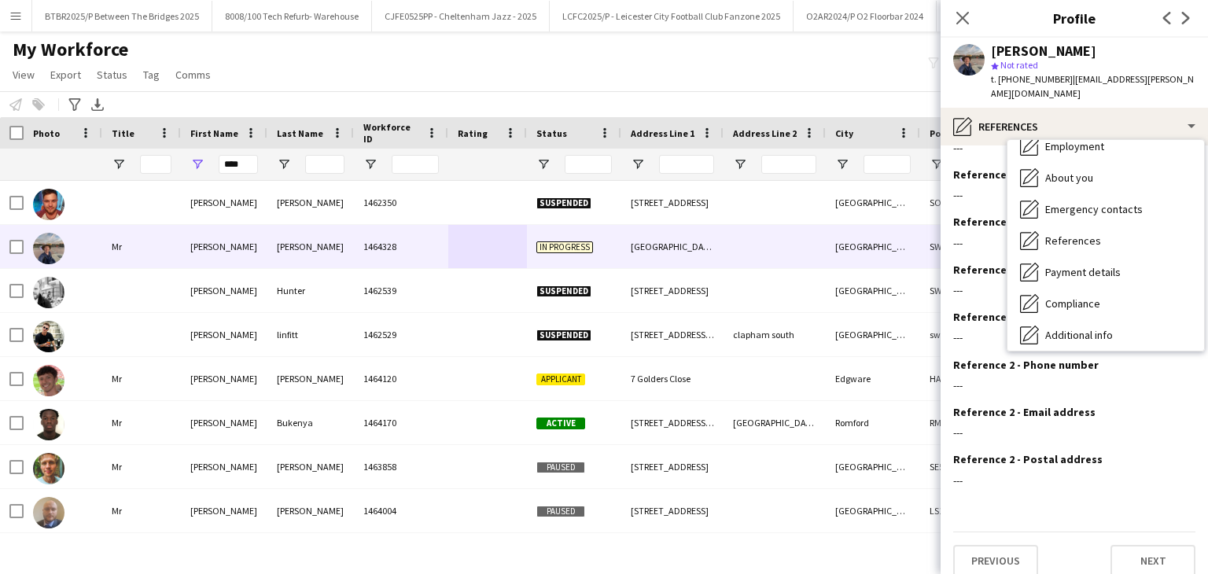
click at [1120, 256] on div "Payment details Payment details" at bounding box center [1106, 271] width 197 height 31
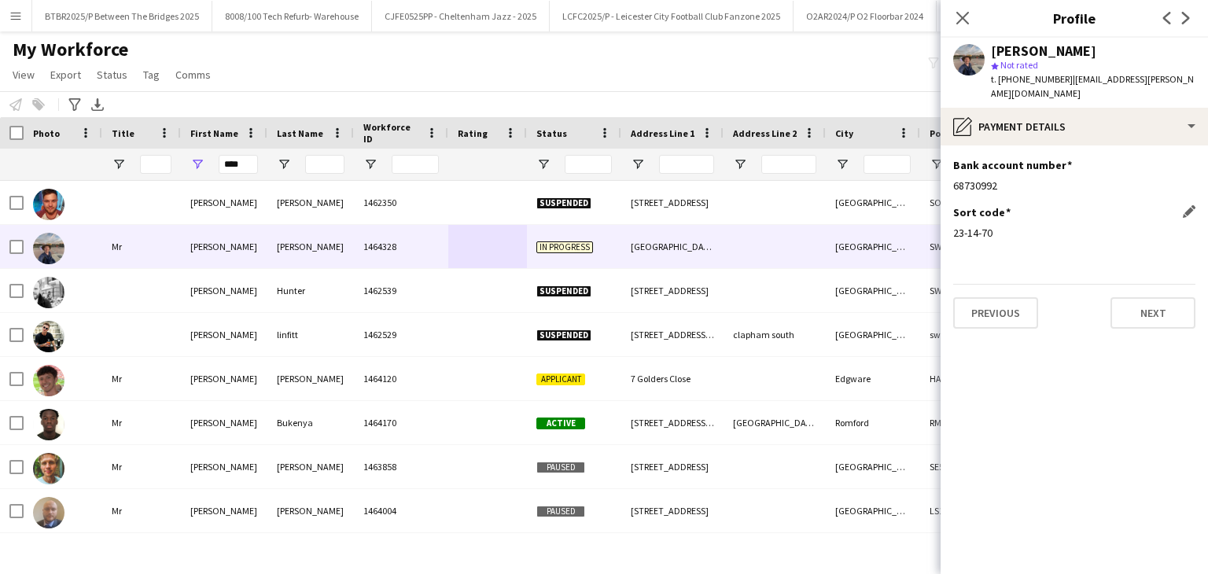
scroll to position [0, 0]
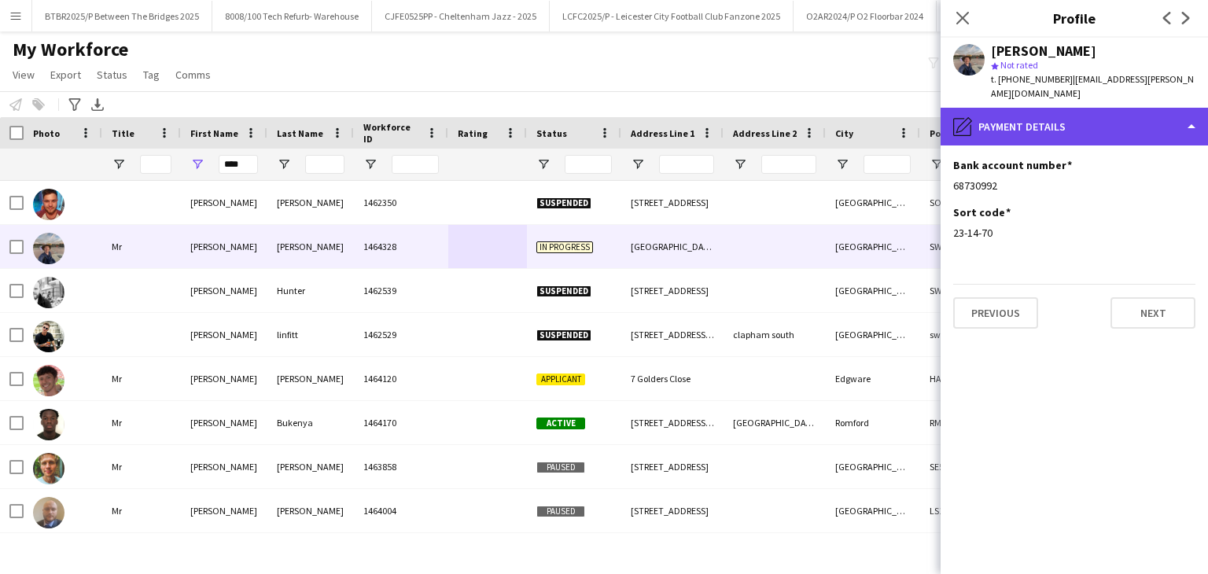
click at [1076, 110] on div "pencil4 Payment details" at bounding box center [1074, 127] width 267 height 38
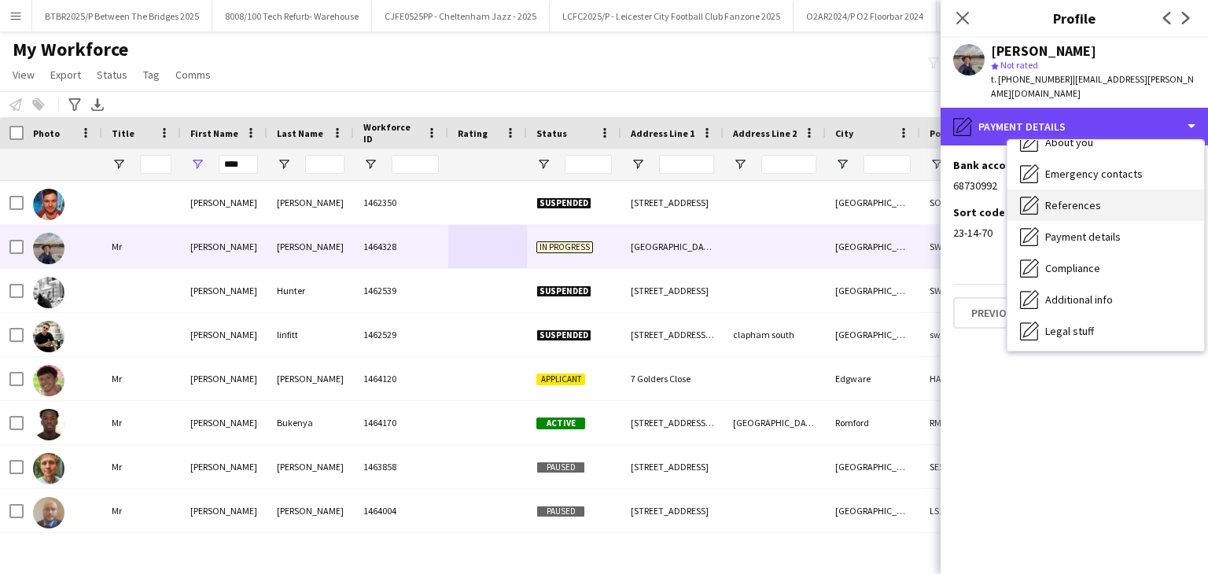
scroll to position [157, 0]
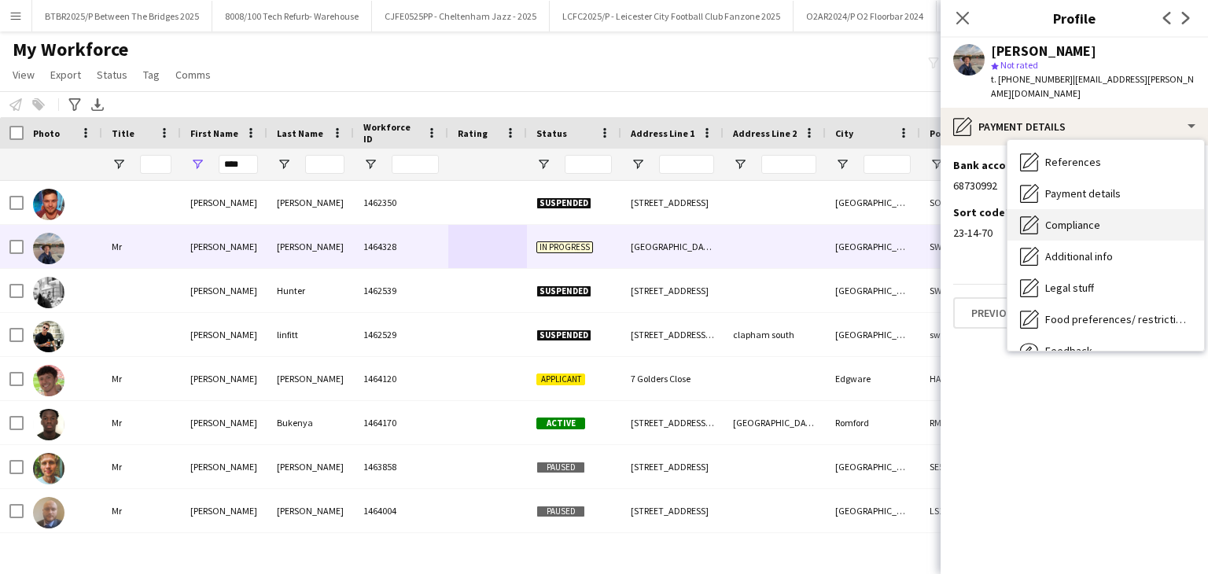
click at [1120, 215] on div "Compliance Compliance" at bounding box center [1106, 224] width 197 height 31
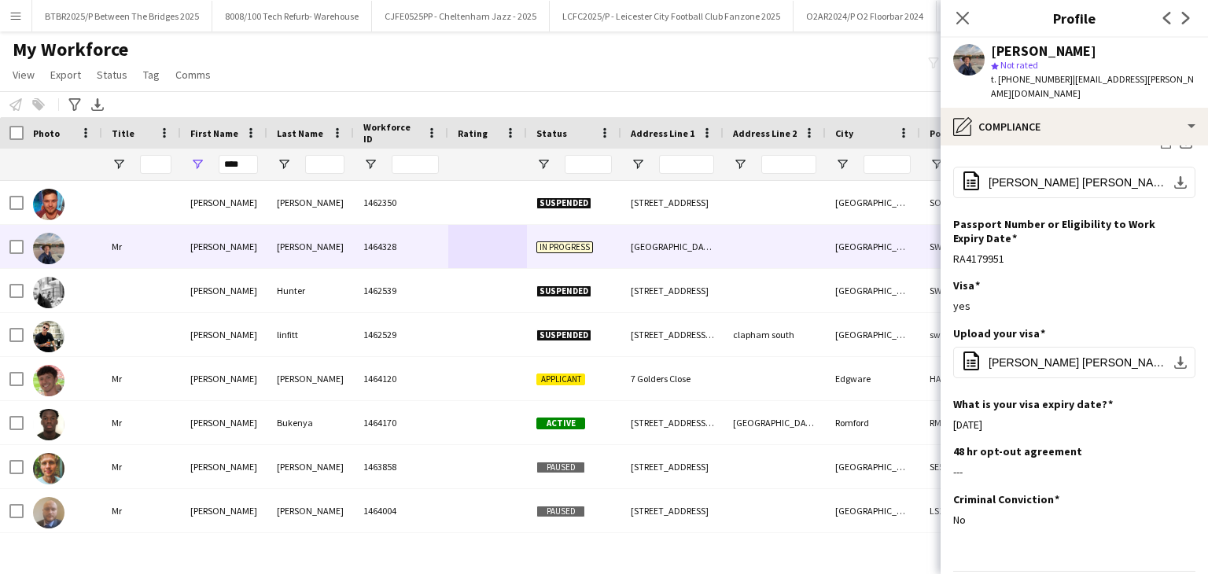
scroll to position [415, 0]
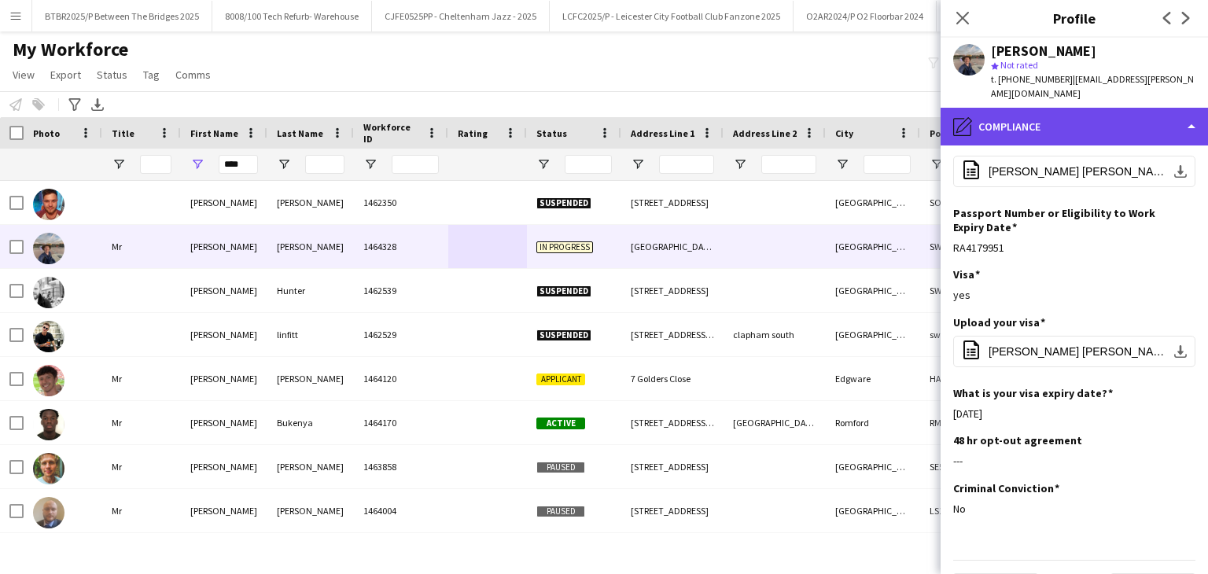
click at [1056, 120] on div "pencil4 Compliance" at bounding box center [1074, 127] width 267 height 38
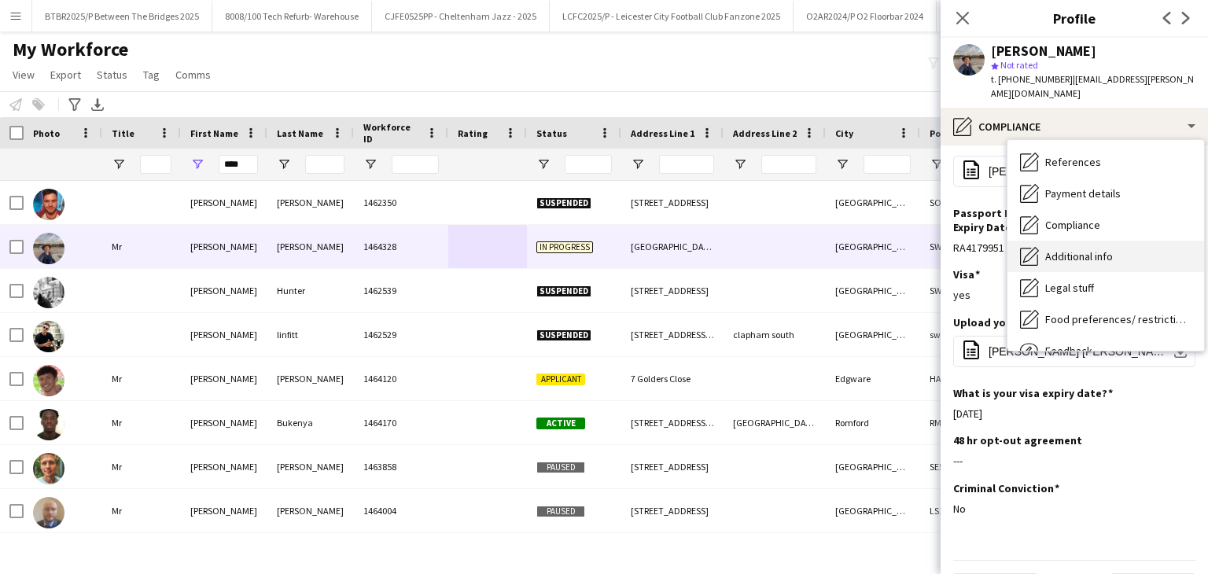
click at [1142, 255] on div "Additional info Additional info" at bounding box center [1106, 256] width 197 height 31
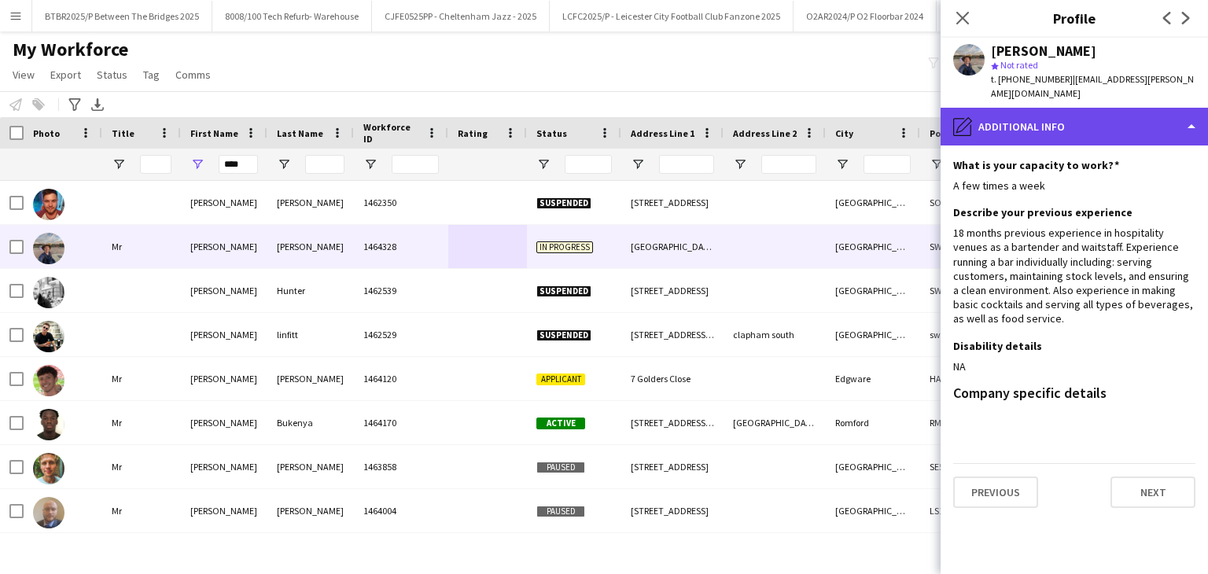
click at [1057, 127] on div "pencil4 Additional info" at bounding box center [1074, 127] width 267 height 38
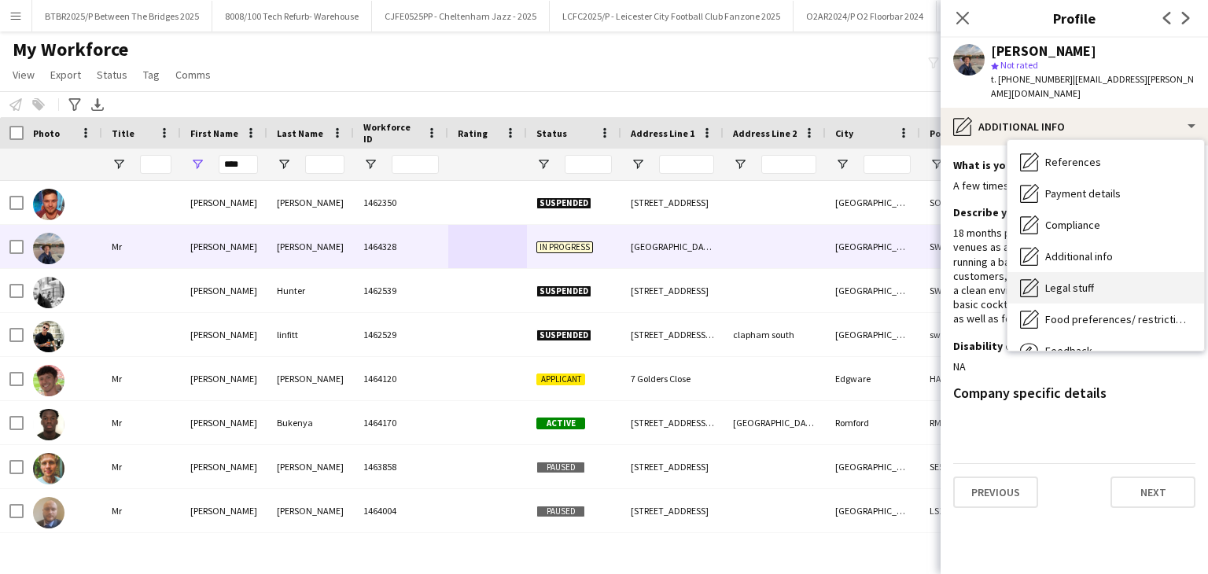
click at [1145, 286] on div "Legal stuff Legal stuff" at bounding box center [1106, 287] width 197 height 31
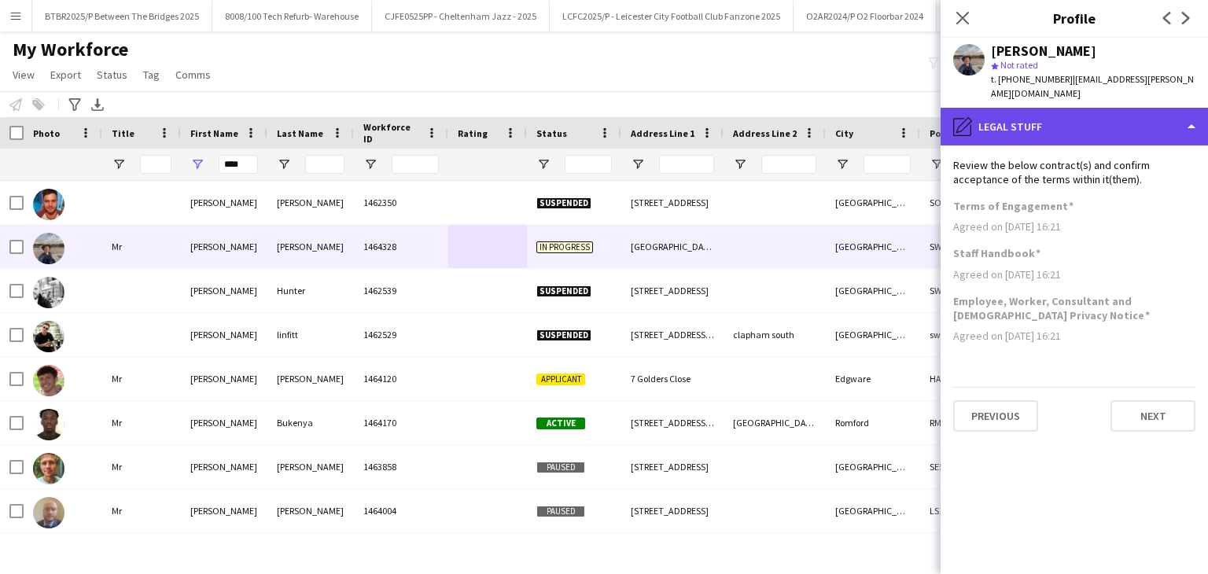
click at [1064, 113] on div "pencil4 Legal stuff" at bounding box center [1074, 127] width 267 height 38
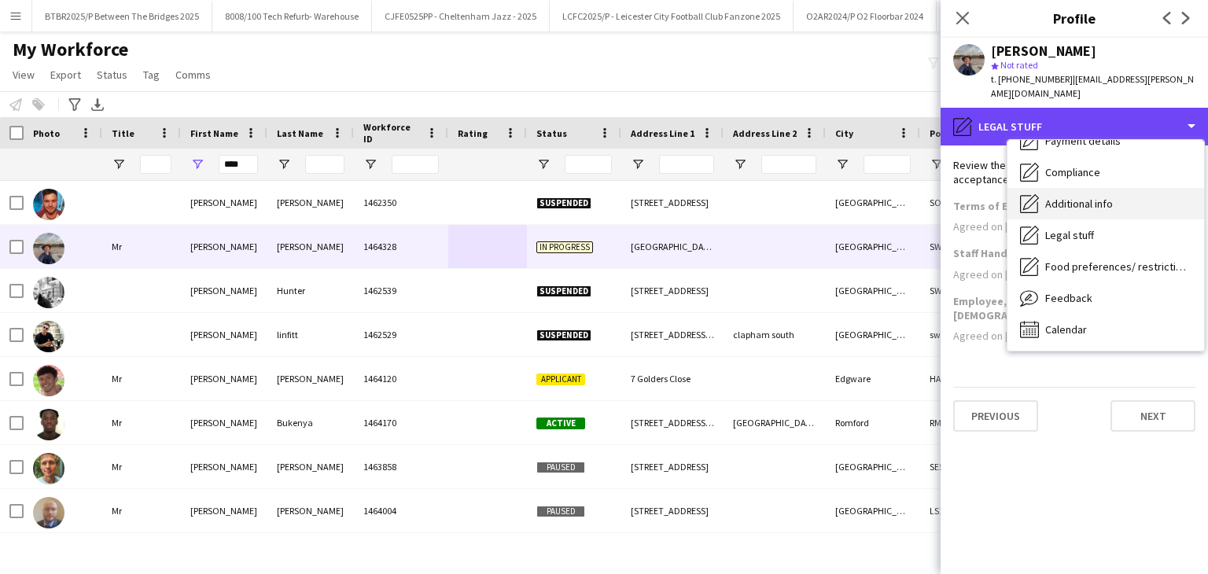
scroll to position [211, 0]
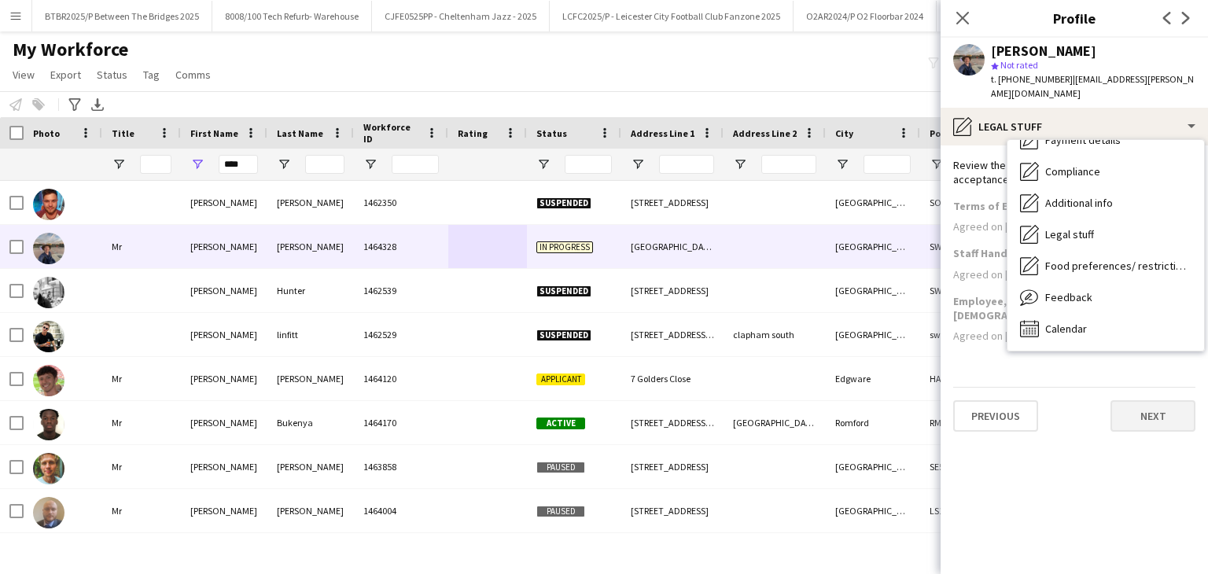
click at [1130, 259] on span "Food preferences/ restrictions" at bounding box center [1119, 266] width 146 height 14
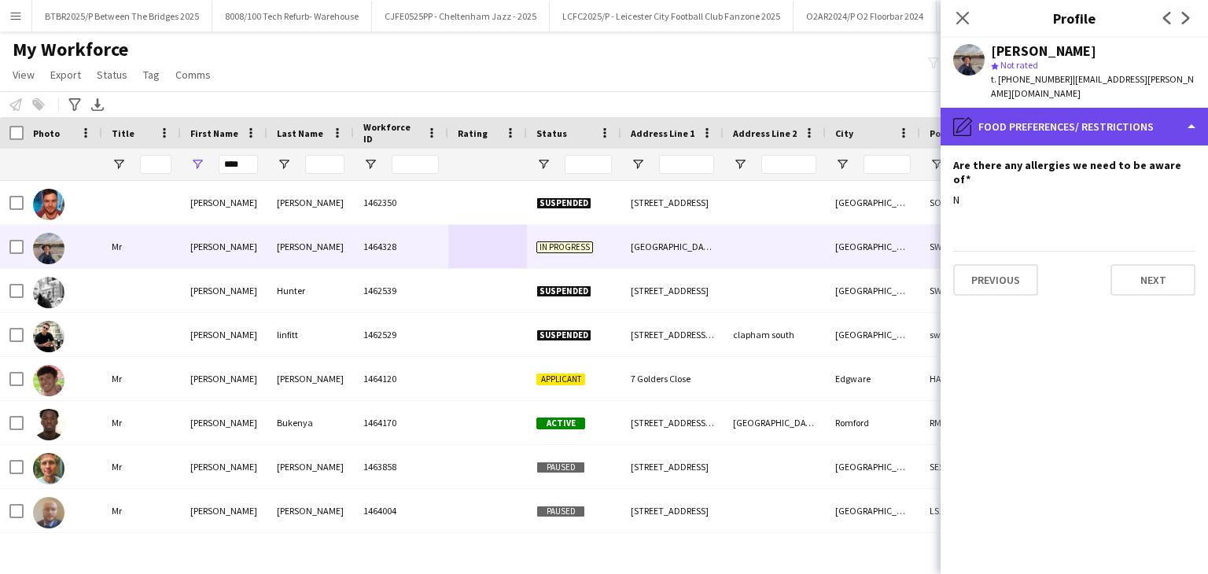
click at [1068, 121] on div "pencil4 Food preferences/ restrictions" at bounding box center [1074, 127] width 267 height 38
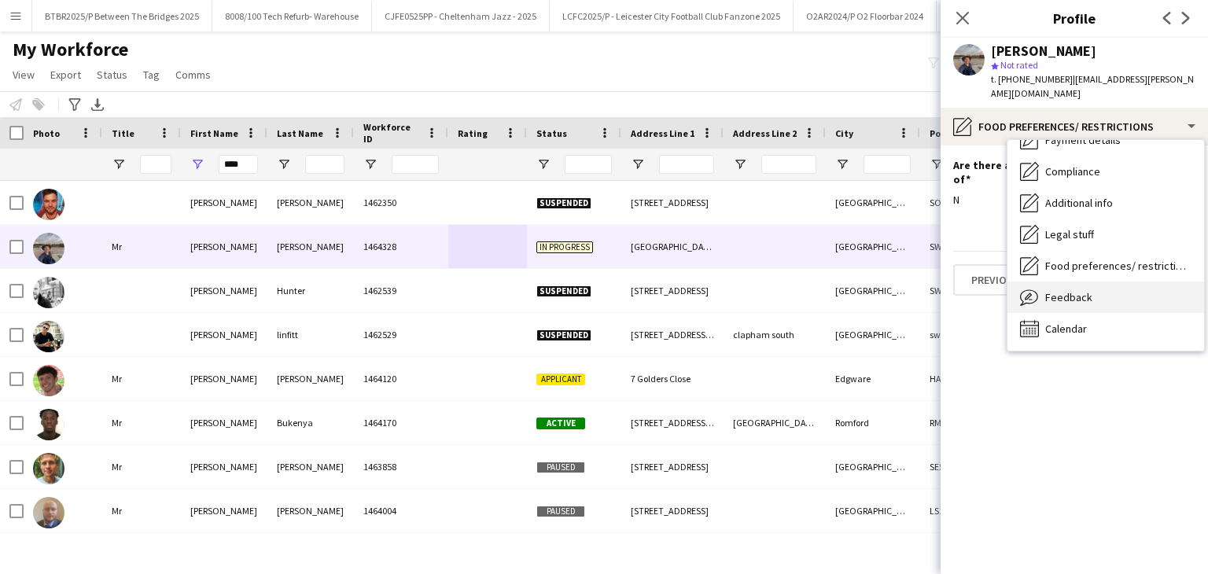
click at [1145, 282] on div "Feedback Feedback" at bounding box center [1106, 297] width 197 height 31
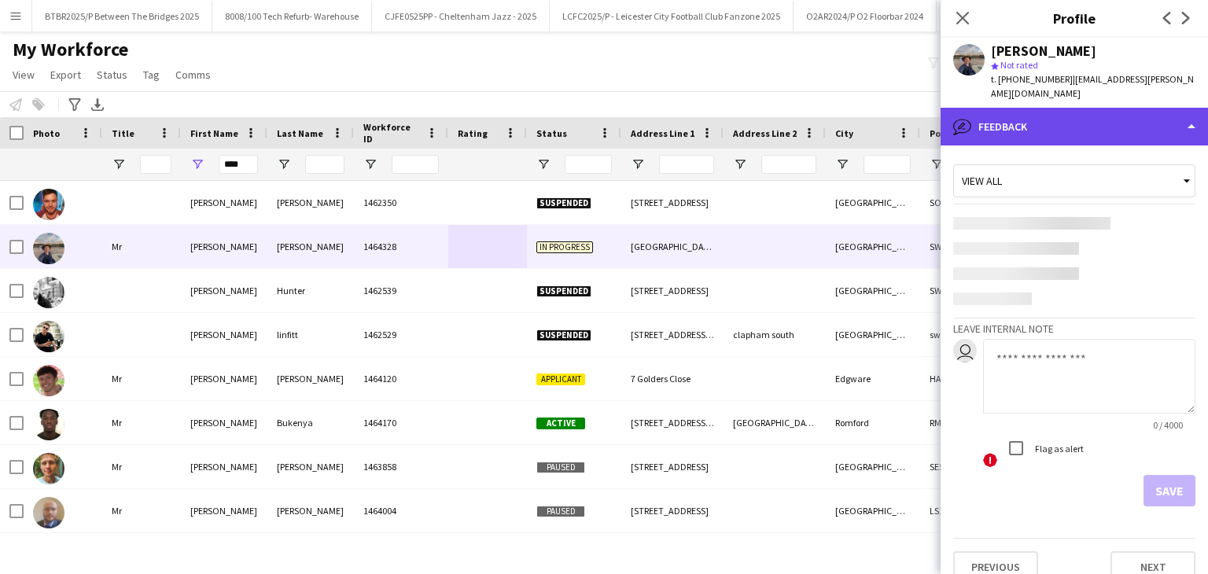
click at [1062, 114] on div "bubble-pencil Feedback" at bounding box center [1074, 127] width 267 height 38
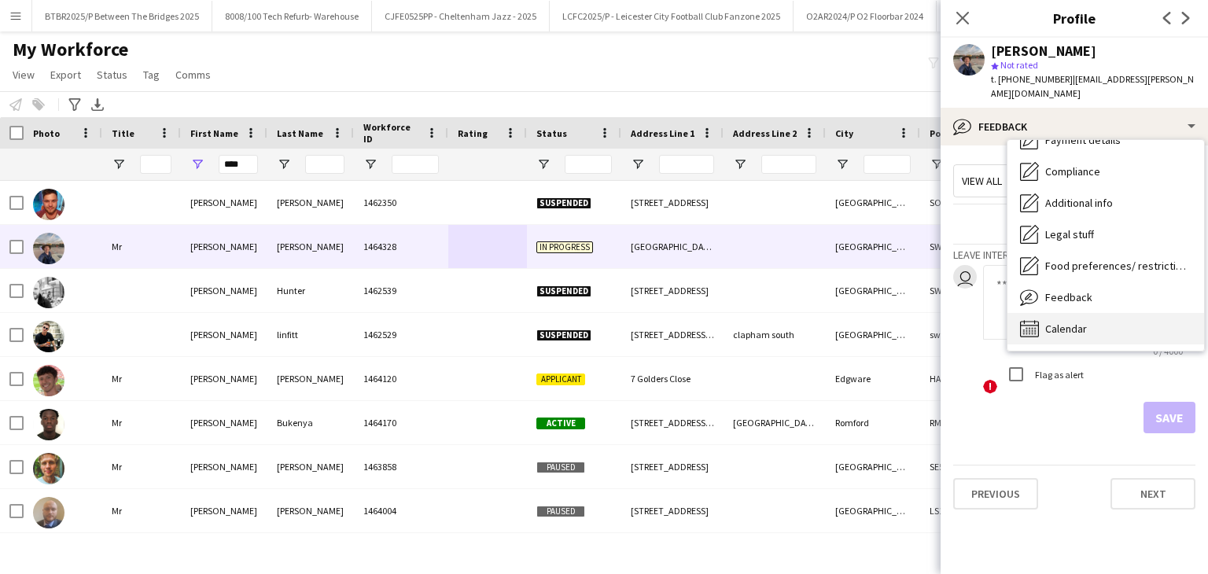
click at [1116, 313] on div "Calendar Calendar" at bounding box center [1106, 328] width 197 height 31
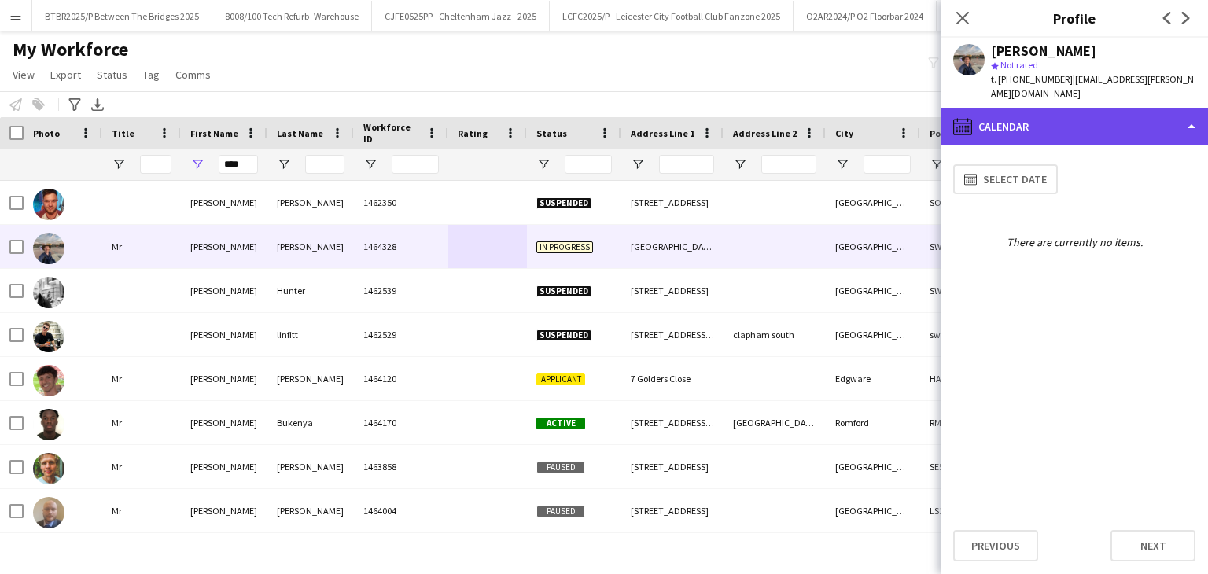
click at [1048, 118] on div "calendar-full Calendar" at bounding box center [1074, 127] width 267 height 38
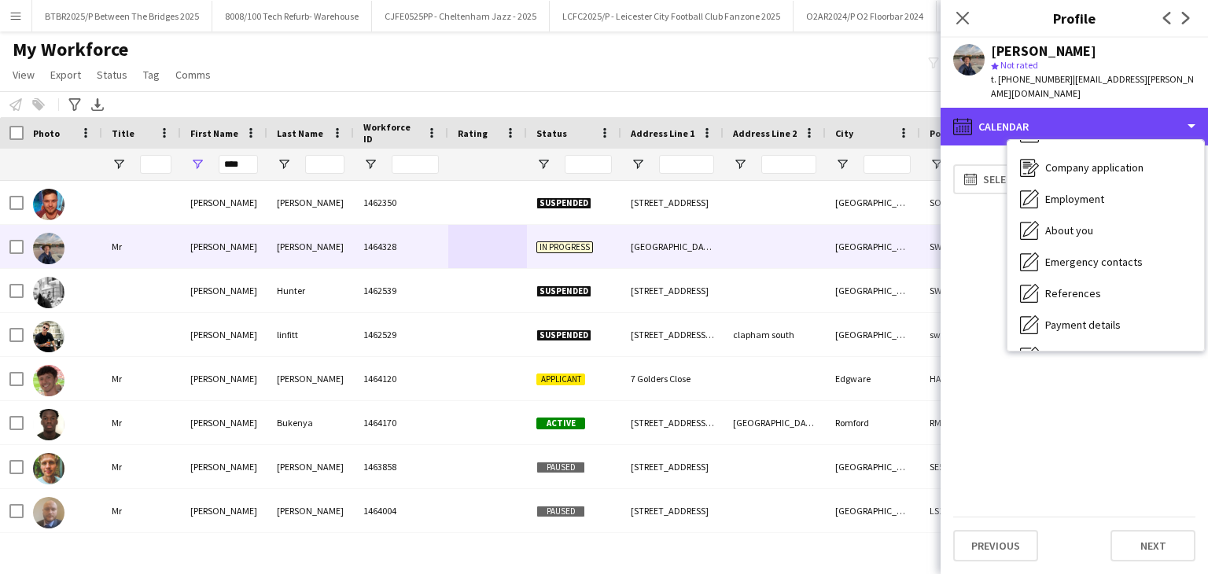
scroll to position [0, 0]
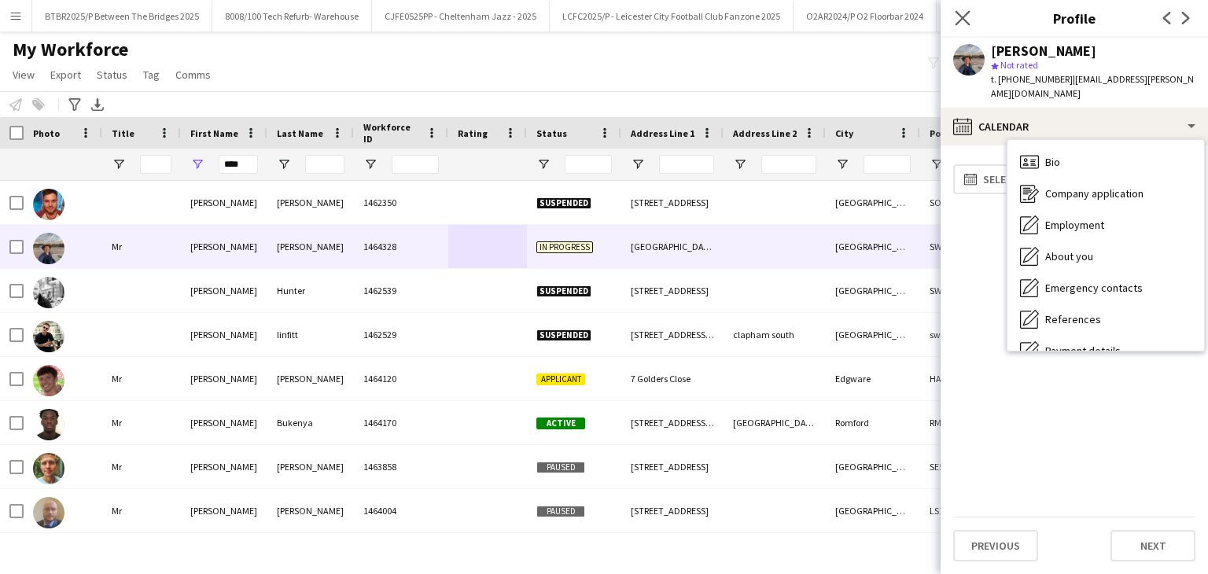
click at [970, 16] on app-icon "Close pop-in" at bounding box center [963, 18] width 23 height 23
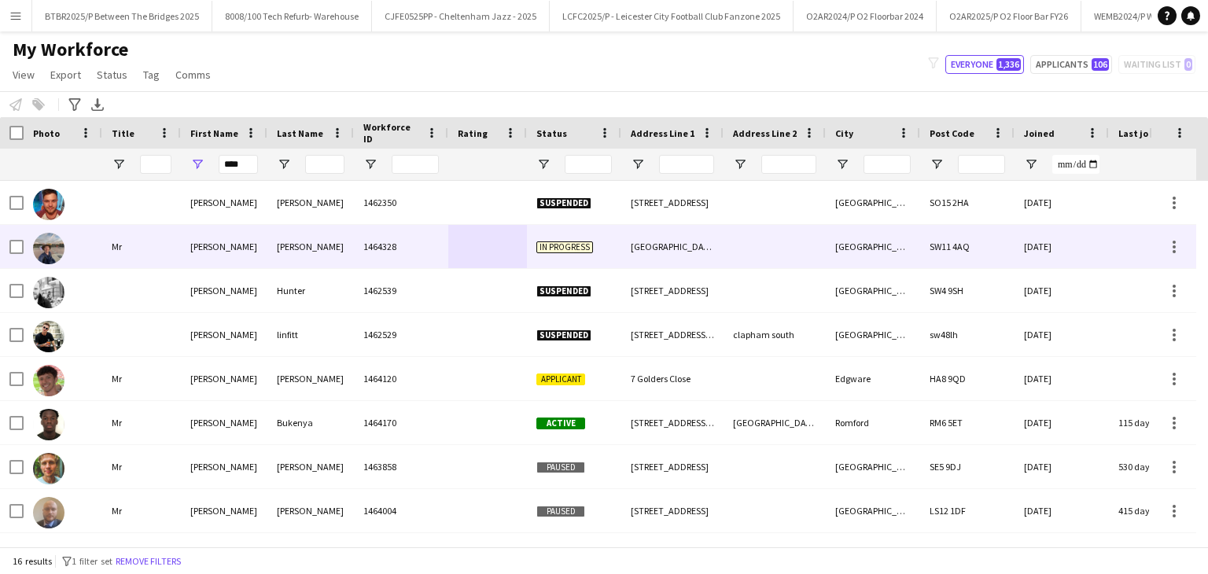
click at [405, 249] on div "1464328" at bounding box center [401, 246] width 94 height 43
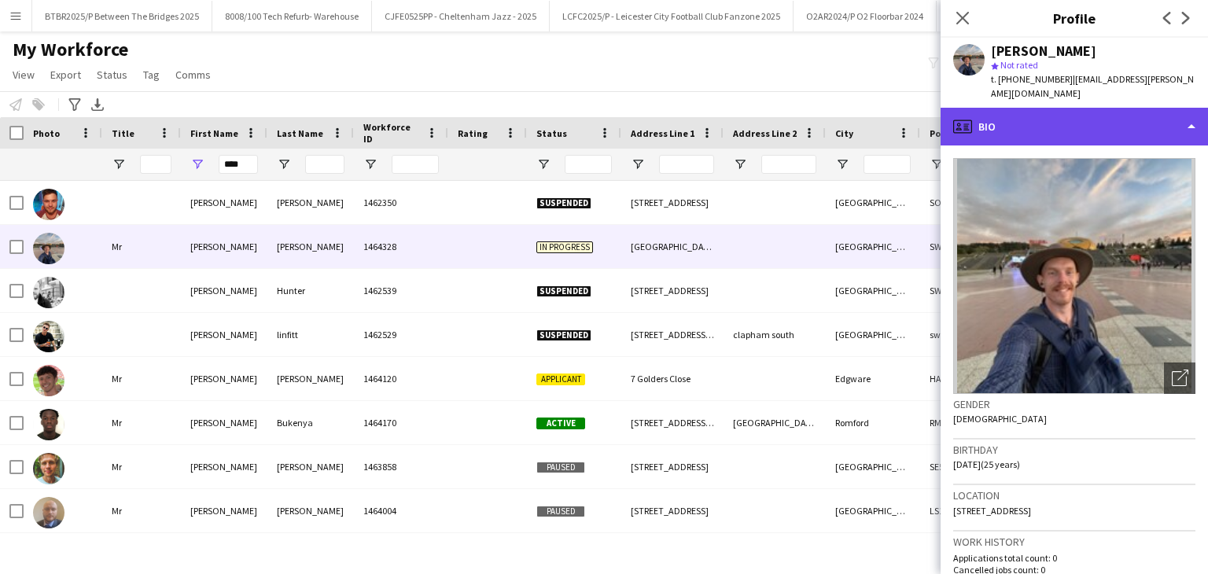
click at [1009, 108] on div "profile Bio" at bounding box center [1074, 127] width 267 height 38
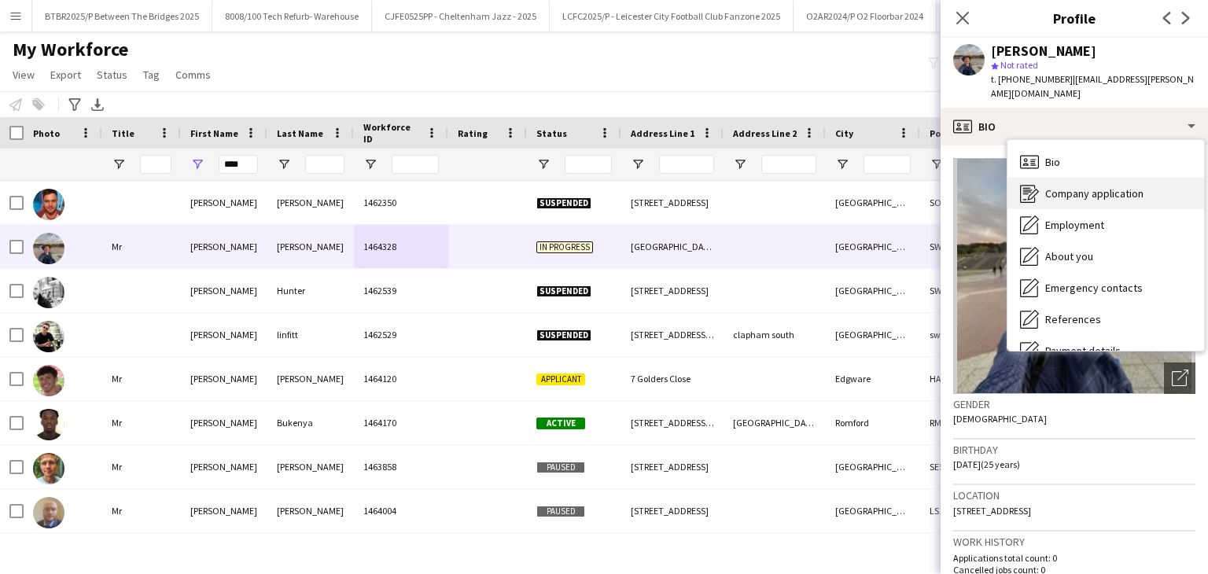
click at [1119, 192] on div "Company application Company application" at bounding box center [1106, 193] width 197 height 31
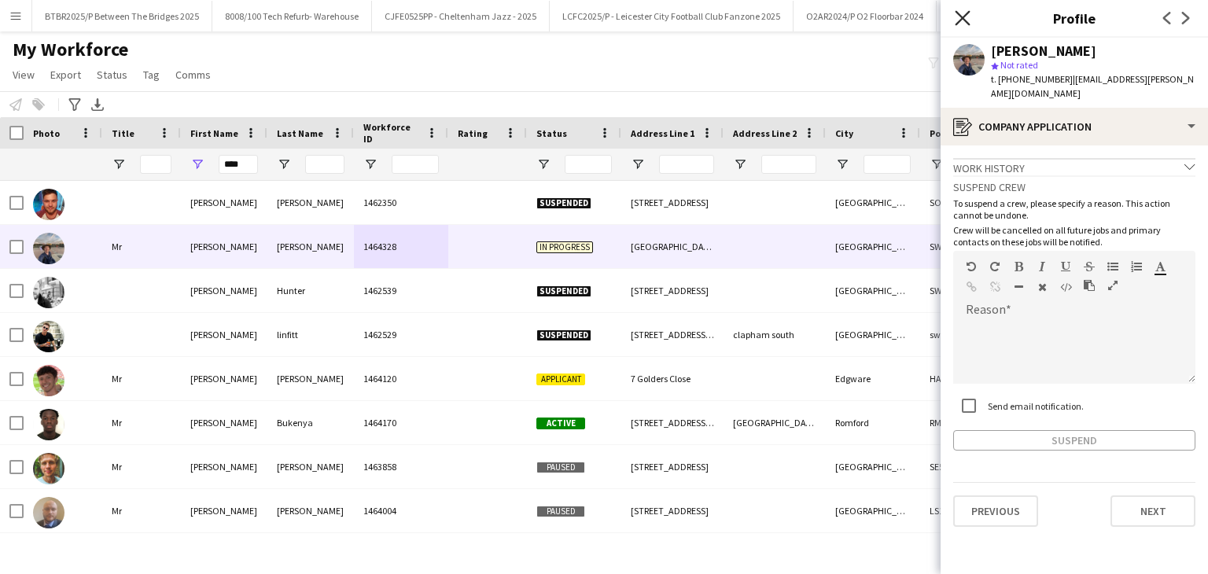
click at [966, 13] on icon at bounding box center [962, 17] width 15 height 15
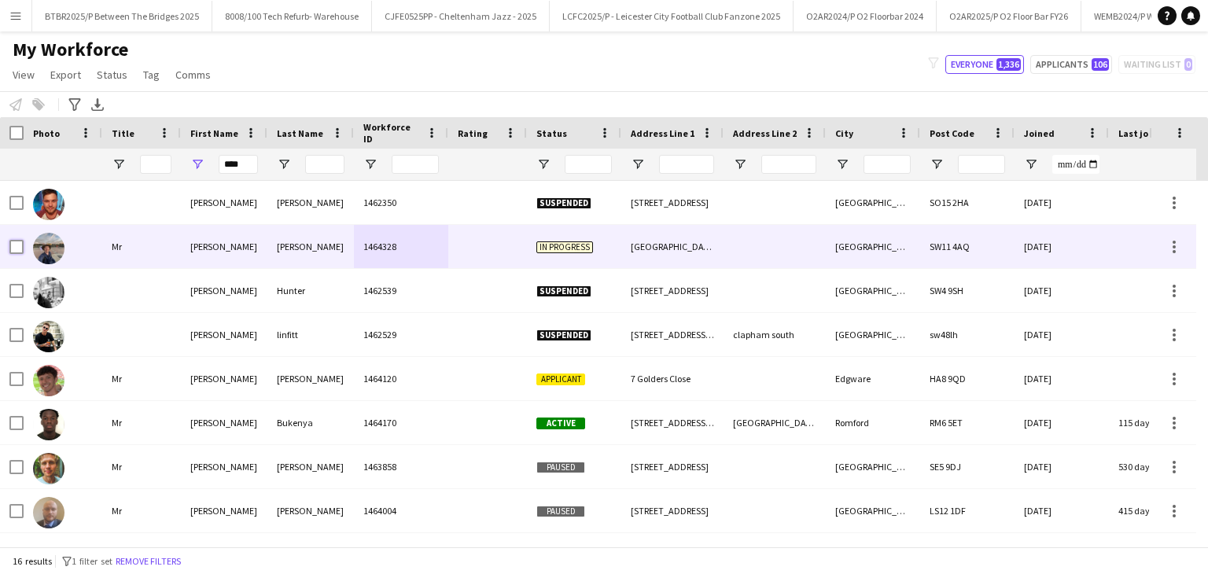
click at [23, 244] on div "[PERSON_NAME] 1464328 In progress [STREET_ADDRESS] [DATE] 0 [EMAIL_ADDRESS][PER…" at bounding box center [1131, 247] width 2263 height 44
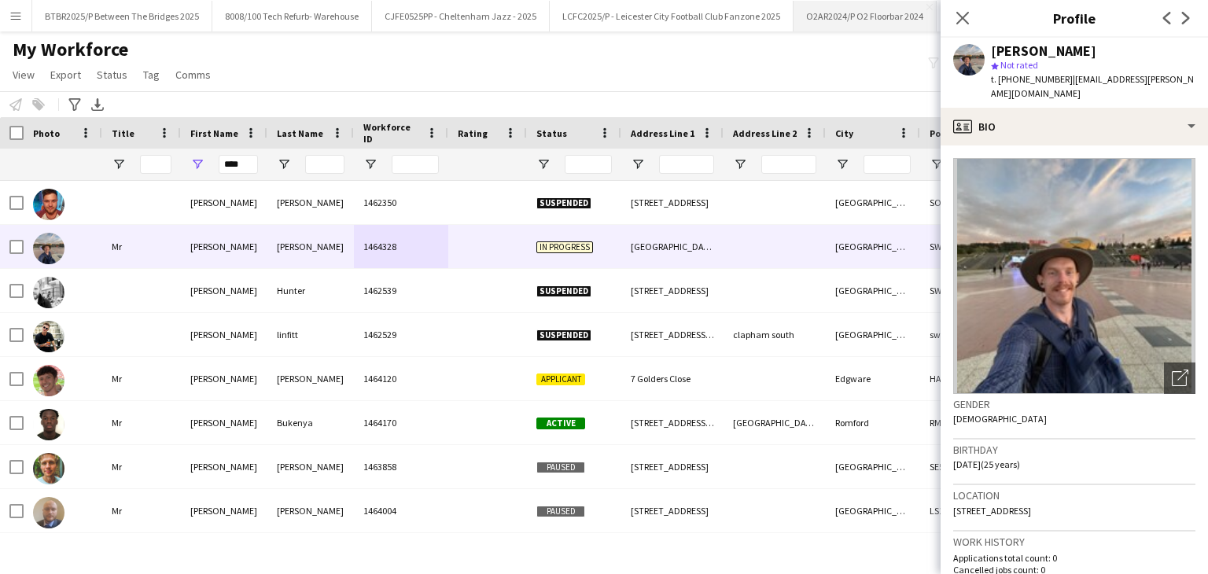
click at [964, 19] on icon at bounding box center [963, 18] width 13 height 13
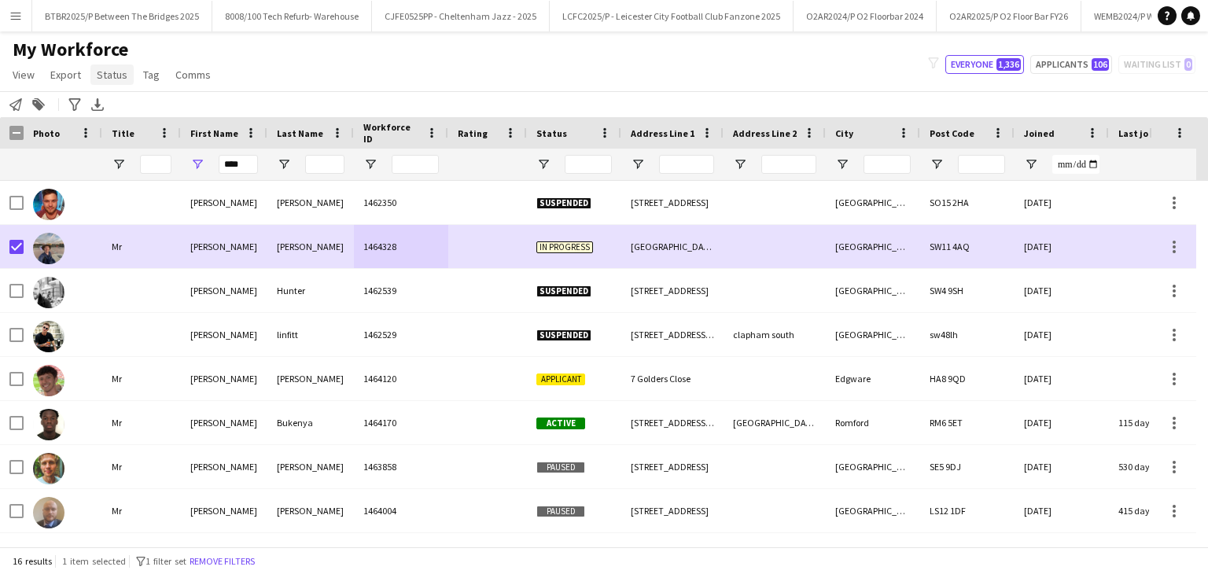
click at [120, 73] on span "Status" at bounding box center [112, 75] width 31 height 14
click at [127, 101] on link "Edit" at bounding box center [145, 108] width 110 height 33
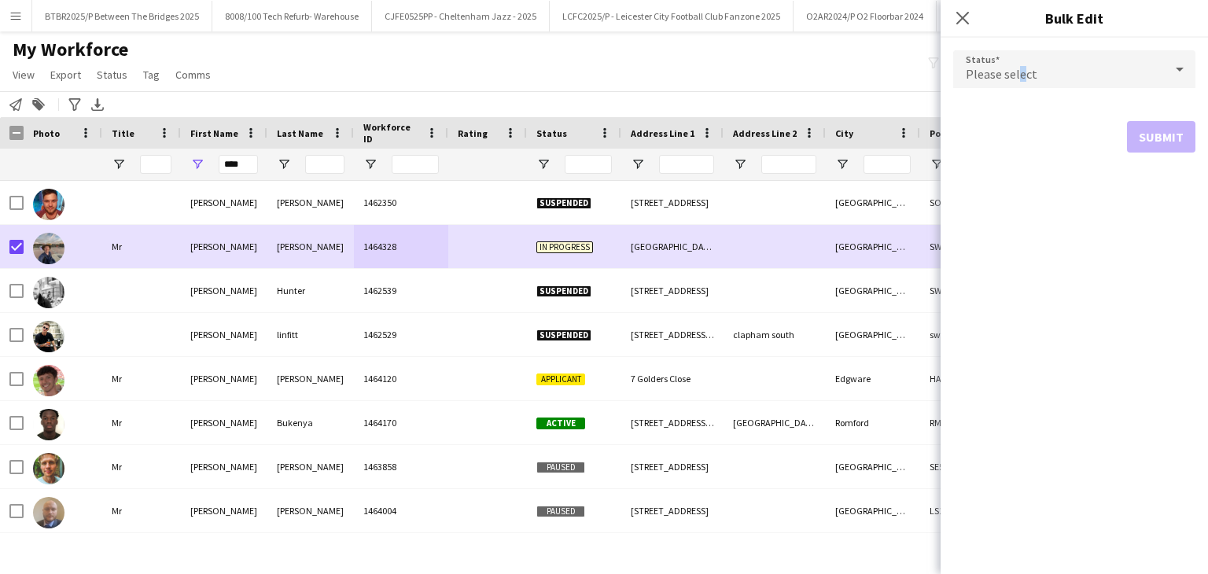
click at [1021, 57] on div "Please select" at bounding box center [1058, 69] width 211 height 38
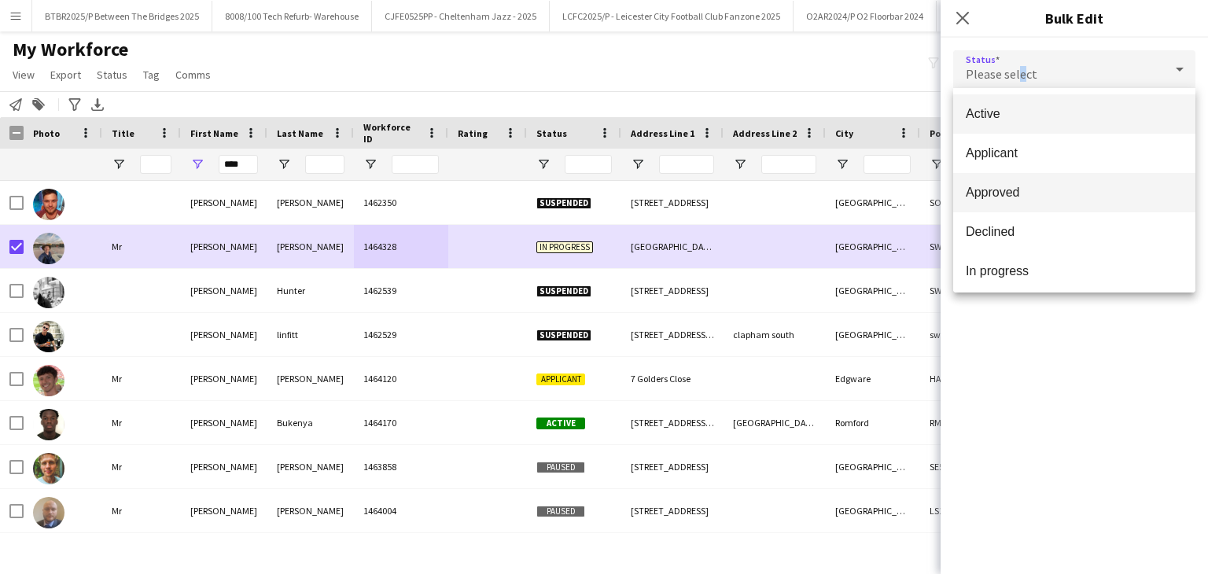
click at [1035, 188] on span "Approved" at bounding box center [1074, 192] width 217 height 15
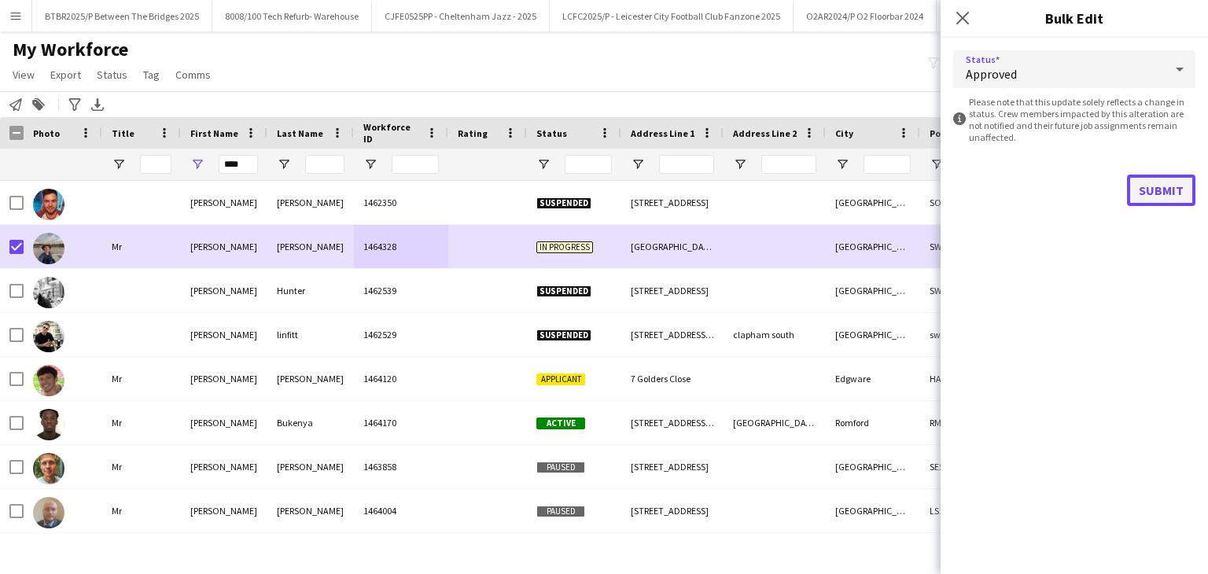
click at [1164, 202] on button "Submit" at bounding box center [1161, 190] width 68 height 31
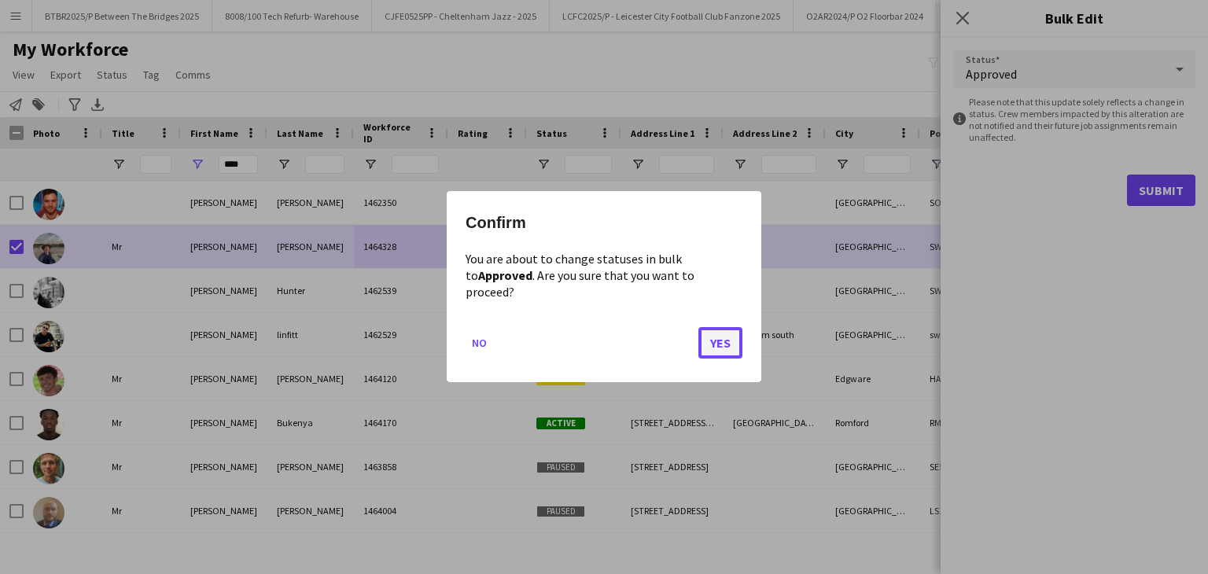
click at [711, 341] on button "Yes" at bounding box center [721, 343] width 44 height 31
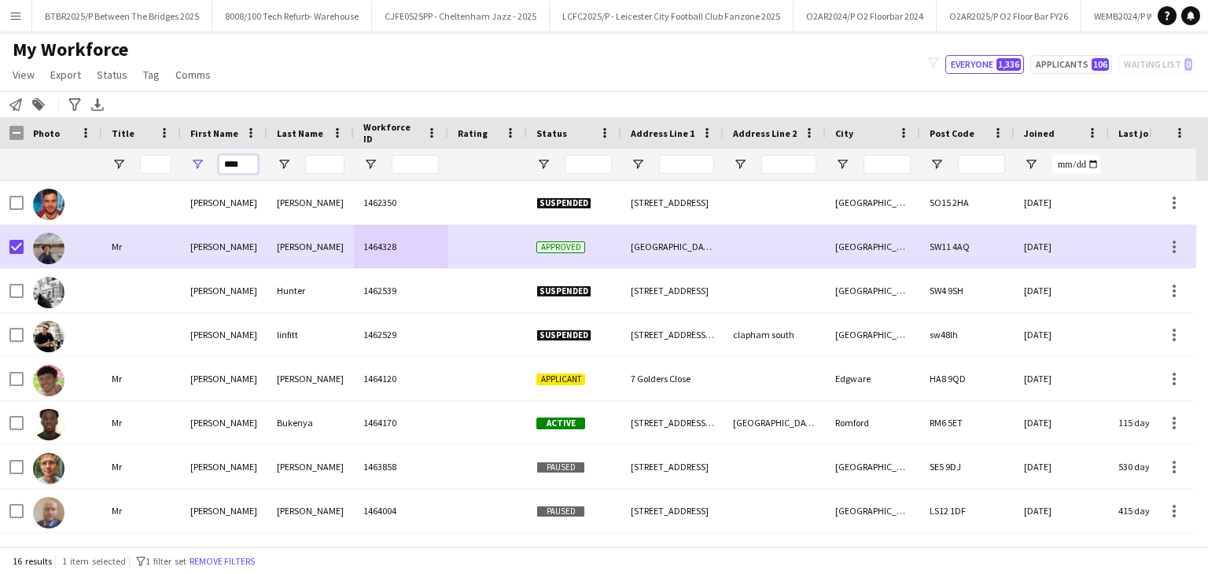
click at [244, 164] on input "****" at bounding box center [238, 164] width 39 height 19
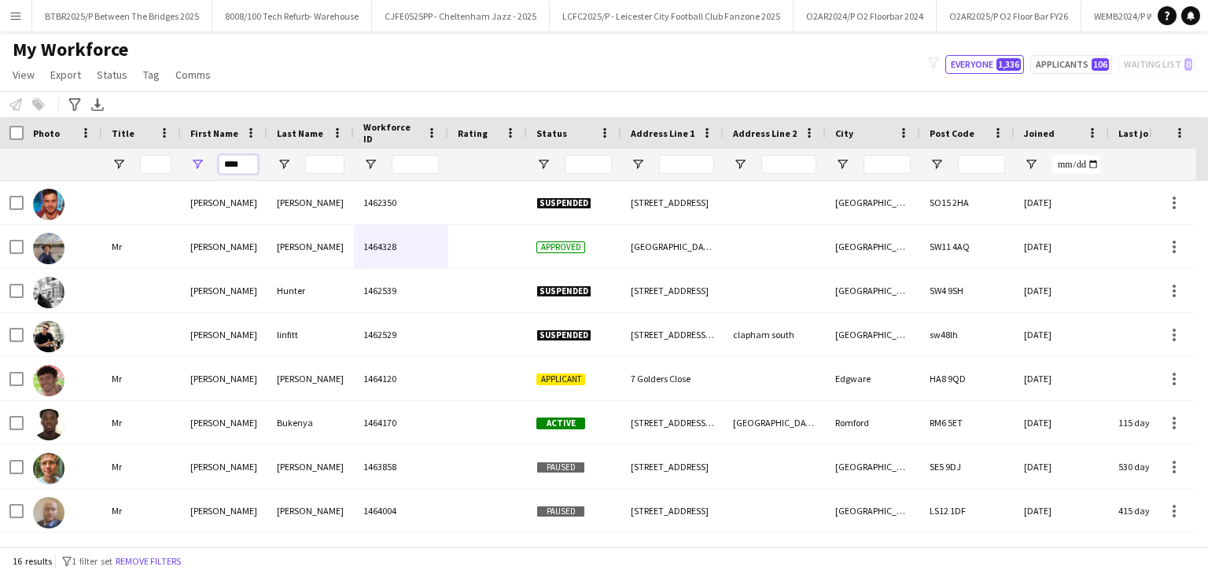
click at [233, 167] on input "****" at bounding box center [238, 164] width 39 height 19
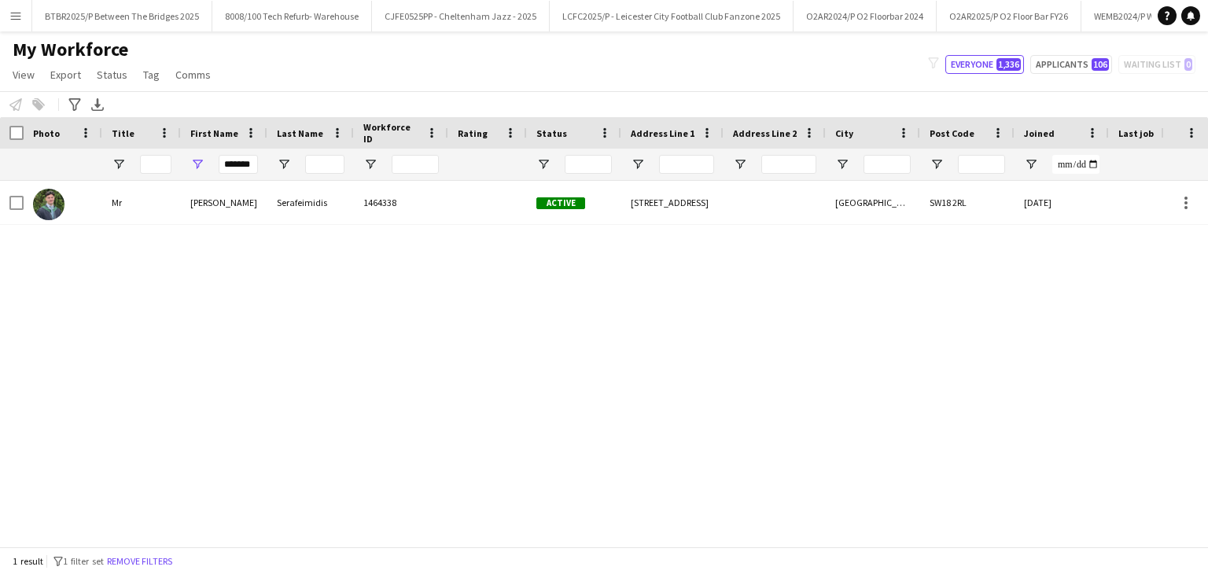
click at [474, 225] on div "[PERSON_NAME] 1464338 Active [STREET_ADDRESS] [DATE] 0 [EMAIL_ADDRESS][DOMAIN_N…" at bounding box center [580, 358] width 1161 height 354
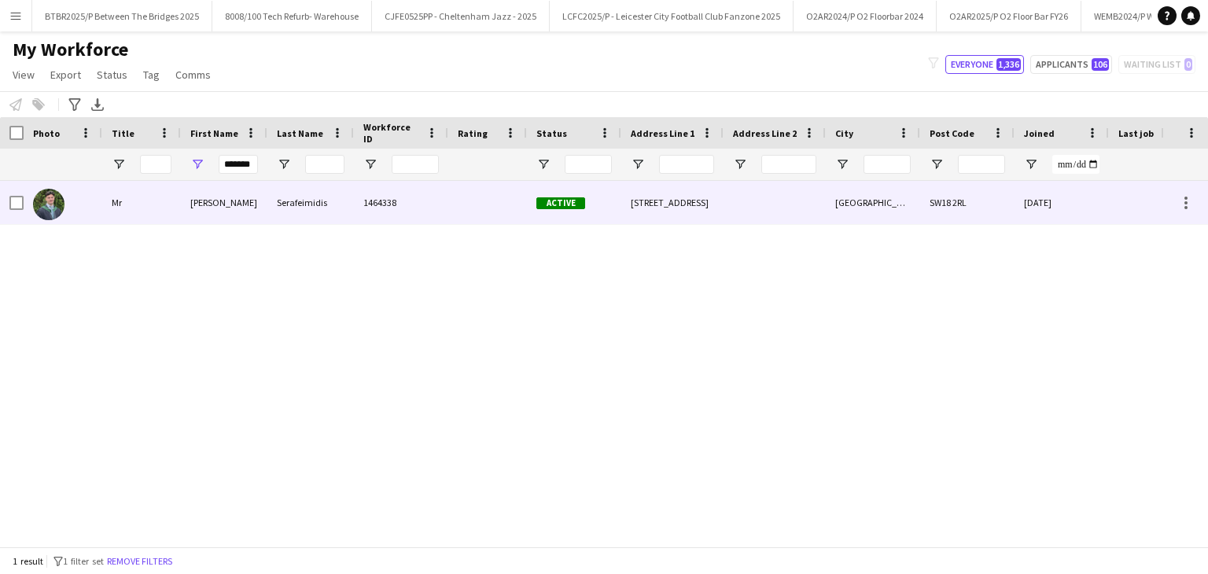
click at [472, 206] on div at bounding box center [487, 202] width 79 height 43
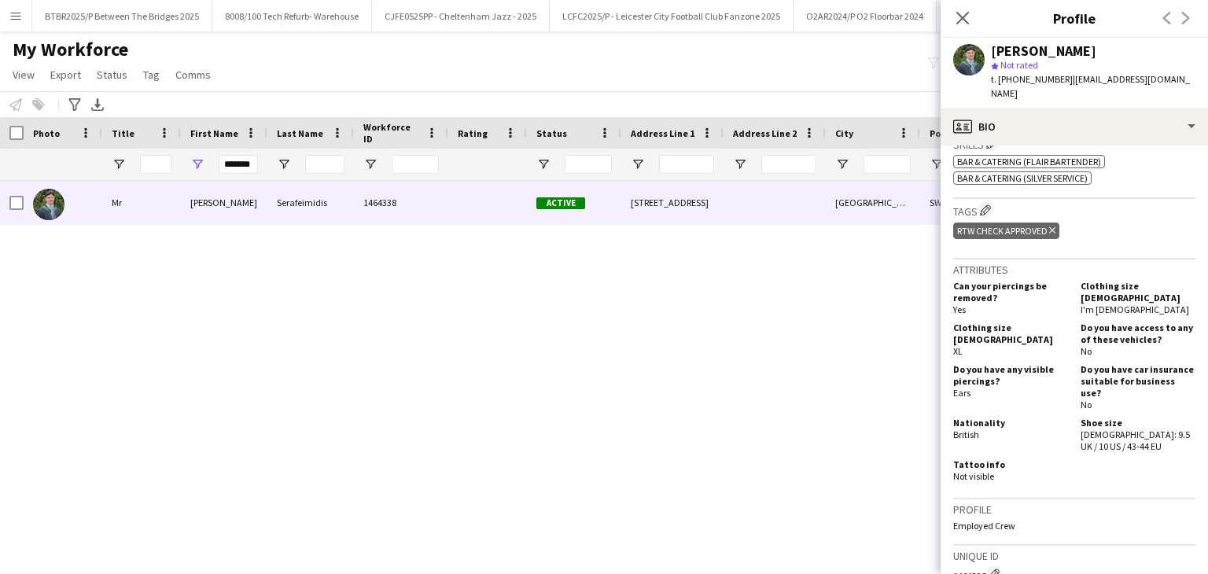
scroll to position [629, 0]
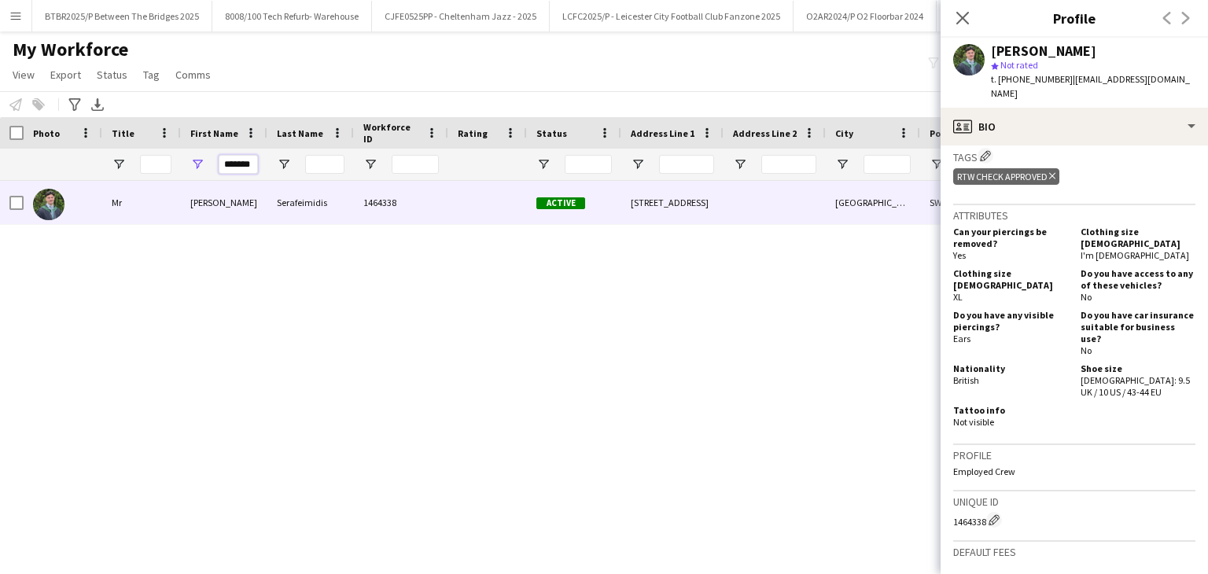
click at [236, 168] on input "*******" at bounding box center [238, 164] width 39 height 19
click at [236, 169] on input "*******" at bounding box center [238, 164] width 39 height 19
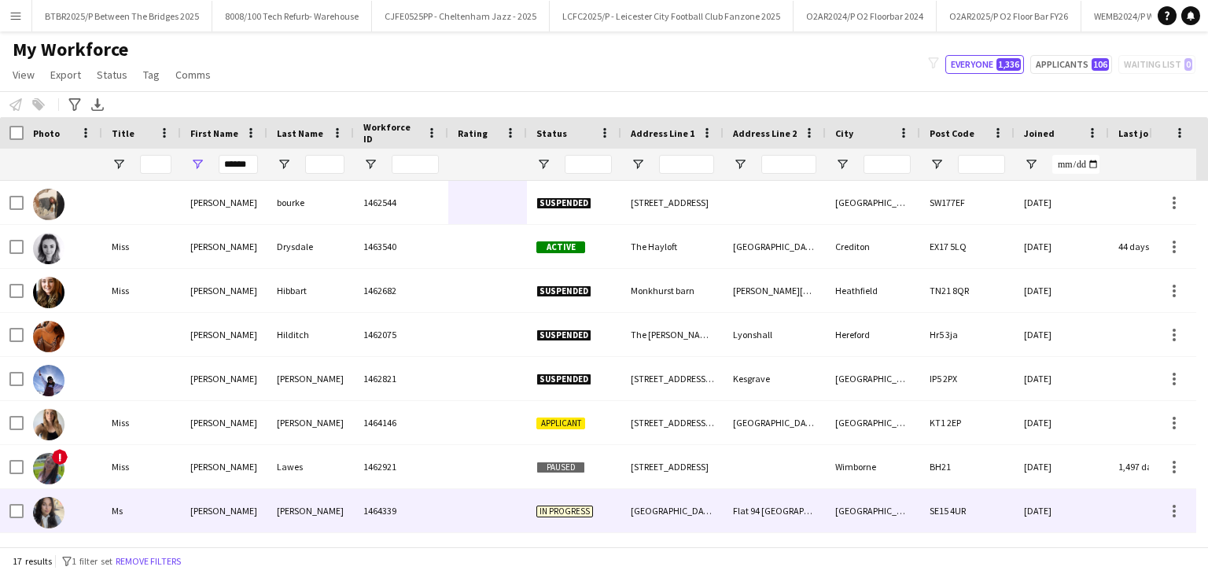
click at [301, 501] on div "[PERSON_NAME]" at bounding box center [310, 510] width 87 height 43
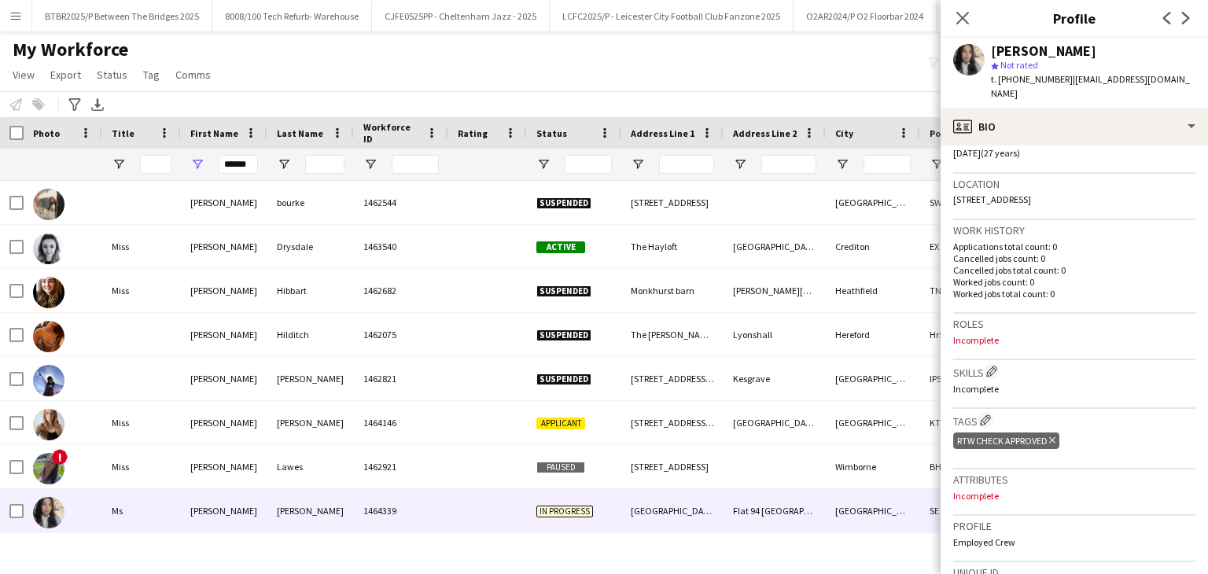
scroll to position [315, 0]
click at [240, 172] on input "******" at bounding box center [238, 164] width 39 height 19
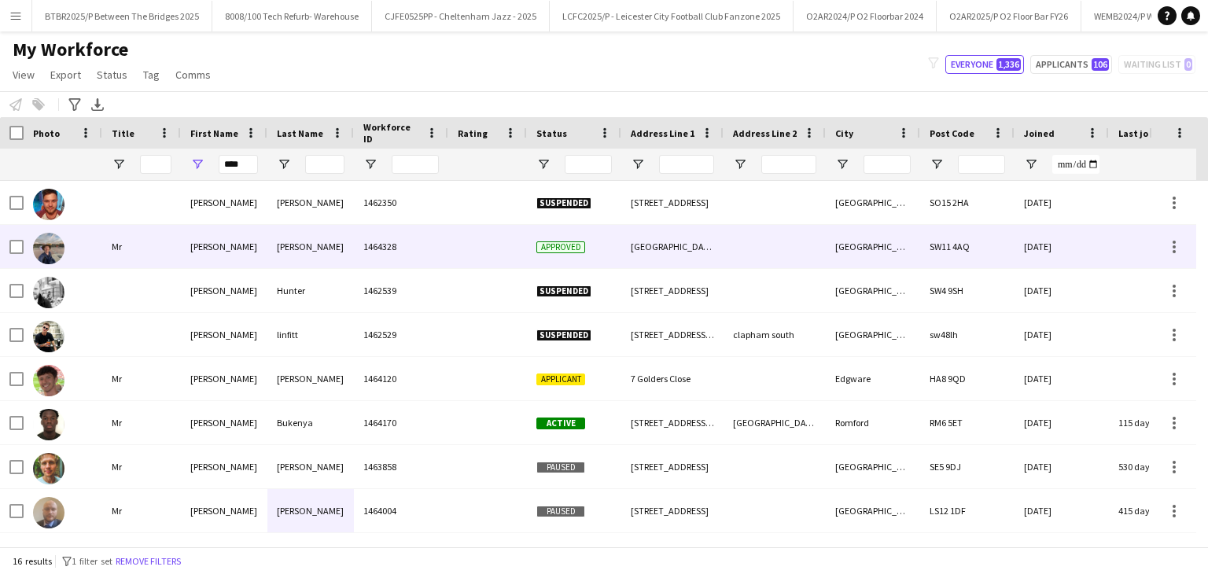
click at [333, 240] on div "[PERSON_NAME]" at bounding box center [310, 246] width 87 height 43
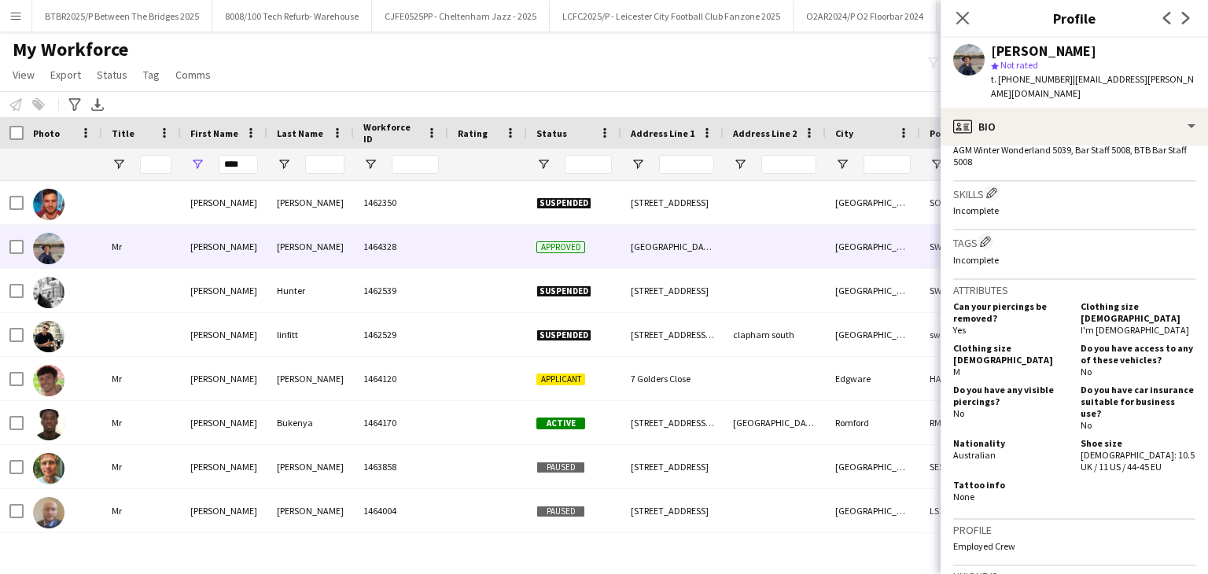
scroll to position [472, 0]
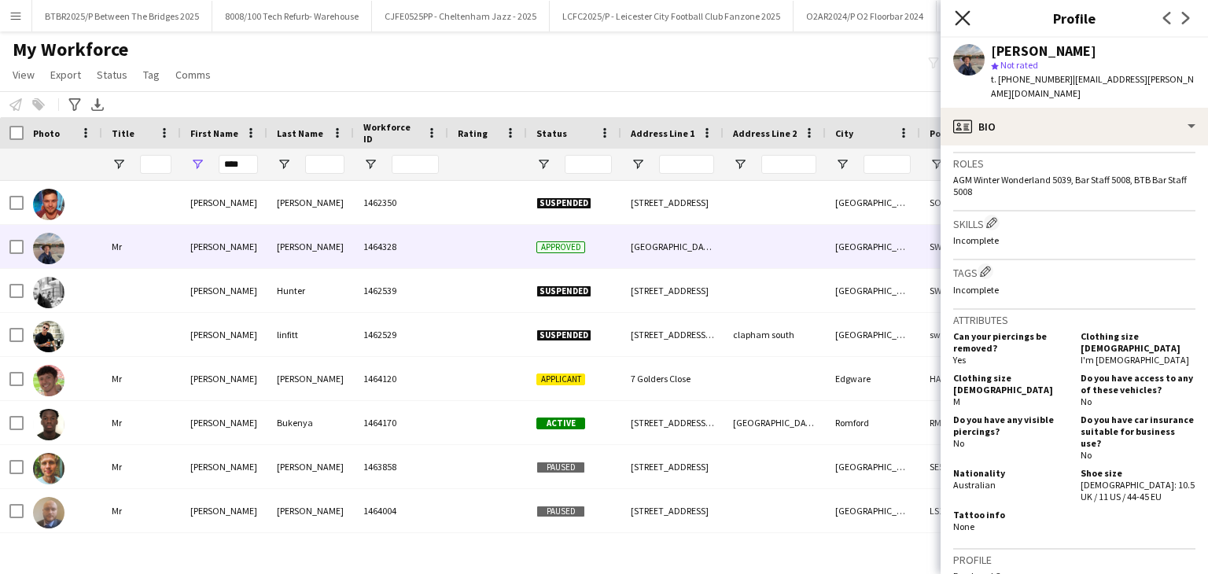
click at [959, 17] on icon "Close pop-in" at bounding box center [962, 17] width 15 height 15
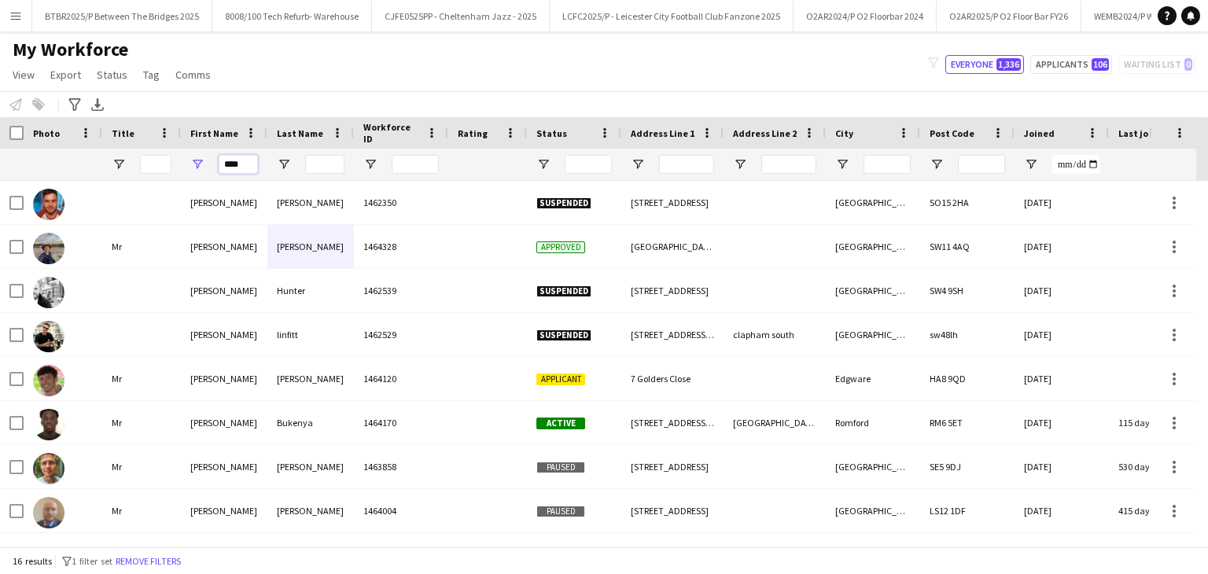
click at [229, 157] on input "****" at bounding box center [238, 164] width 39 height 19
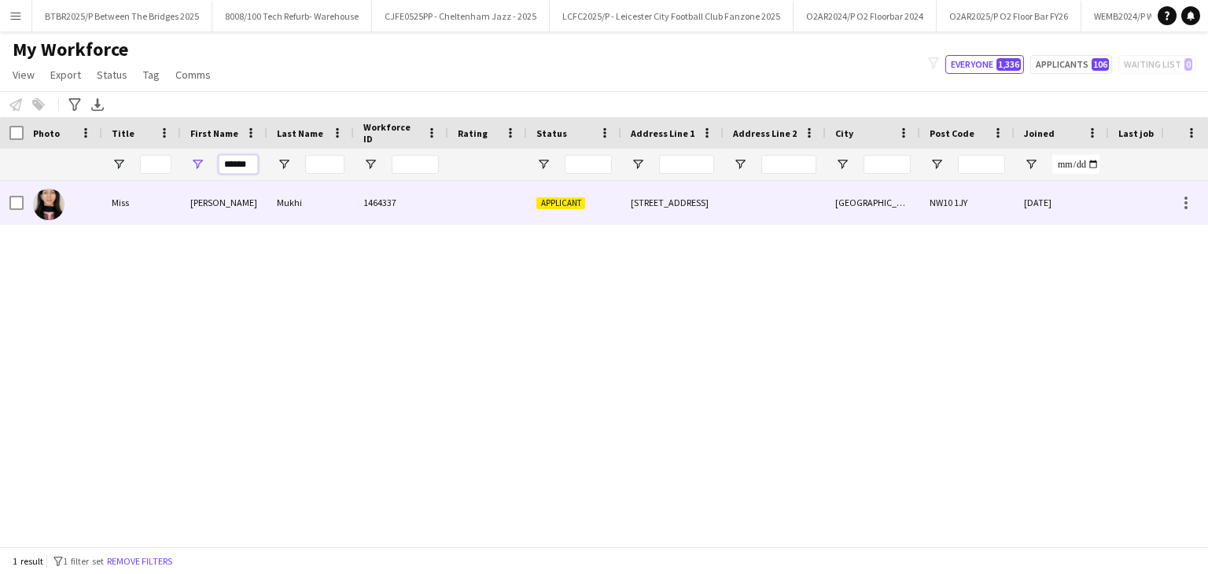
type input "******"
click at [454, 207] on div at bounding box center [487, 202] width 79 height 43
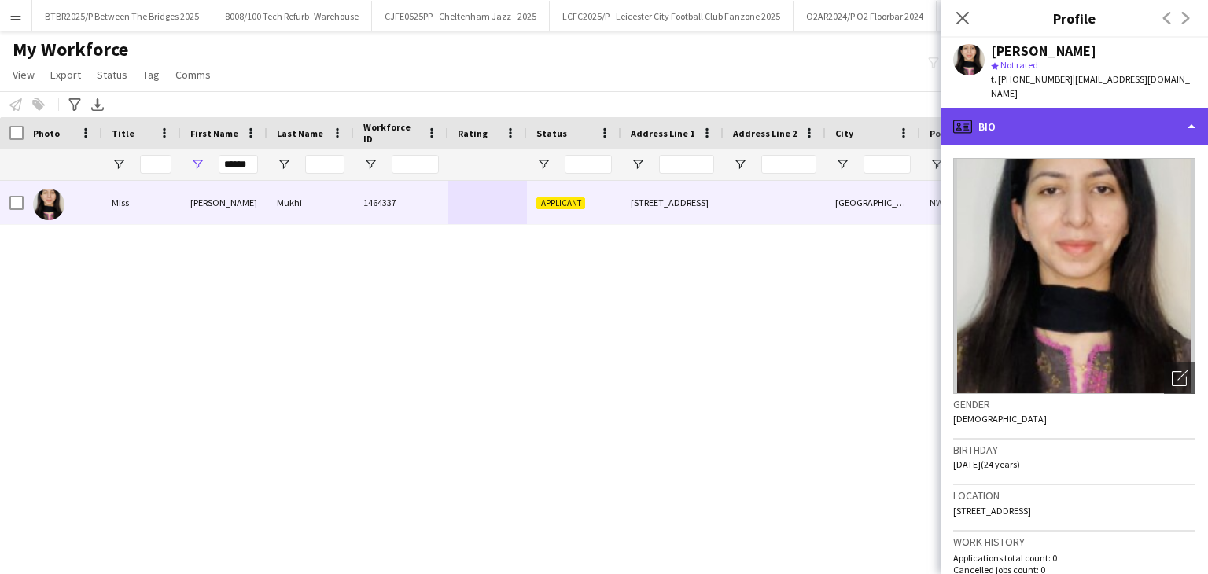
click at [1086, 109] on div "profile Bio" at bounding box center [1074, 127] width 267 height 38
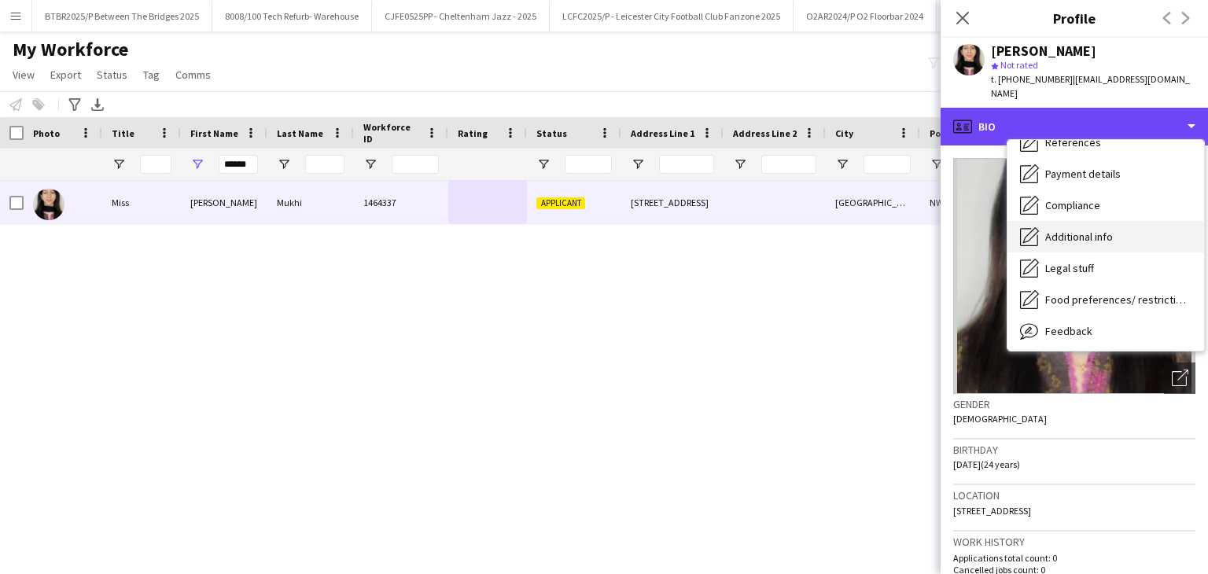
scroll to position [211, 0]
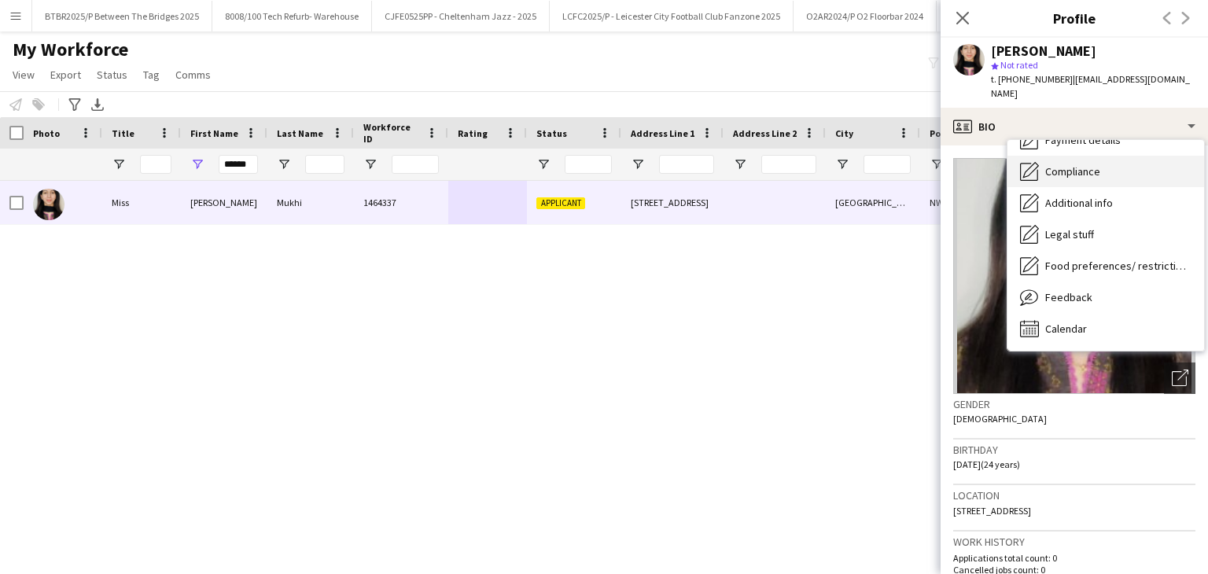
click at [1139, 164] on div "Compliance Compliance" at bounding box center [1106, 171] width 197 height 31
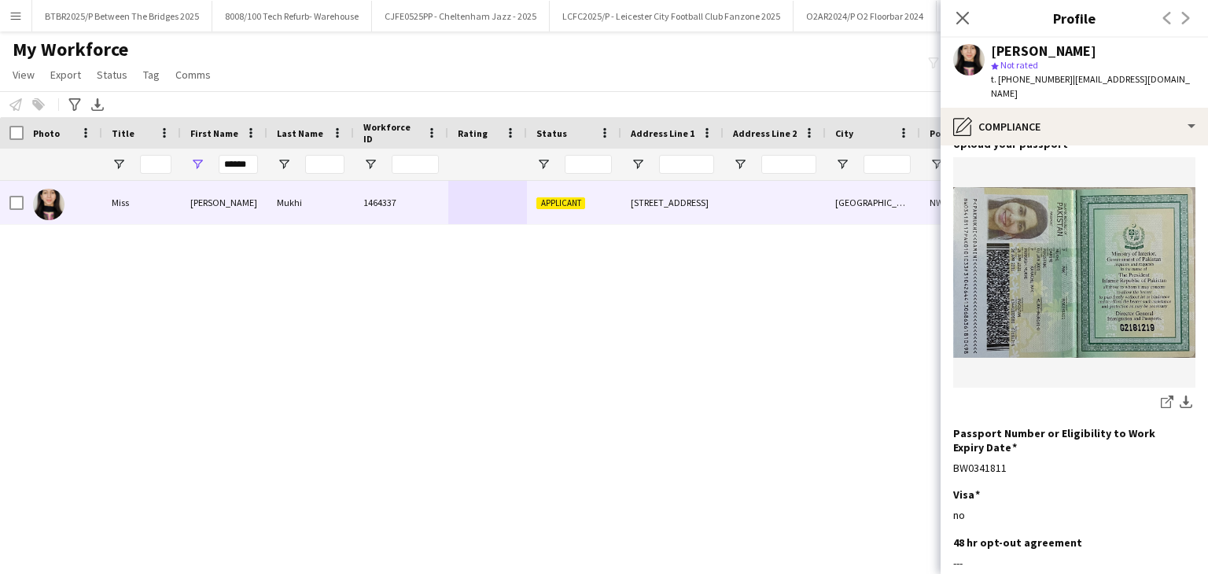
scroll to position [0, 0]
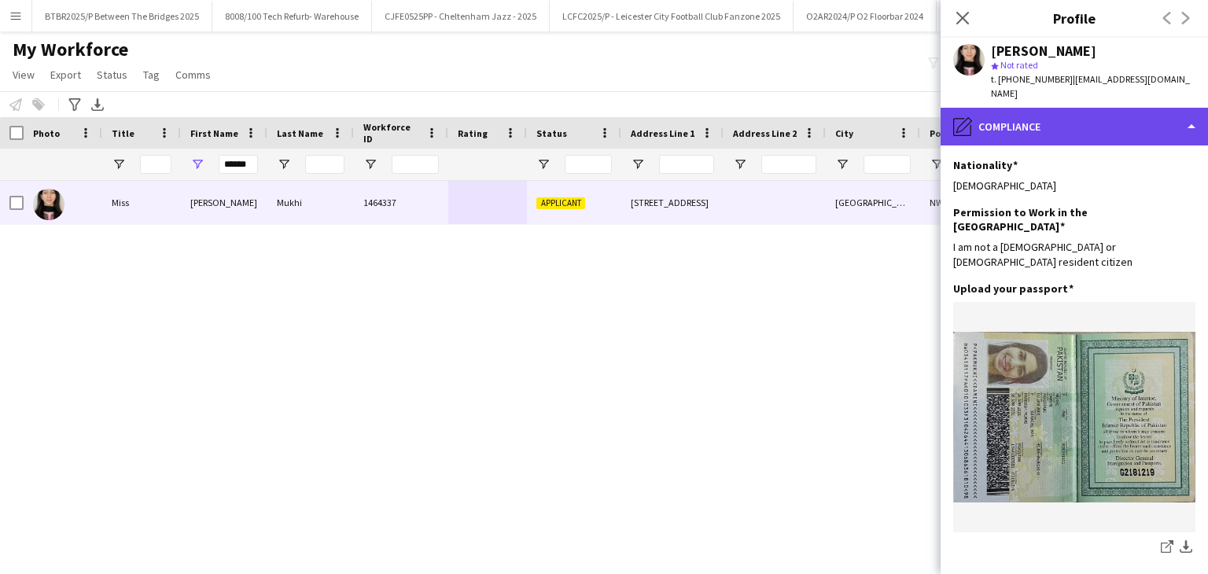
click at [1060, 108] on div "pencil4 Compliance" at bounding box center [1074, 127] width 267 height 38
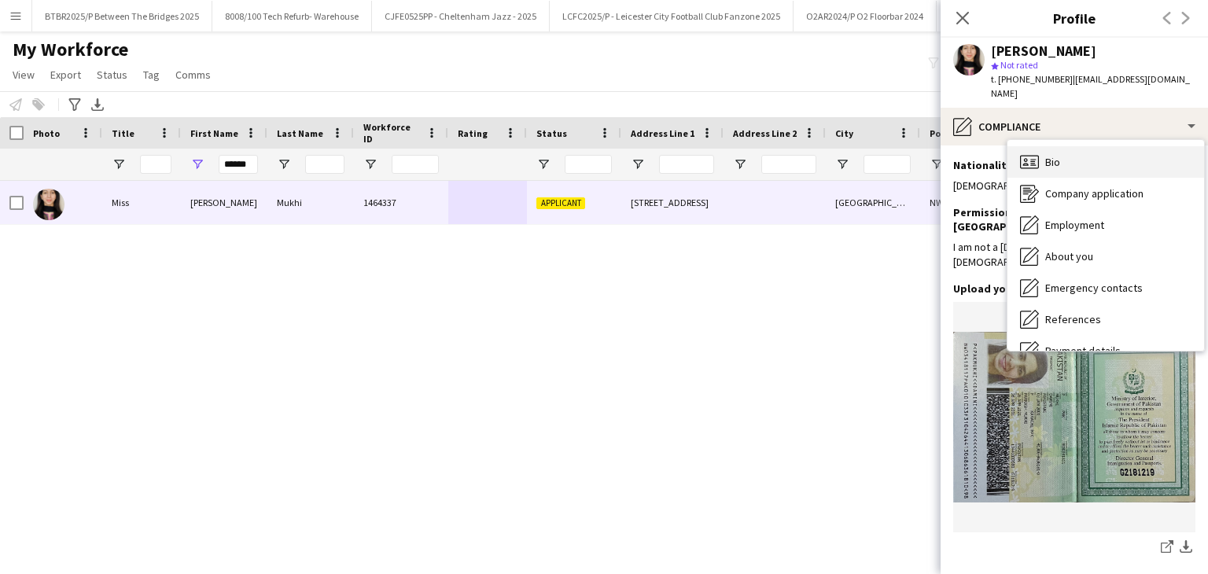
click at [1080, 156] on div "Bio Bio" at bounding box center [1106, 161] width 197 height 31
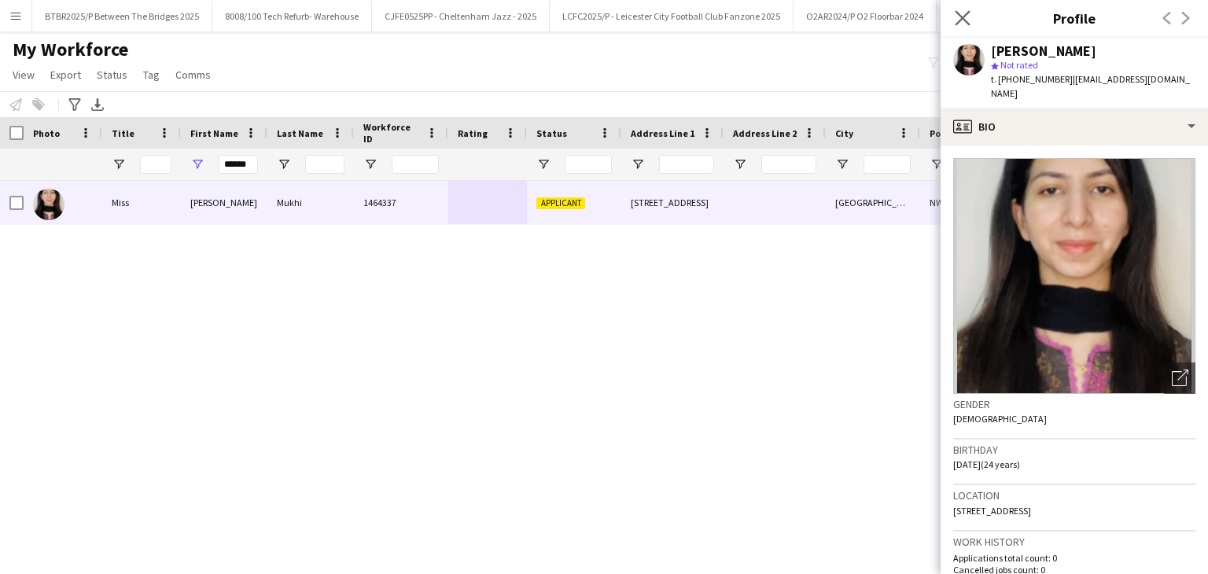
drag, startPoint x: 962, startPoint y: 13, endPoint x: 968, endPoint y: 6, distance: 8.4
click at [964, 9] on app-icon "Close pop-in" at bounding box center [963, 18] width 23 height 23
